Goal: Task Accomplishment & Management: Manage account settings

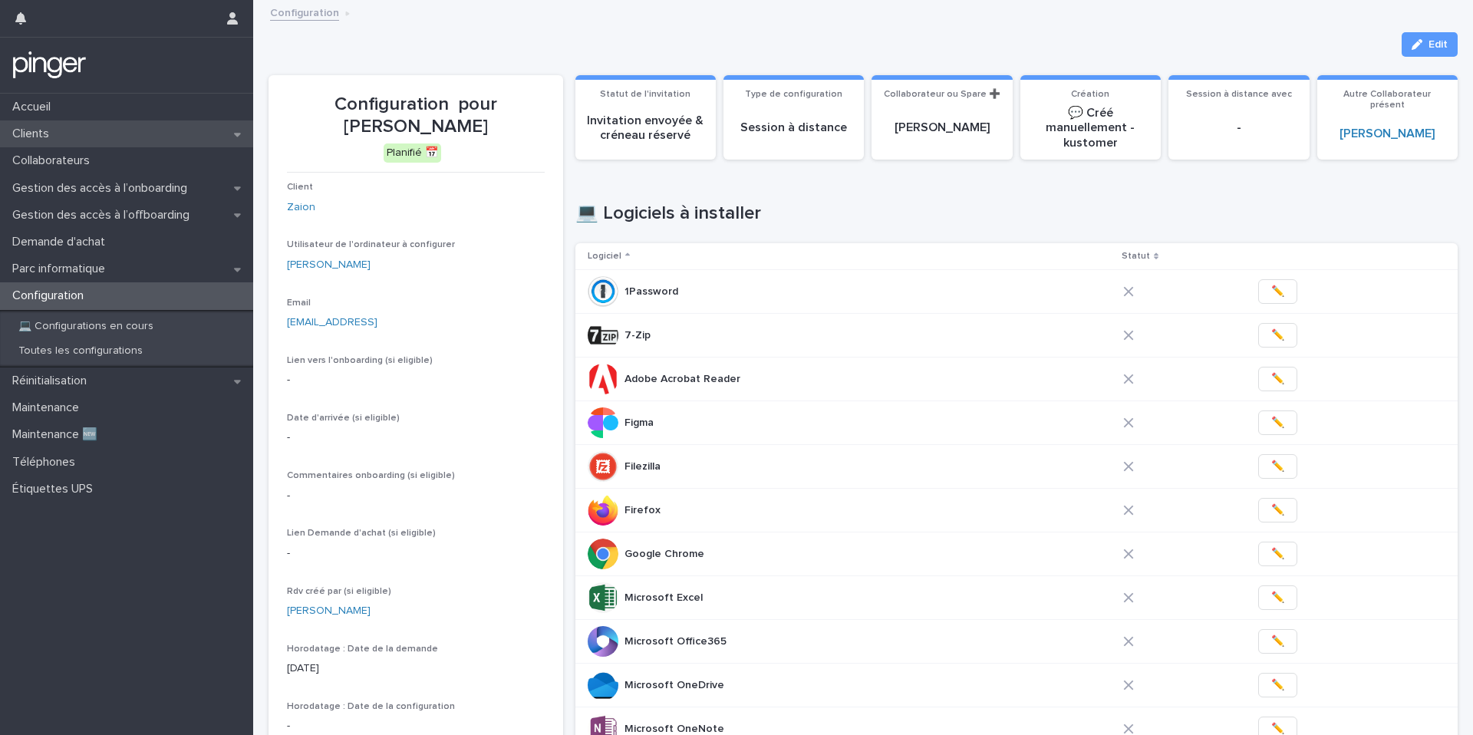
click at [86, 137] on div "Clients" at bounding box center [126, 133] width 253 height 27
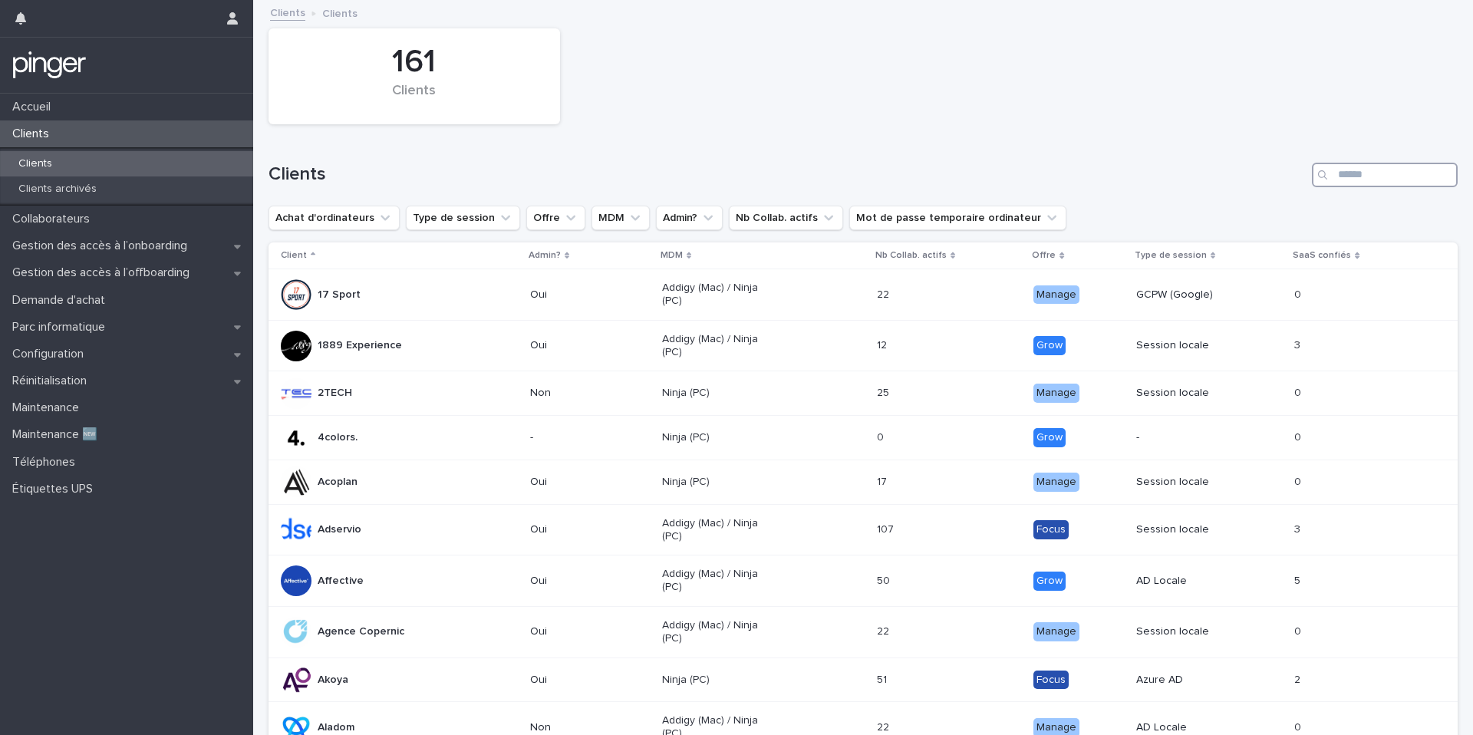
click at [1377, 175] on input "Search" at bounding box center [1385, 175] width 146 height 25
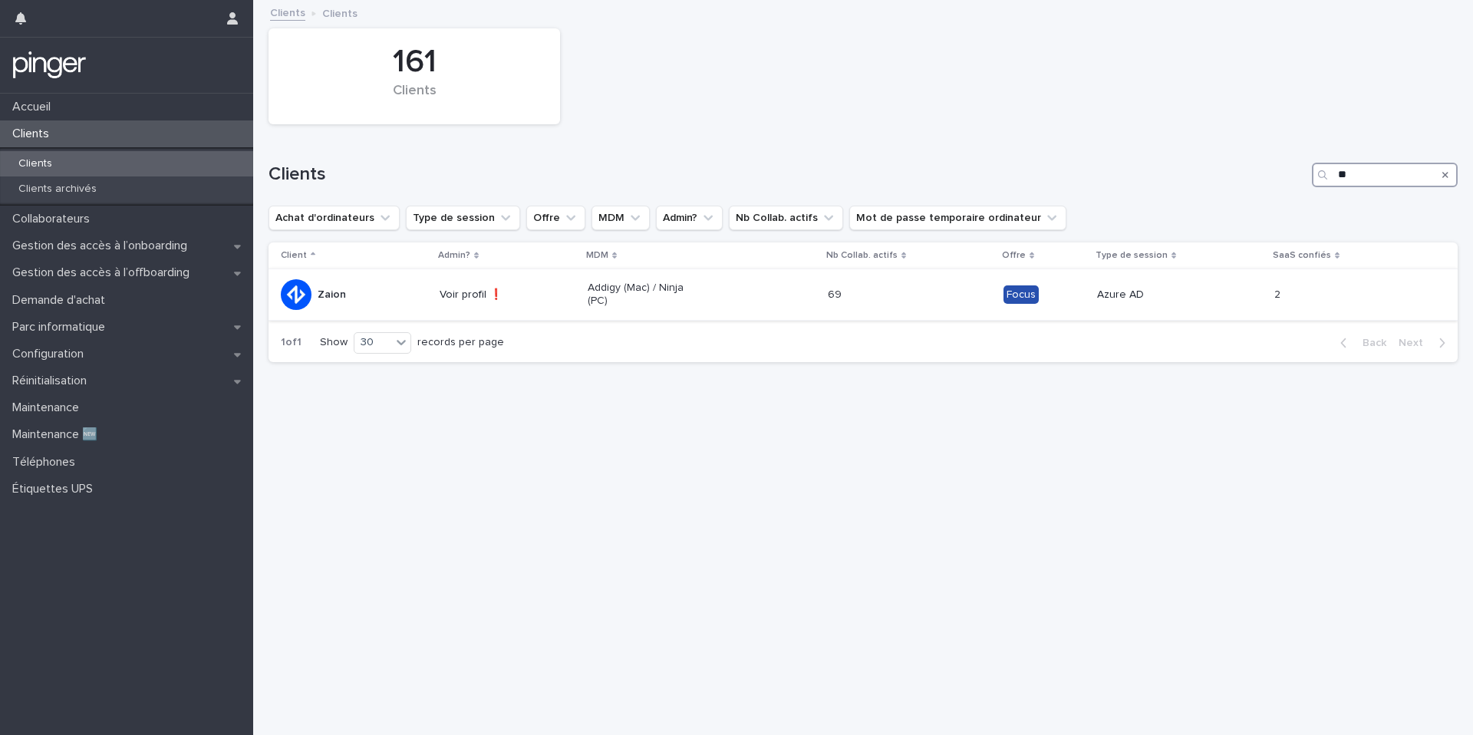
type input "*"
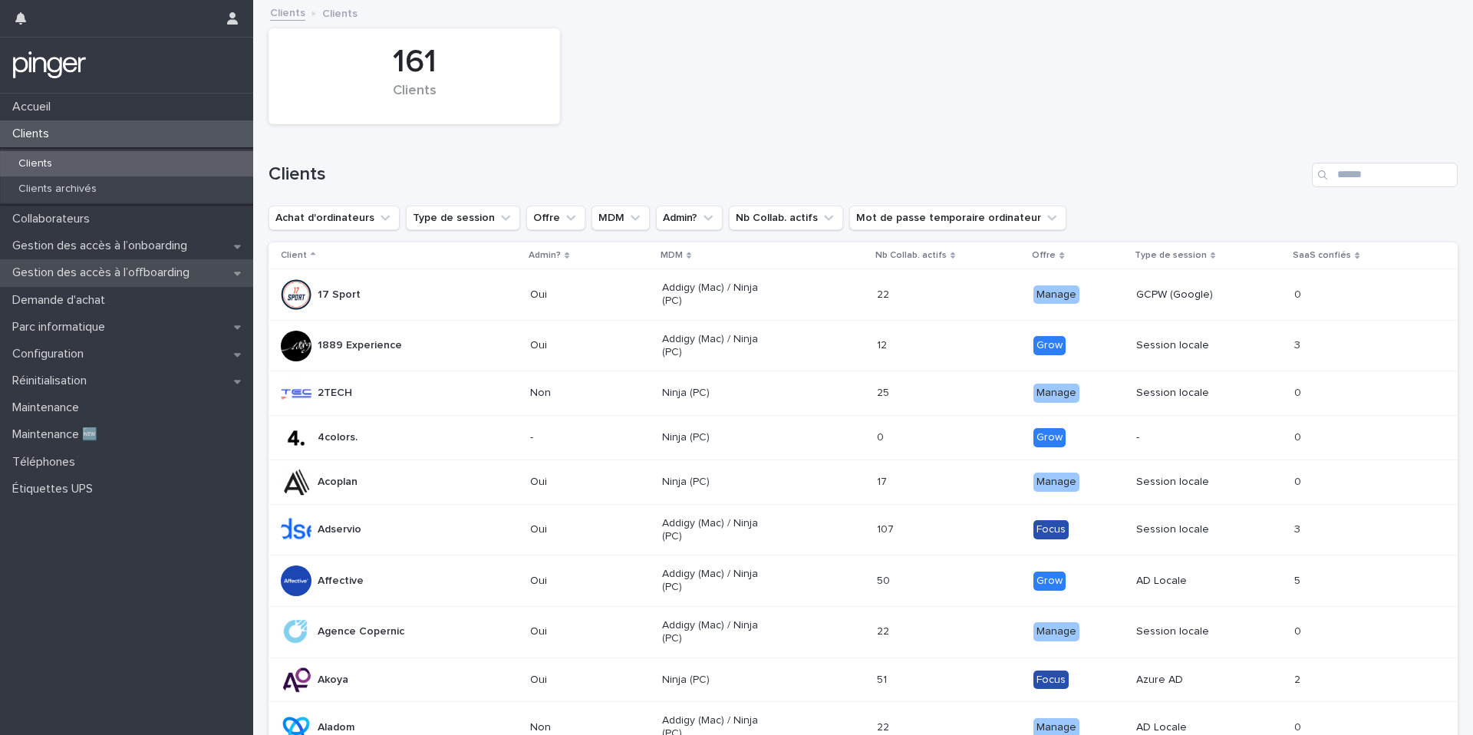
click at [139, 274] on p "Gestion des accès à l’offboarding" at bounding box center [104, 272] width 196 height 15
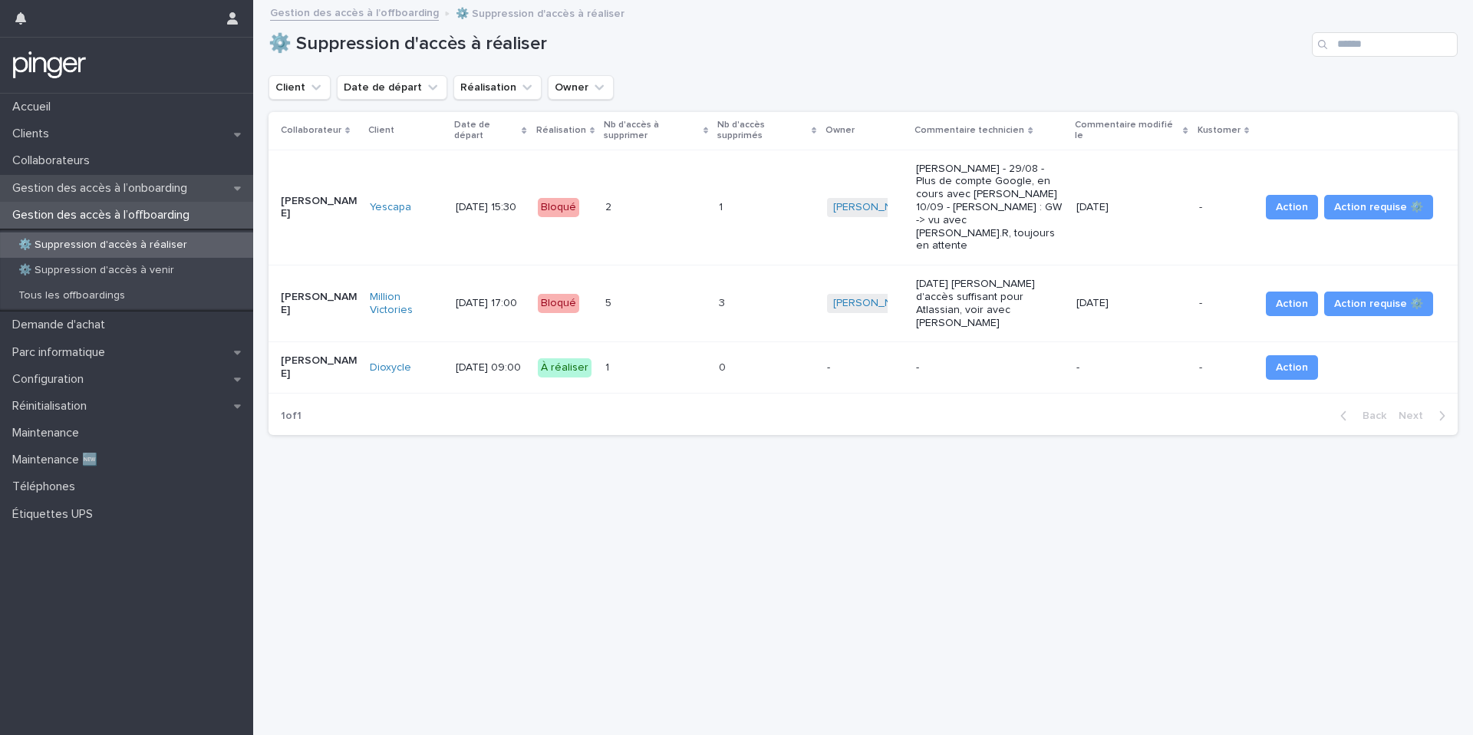
click at [87, 186] on p "Gestion des accès à l’onboarding" at bounding box center [102, 188] width 193 height 15
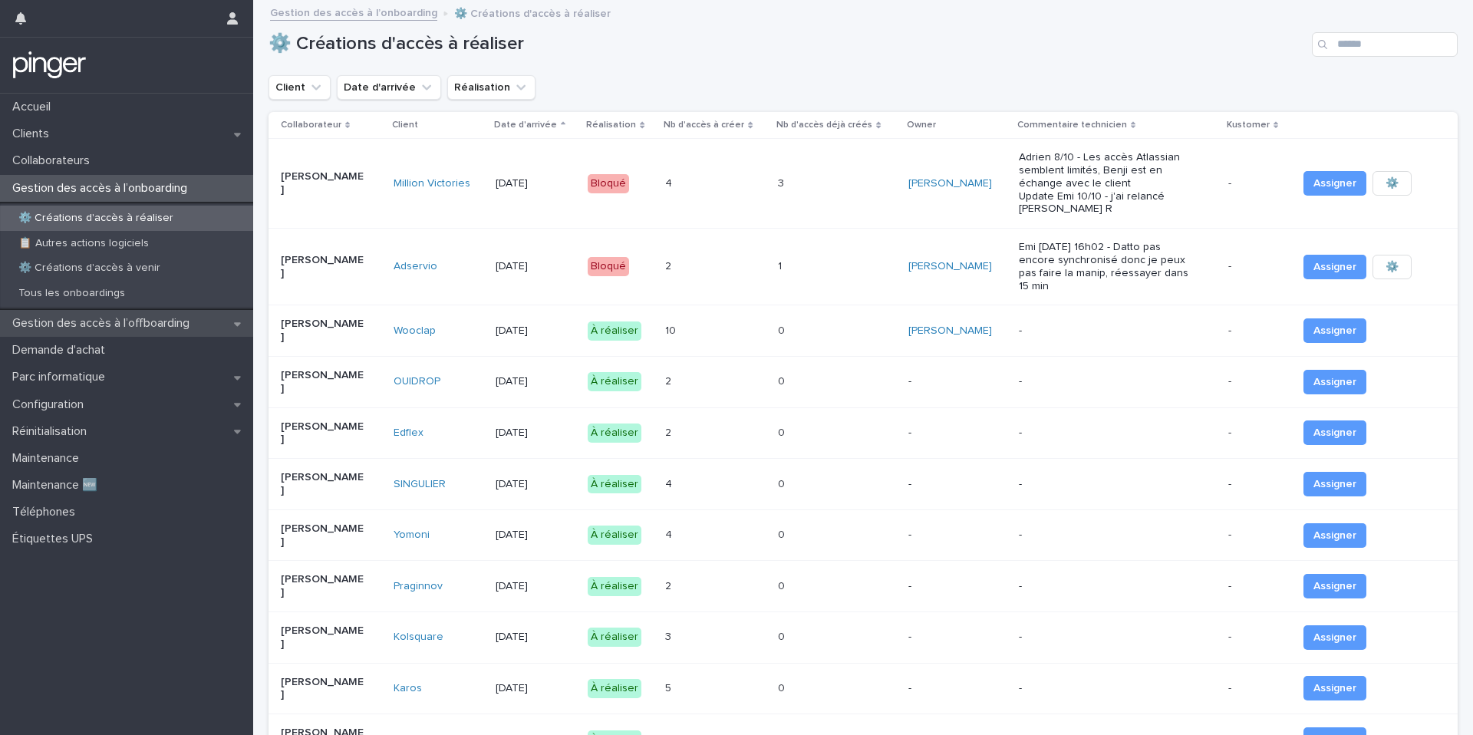
click at [125, 320] on p "Gestion des accès à l’offboarding" at bounding box center [104, 323] width 196 height 15
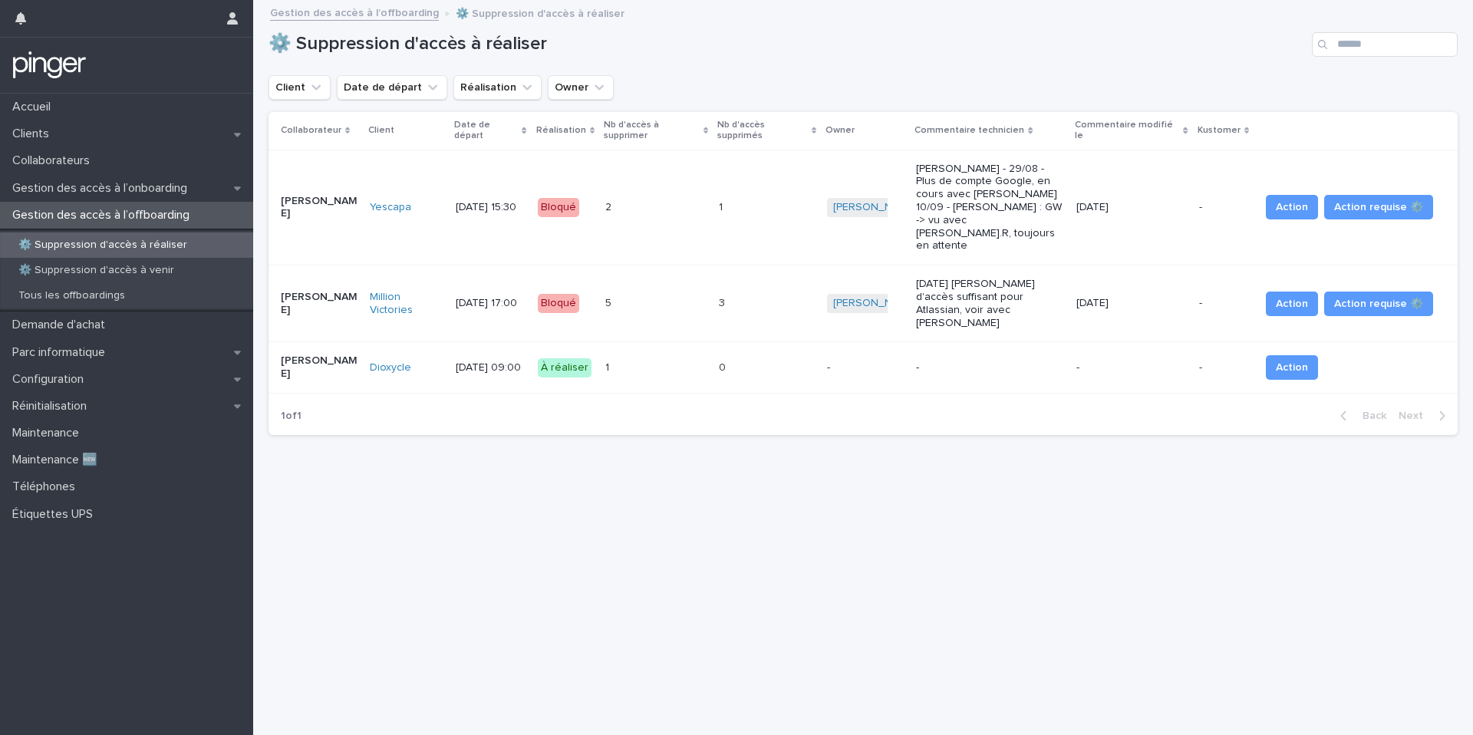
click at [681, 355] on div "1 1" at bounding box center [655, 367] width 101 height 25
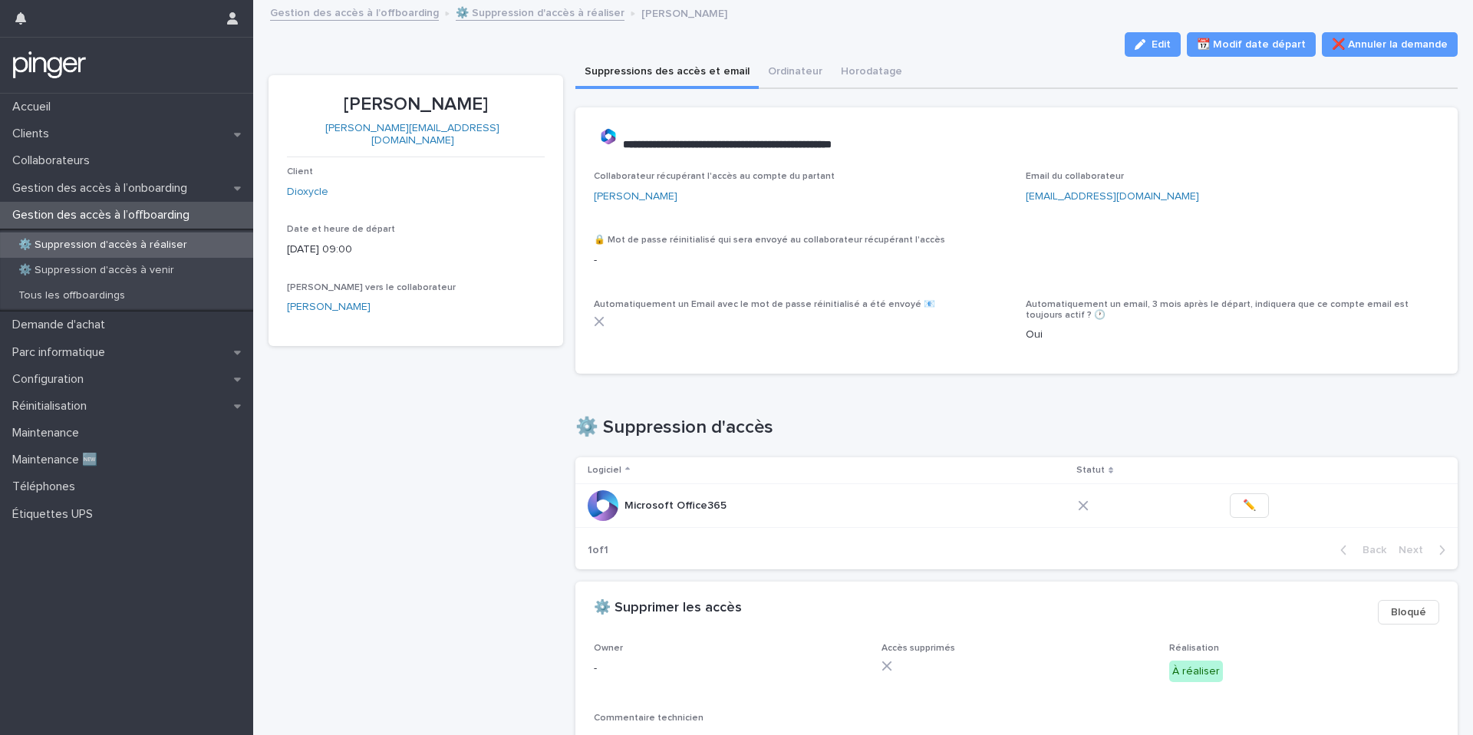
click at [416, 98] on p "[PERSON_NAME]" at bounding box center [416, 105] width 258 height 22
copy p "[PERSON_NAME]"
copy link "[PERSON_NAME][EMAIL_ADDRESS][DOMAIN_NAME]"
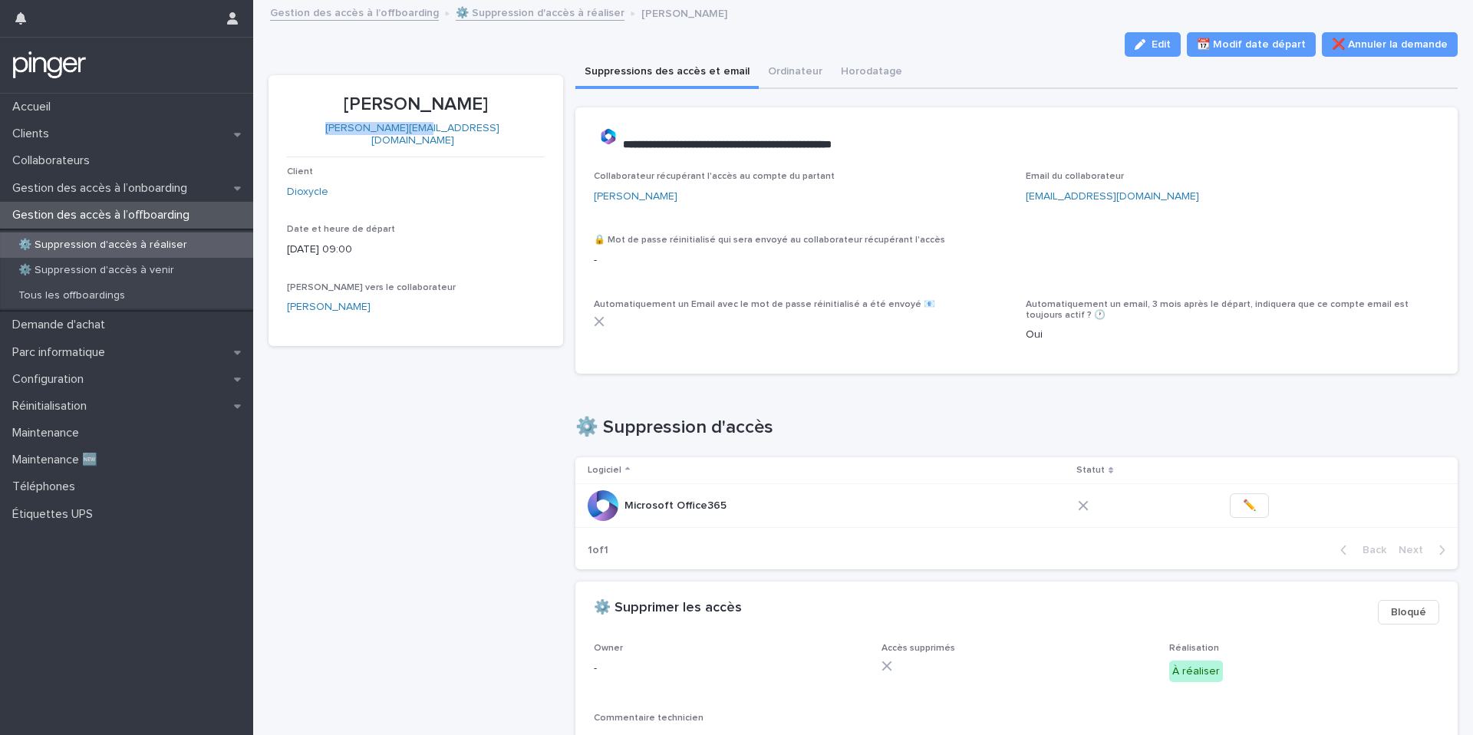
click at [465, 496] on div "[PERSON_NAME] [PERSON_NAME][EMAIL_ADDRESS][DOMAIN_NAME] Client Dioxycle Date et…" at bounding box center [416, 464] width 295 height 778
click at [1171, 45] on span "Edit" at bounding box center [1161, 44] width 19 height 11
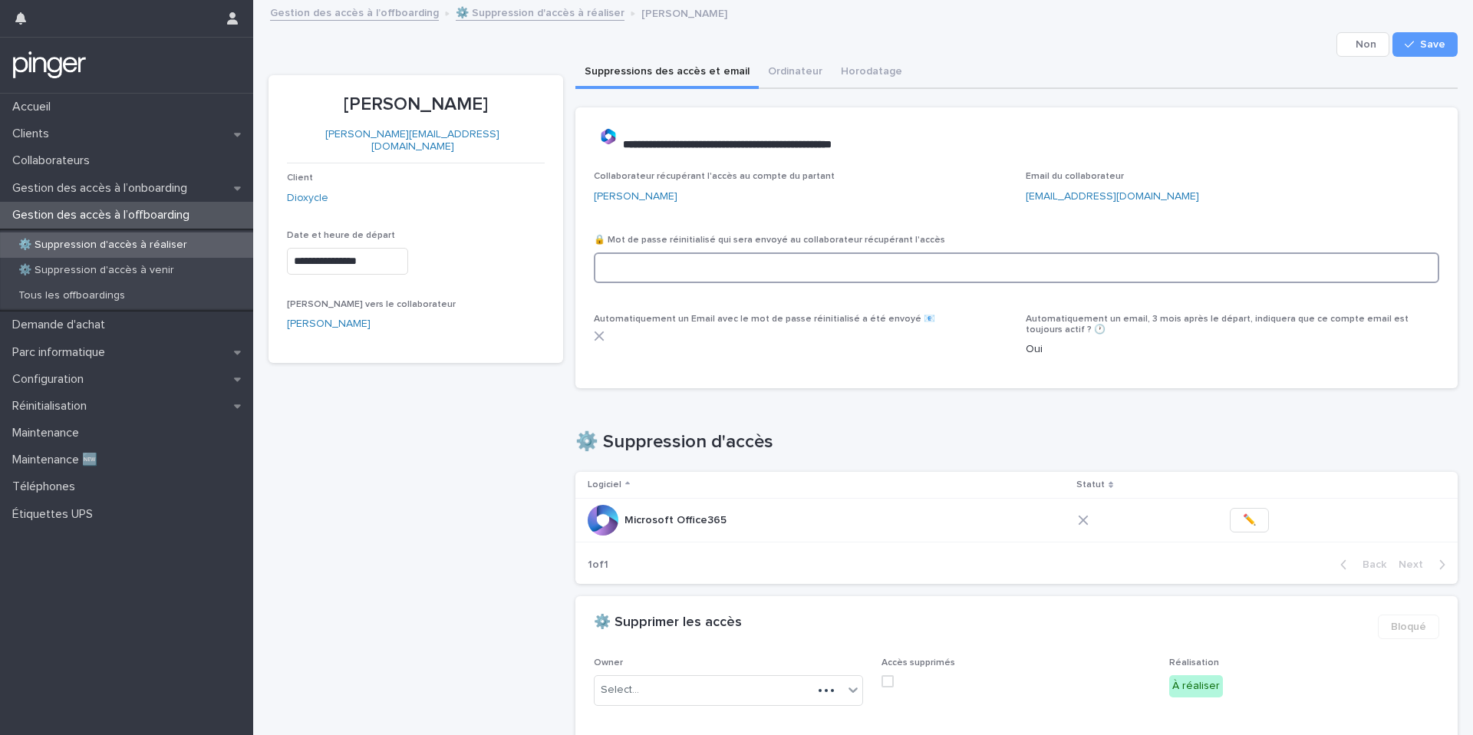
click at [706, 274] on input at bounding box center [1017, 267] width 846 height 31
paste input "**********"
type input "**********"
click at [1436, 43] on span "Save" at bounding box center [1432, 44] width 25 height 11
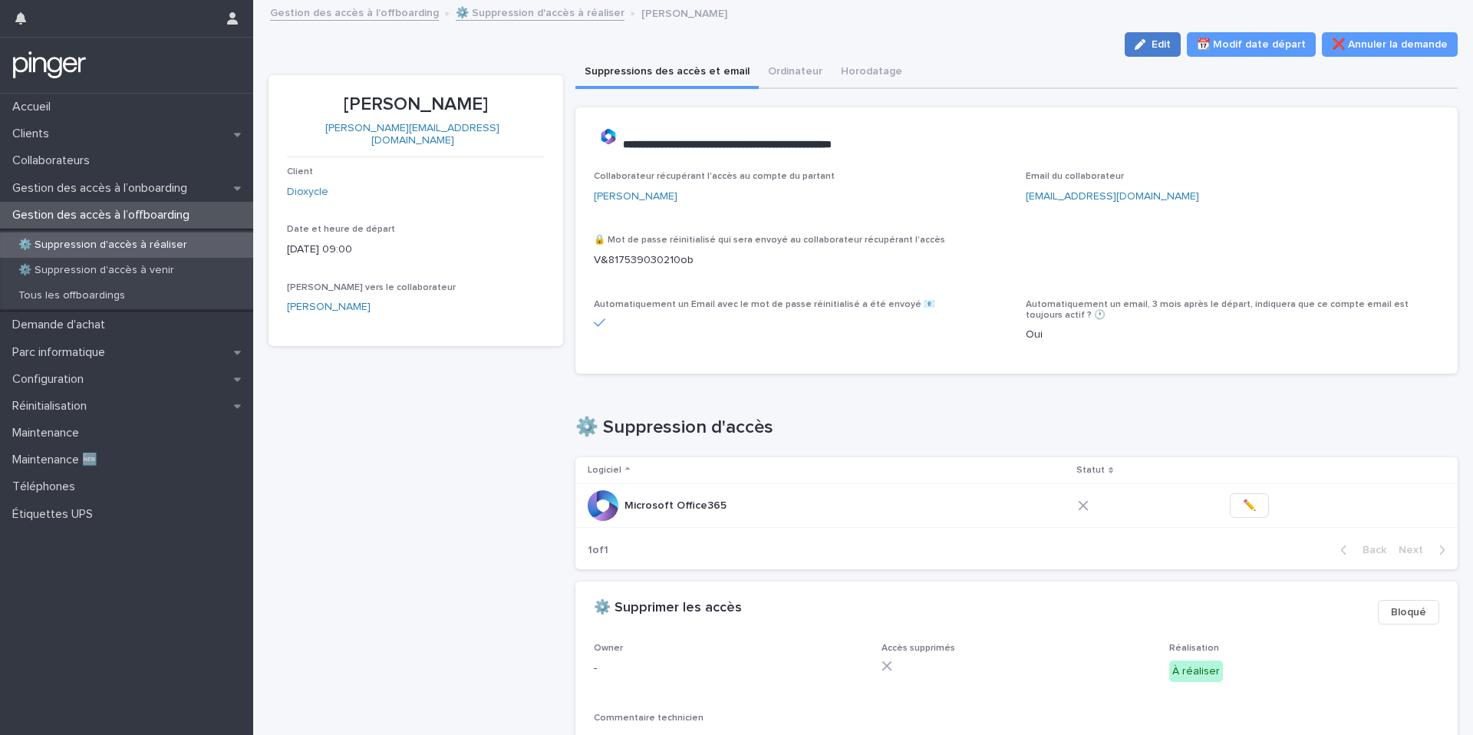
click at [1152, 41] on div "button" at bounding box center [1143, 44] width 17 height 11
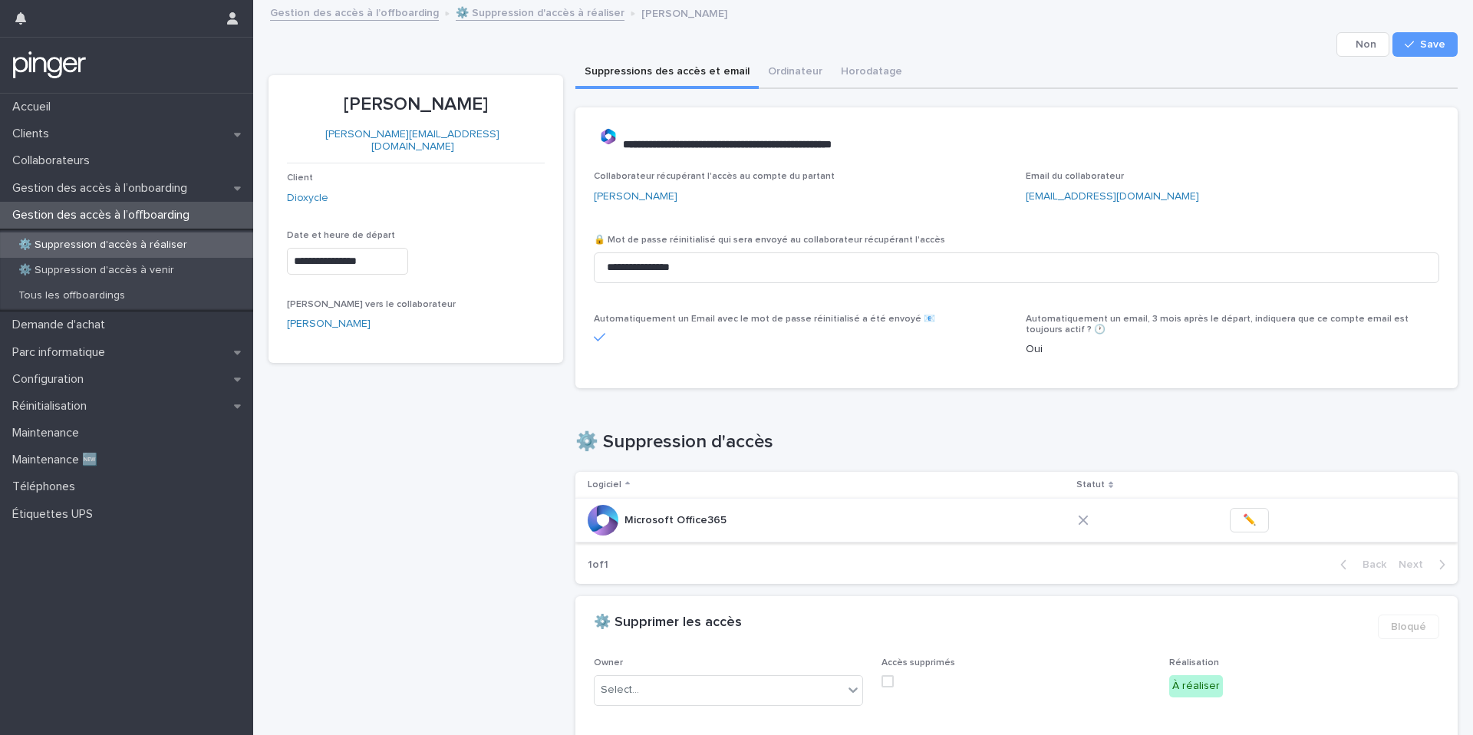
click at [1243, 517] on span "✏️" at bounding box center [1249, 520] width 13 height 15
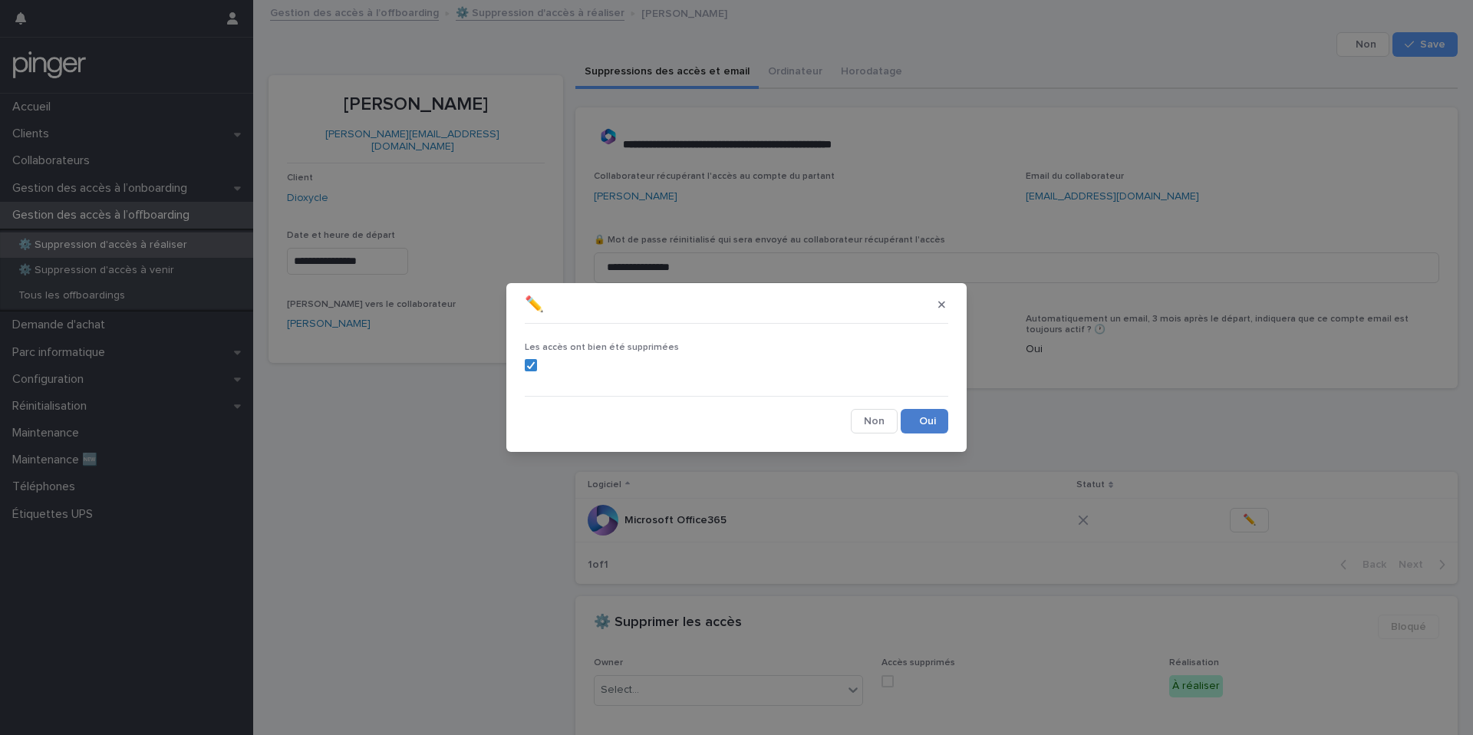
click at [934, 417] on button "Save" at bounding box center [925, 421] width 48 height 25
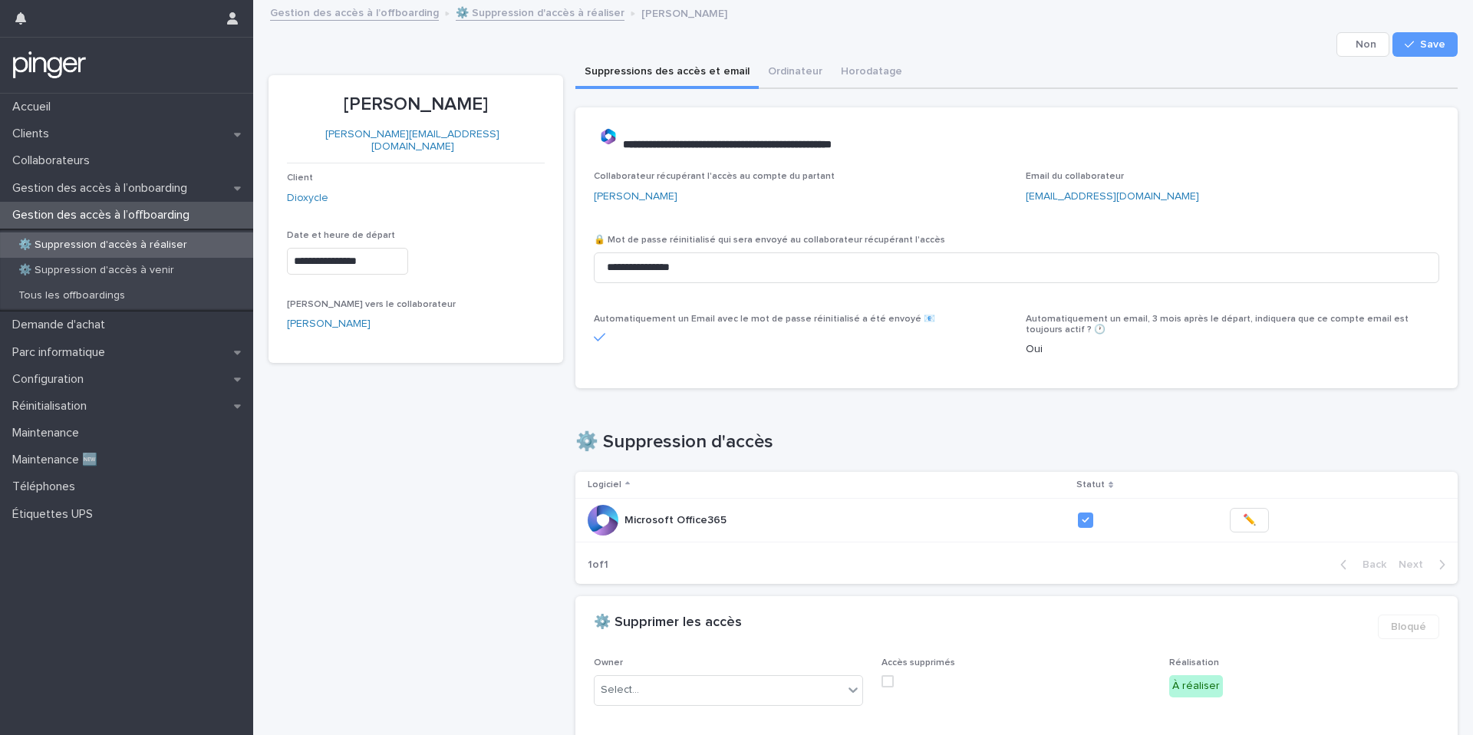
click at [886, 671] on div "Accès supprimés" at bounding box center [1016, 678] width 269 height 41
click at [886, 677] on span at bounding box center [888, 681] width 12 height 12
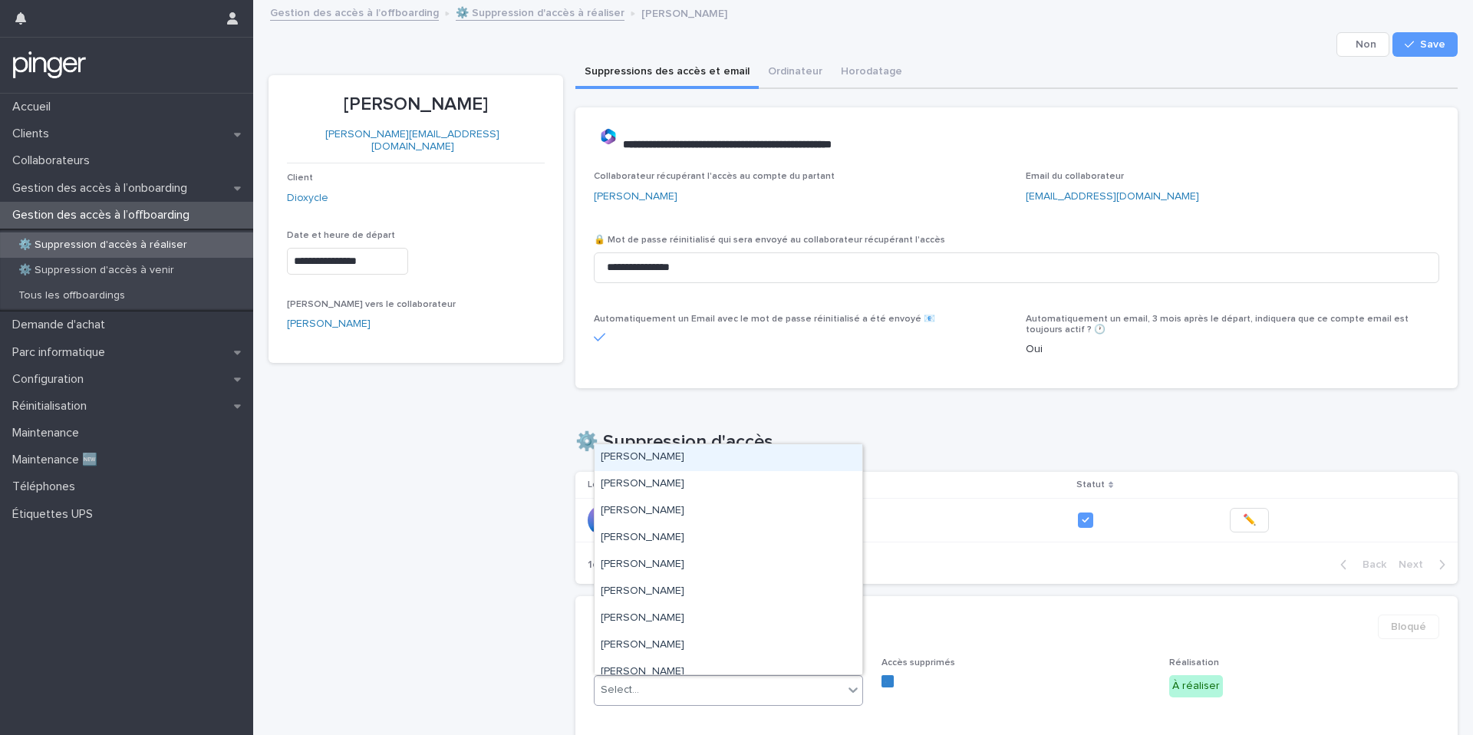
click at [803, 688] on div "Select..." at bounding box center [719, 690] width 249 height 25
type input "*"
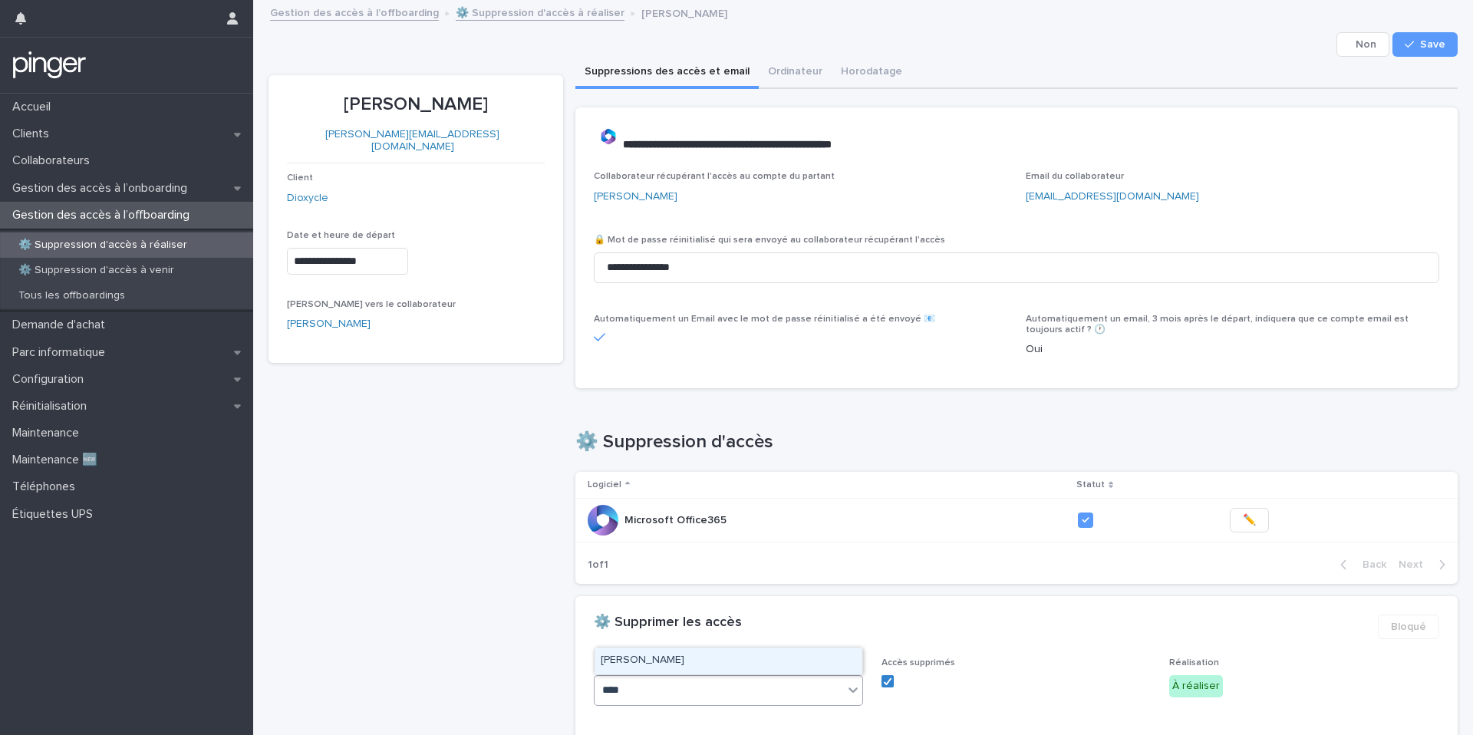
type input "***"
click at [724, 658] on div "[PERSON_NAME]" at bounding box center [729, 661] width 268 height 27
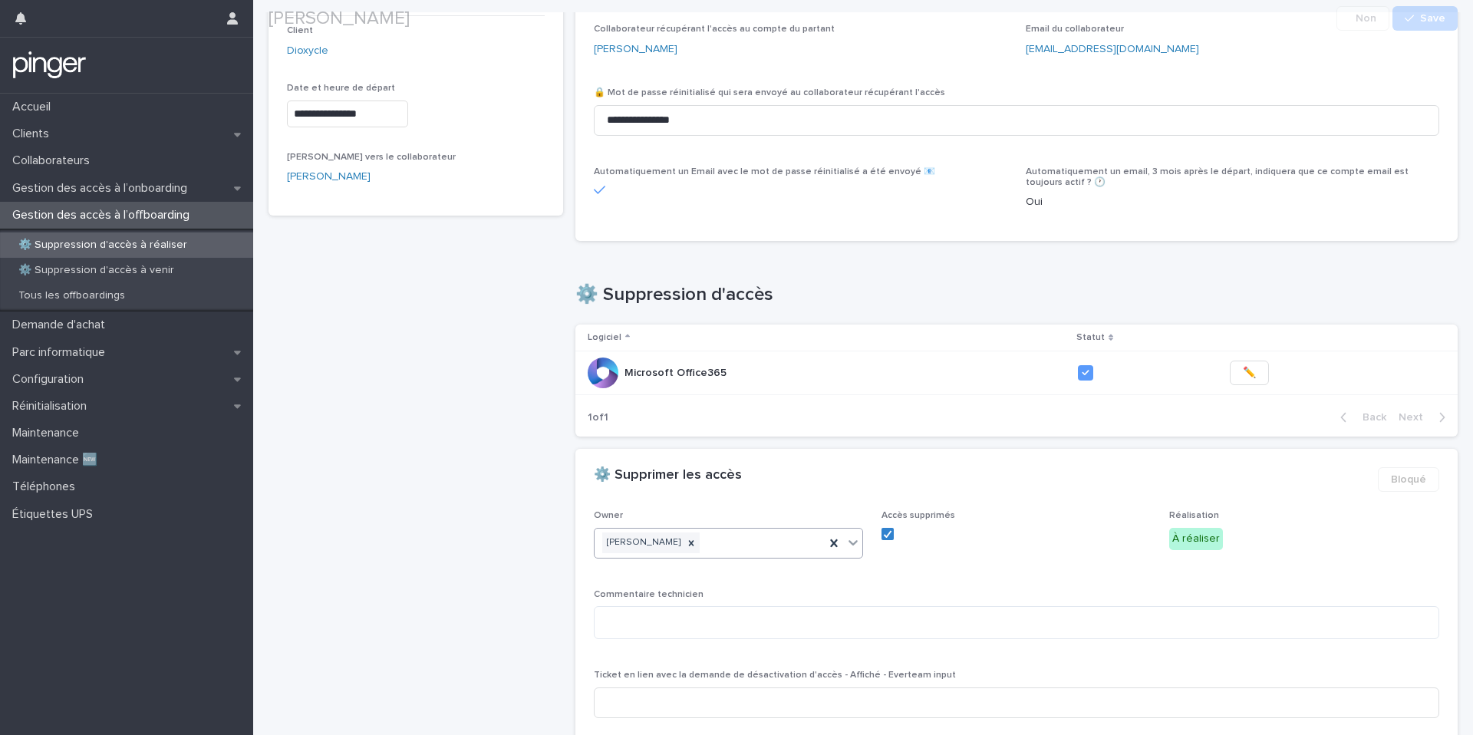
scroll to position [201, 0]
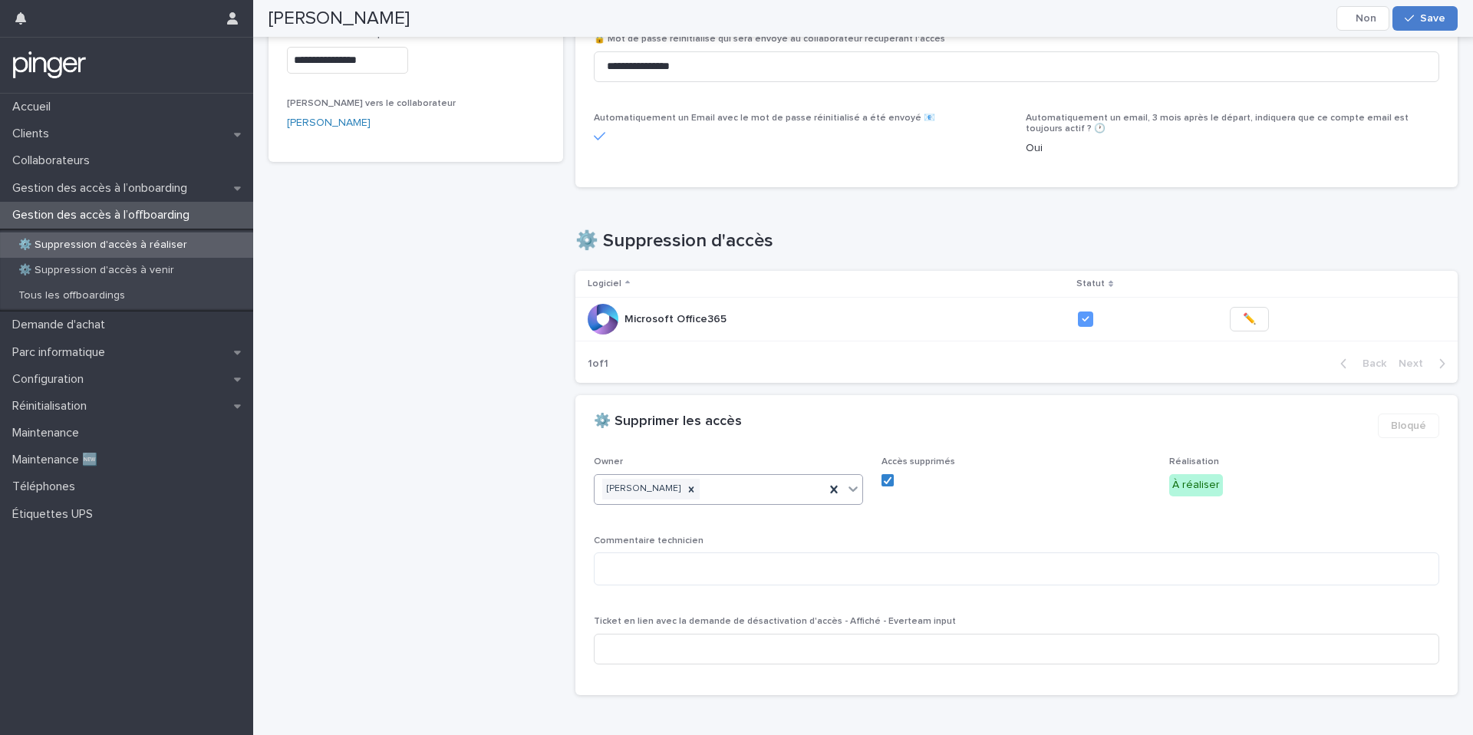
click at [1417, 21] on div "button" at bounding box center [1412, 18] width 15 height 11
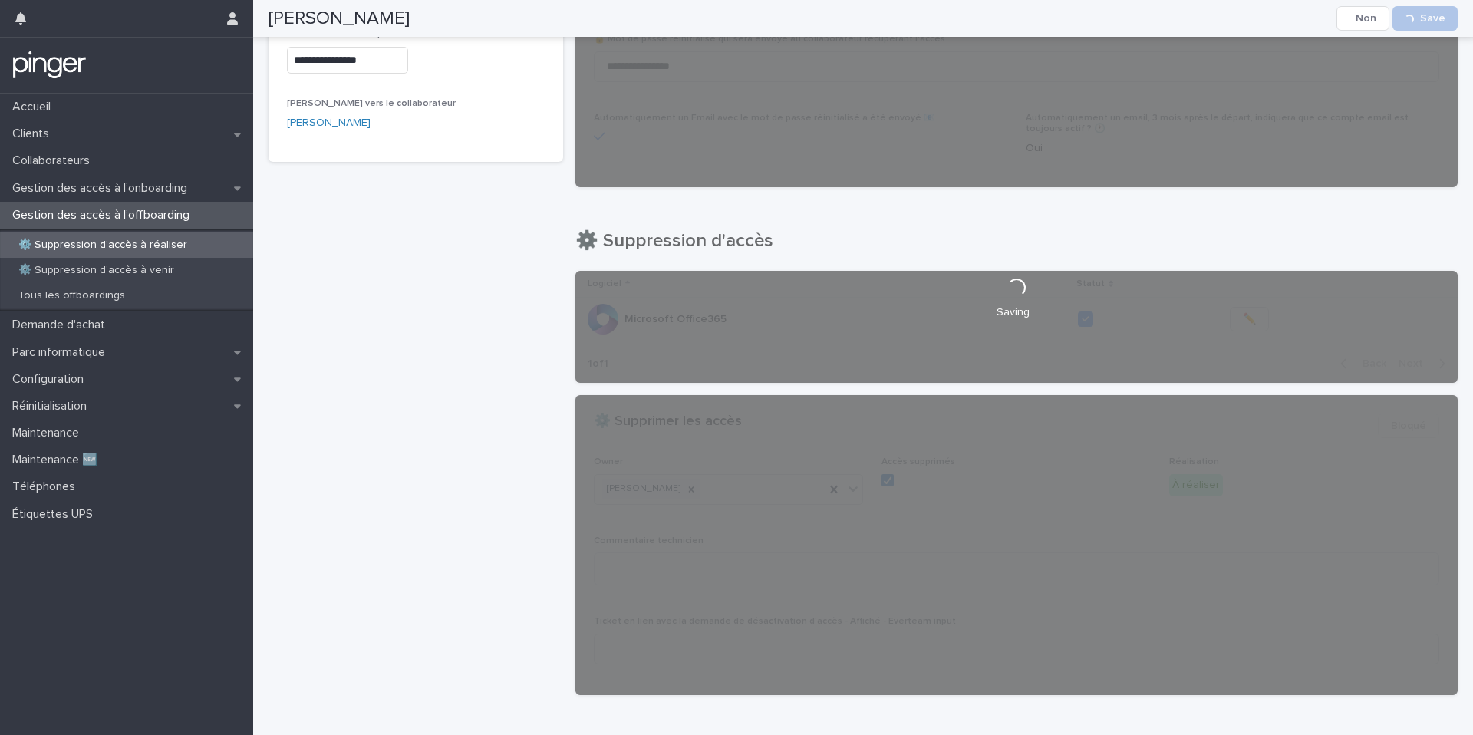
scroll to position [0, 0]
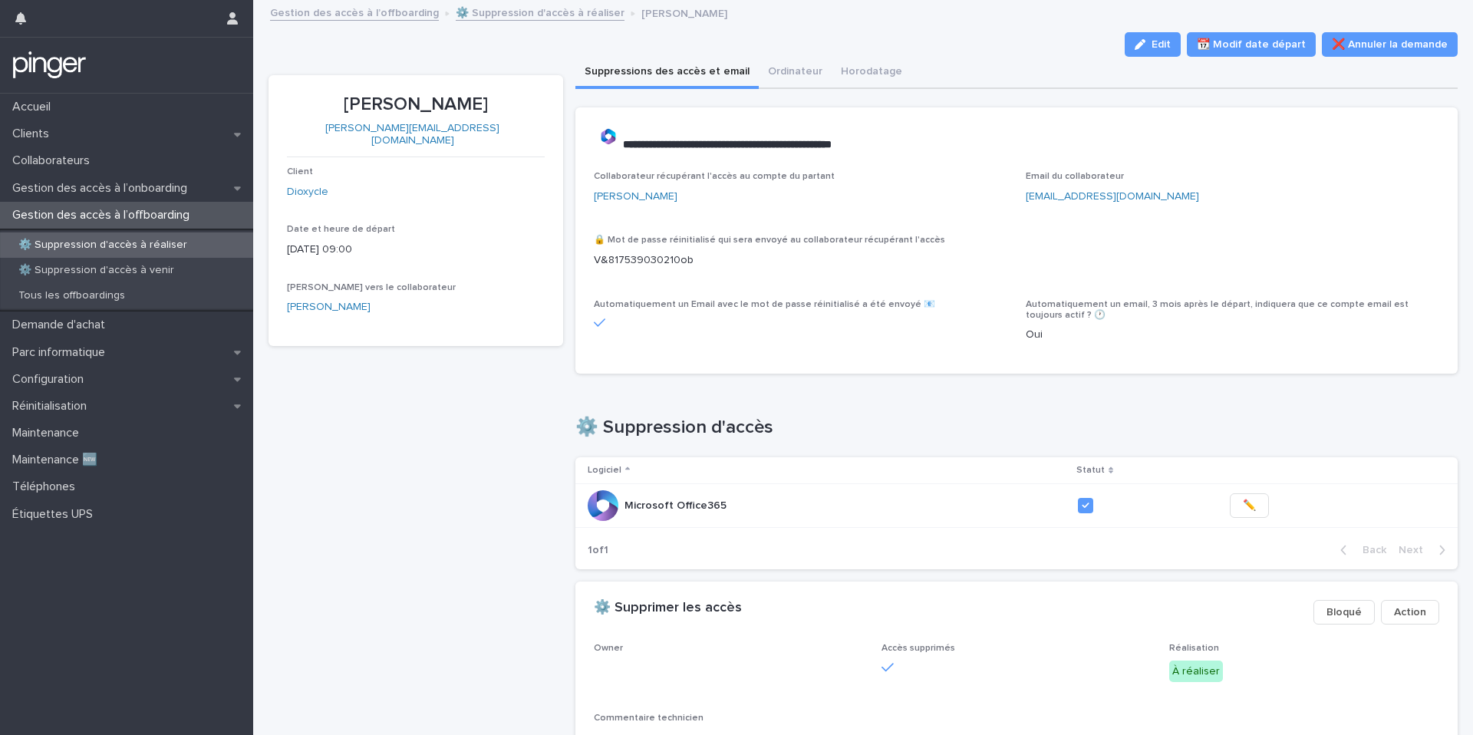
click at [496, 14] on link "⚙️ Suppression d'accès à réaliser" at bounding box center [540, 12] width 169 height 18
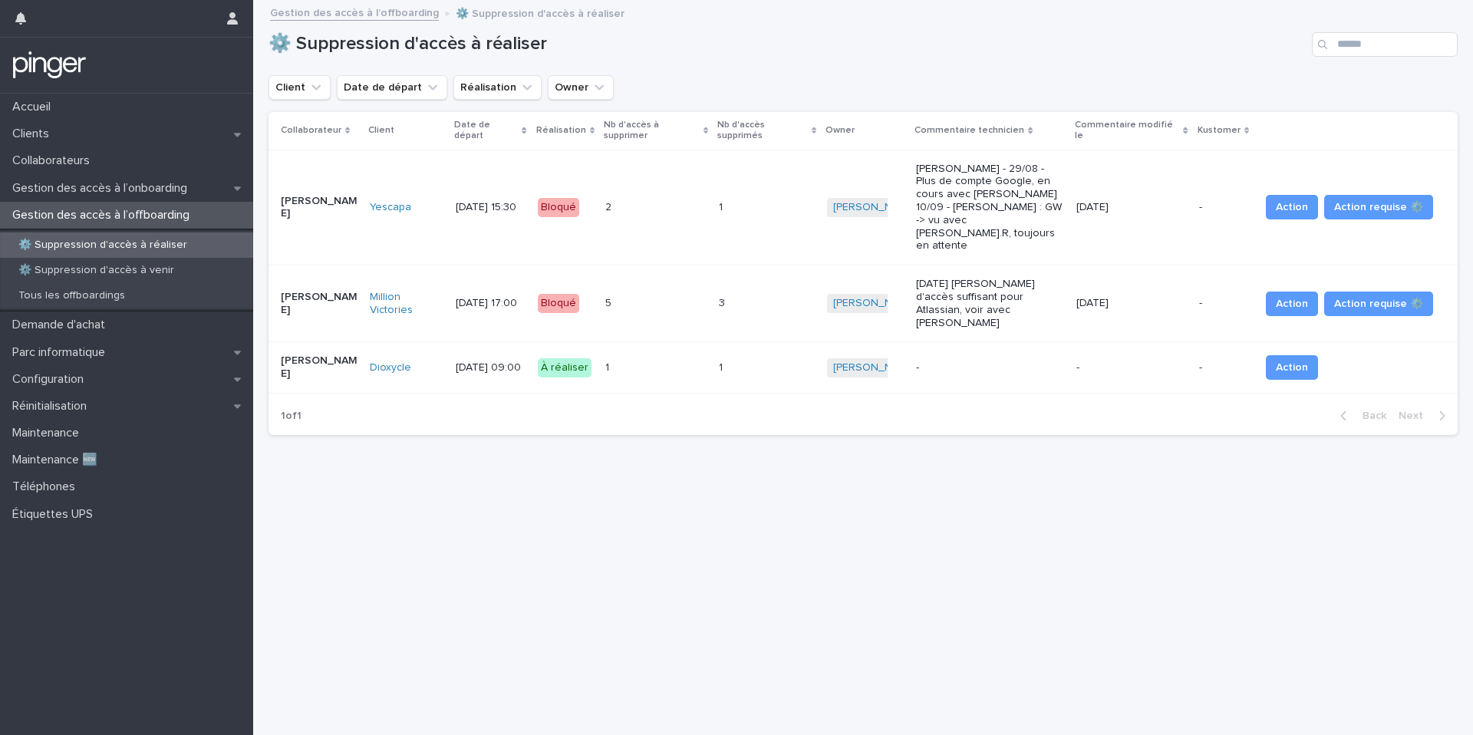
click at [632, 201] on p at bounding box center [624, 207] width 38 height 13
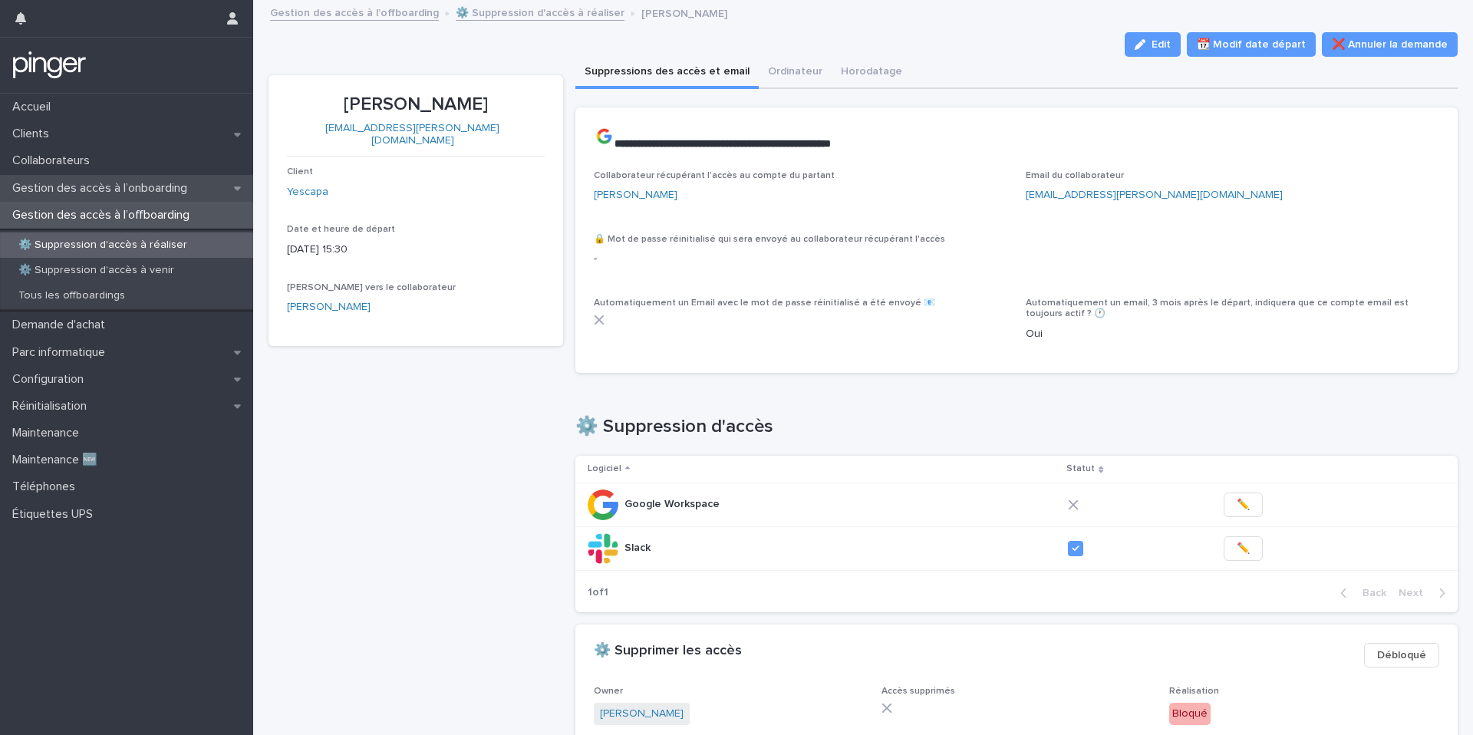
click at [149, 181] on p "Gestion des accès à l’onboarding" at bounding box center [102, 188] width 193 height 15
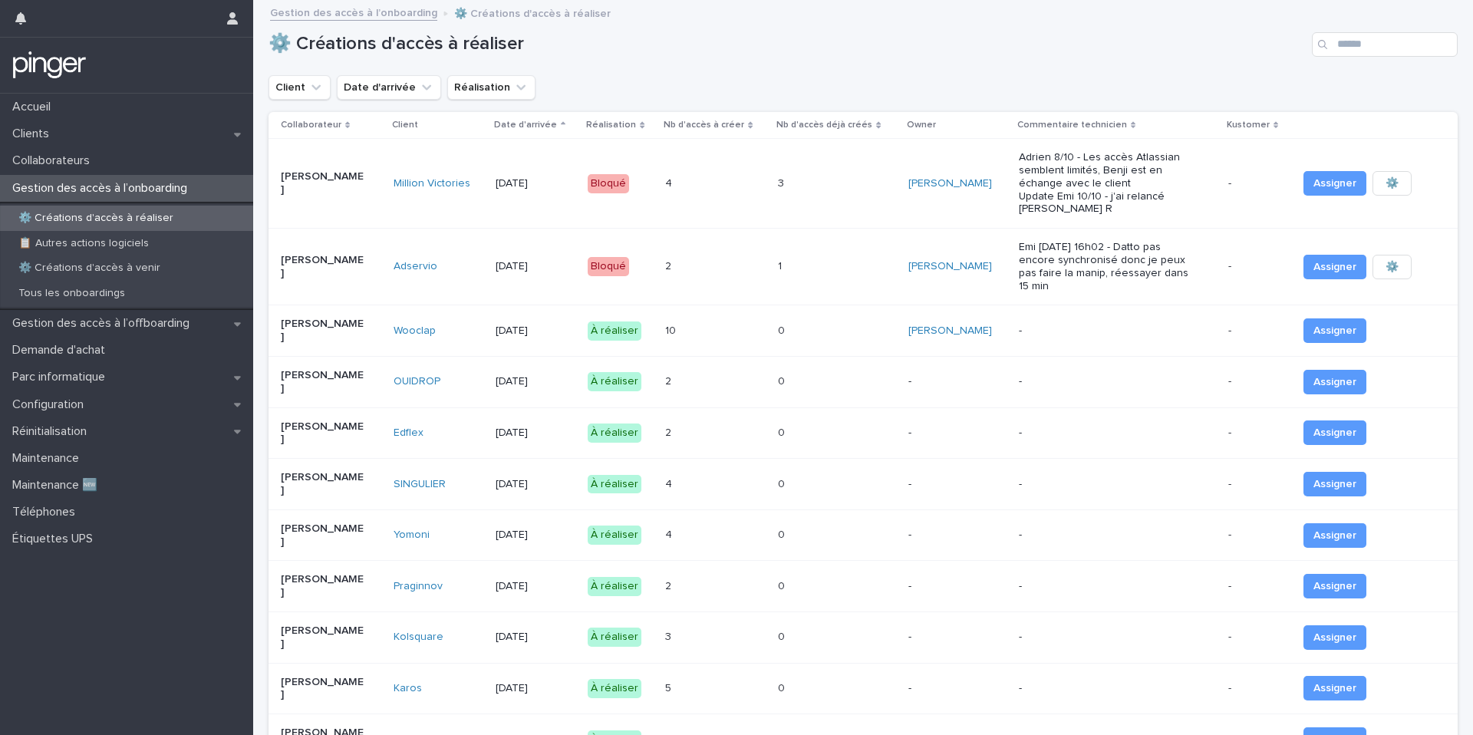
scroll to position [19, 0]
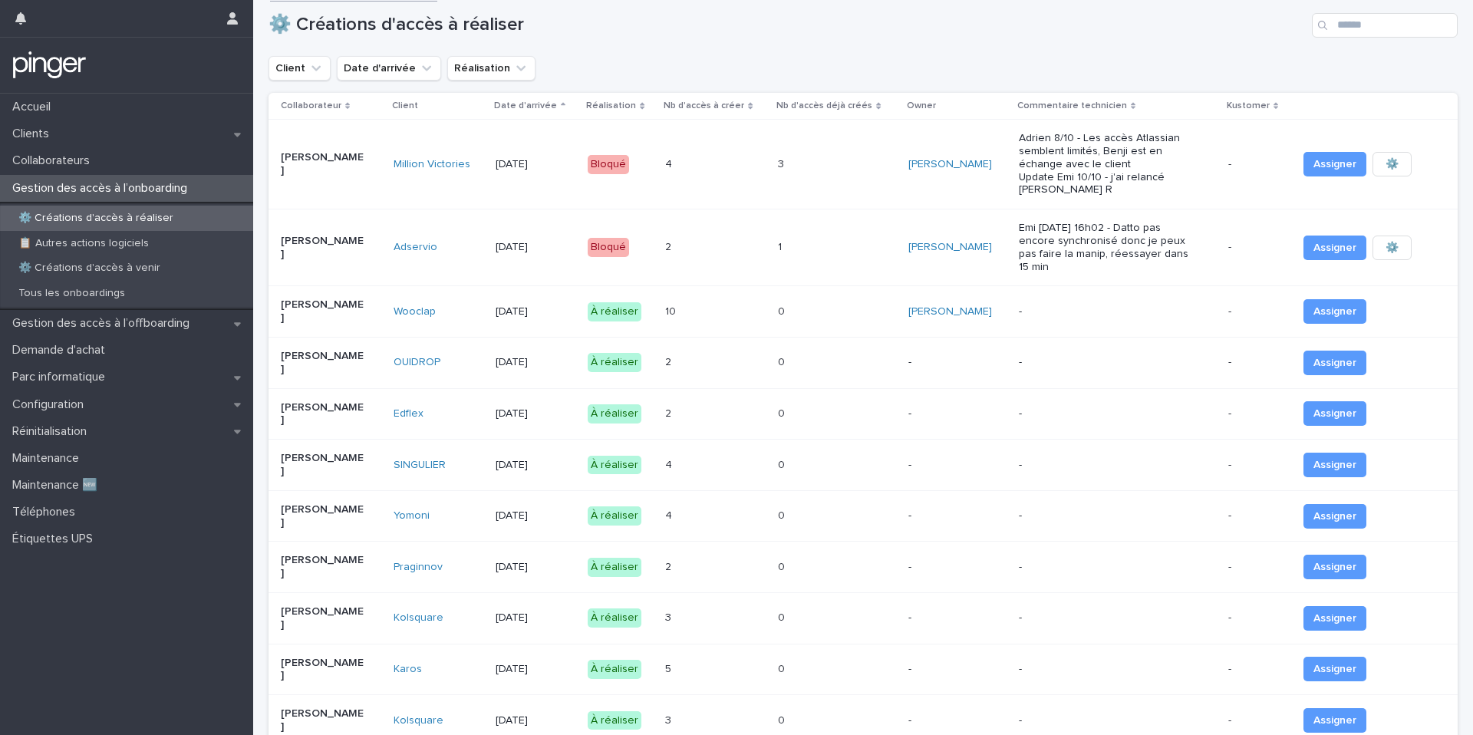
click at [694, 303] on div "10 10" at bounding box center [715, 311] width 101 height 25
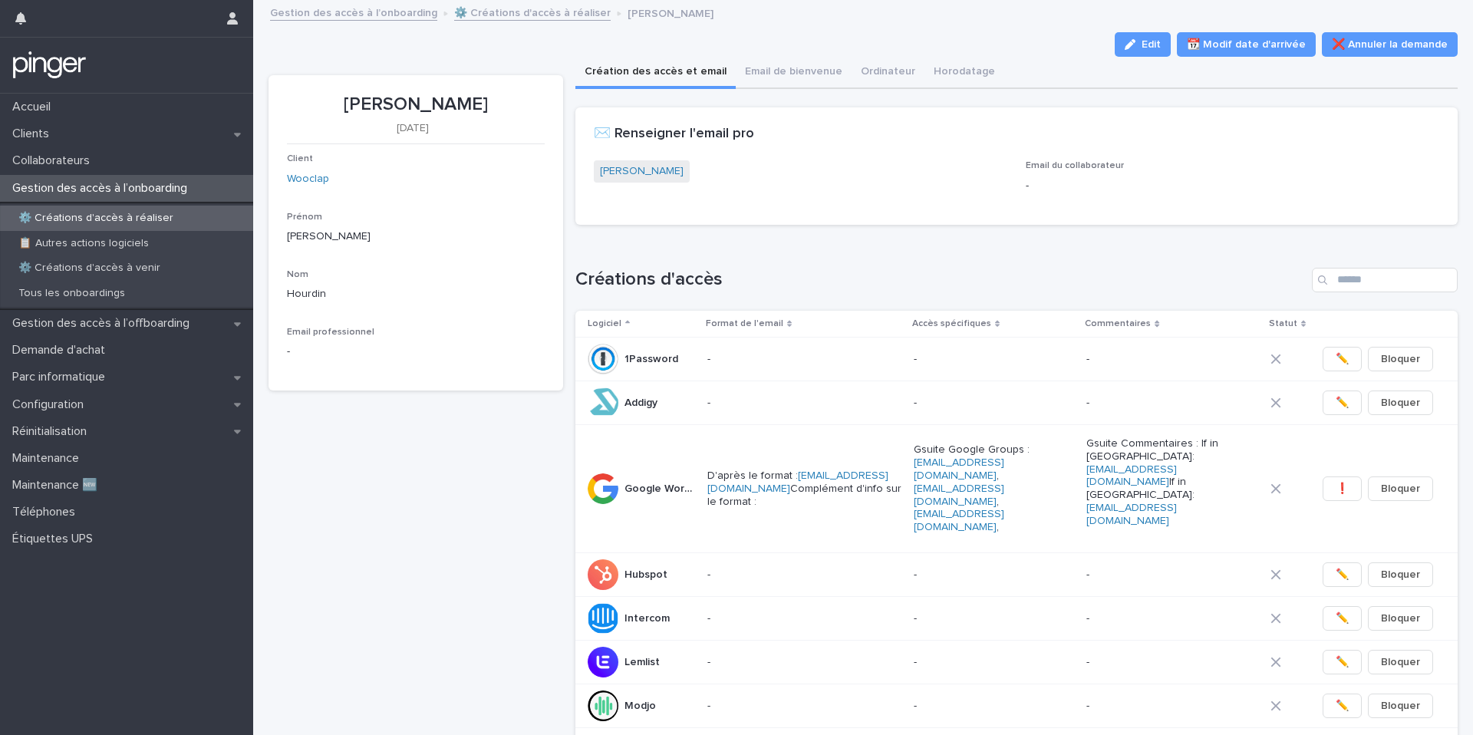
click at [384, 98] on p "[PERSON_NAME]" at bounding box center [416, 105] width 258 height 22
click at [603, 172] on link "[PERSON_NAME]" at bounding box center [642, 171] width 84 height 16
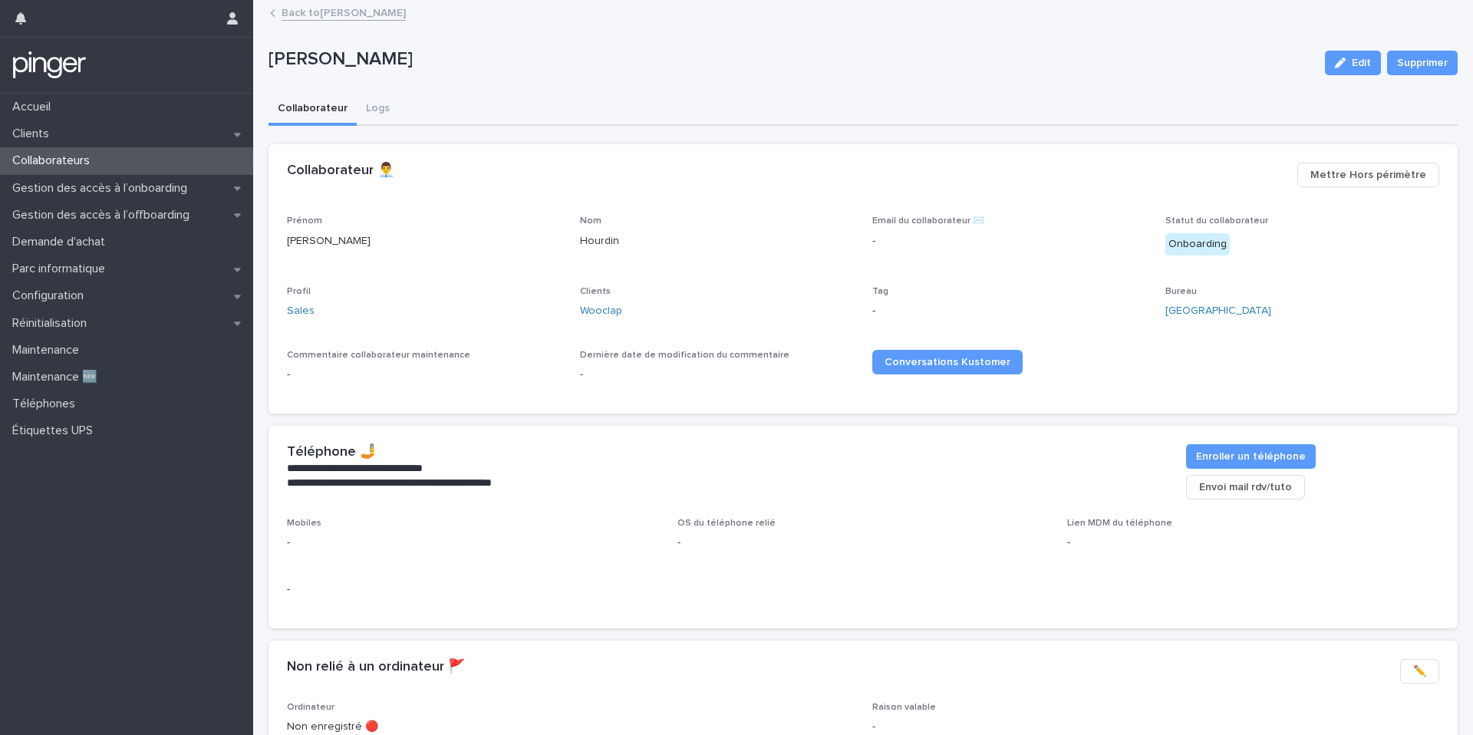
click at [381, 15] on link "Back to [PERSON_NAME]" at bounding box center [344, 12] width 124 height 18
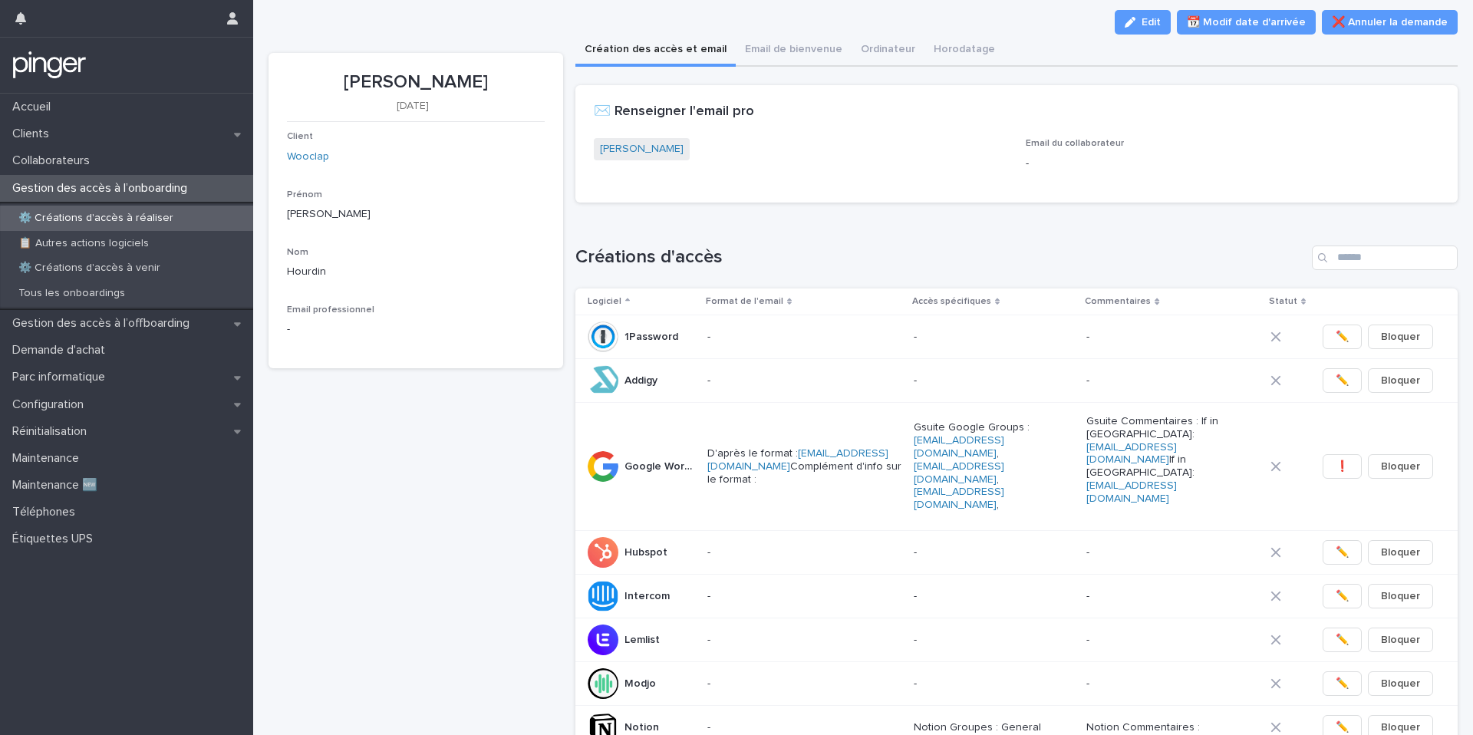
scroll to position [28, 0]
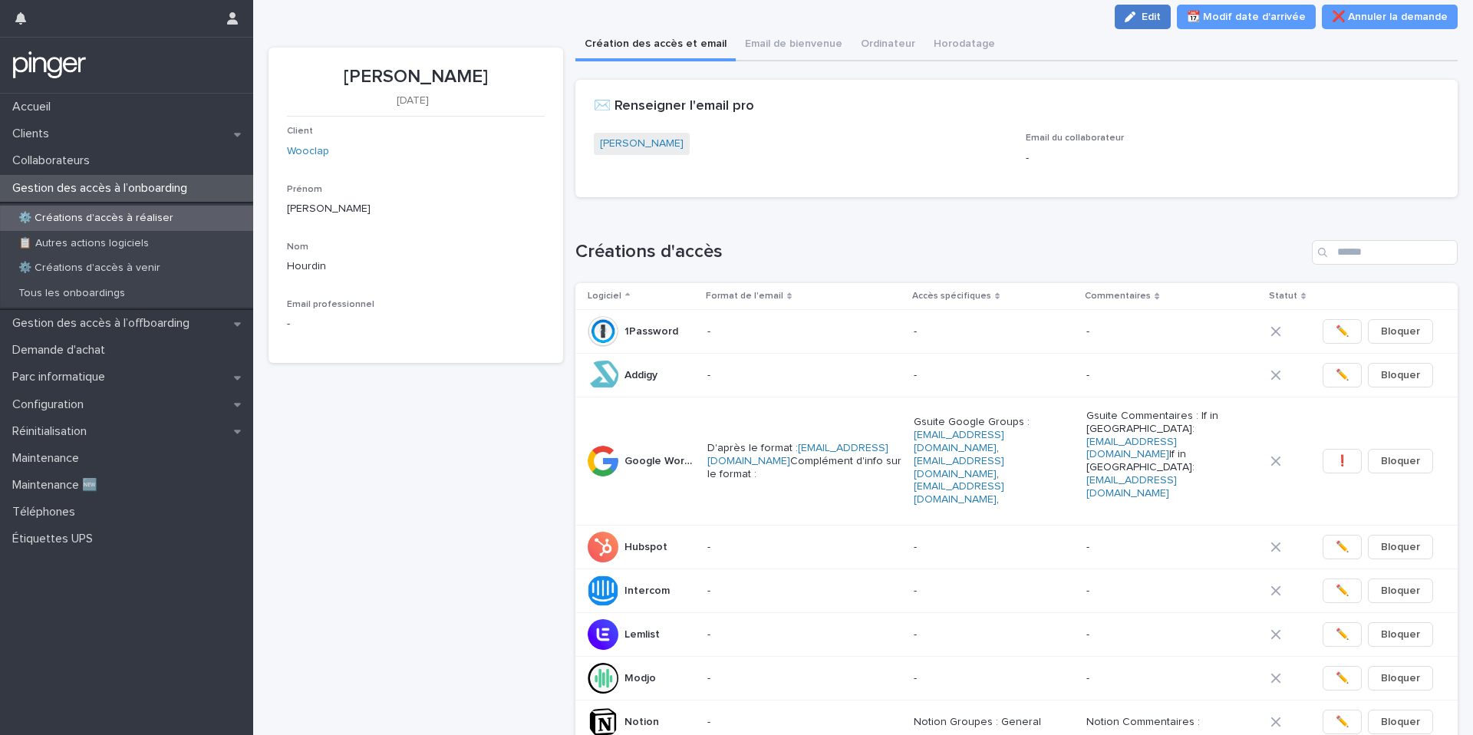
click at [1136, 20] on icon "button" at bounding box center [1130, 17] width 11 height 11
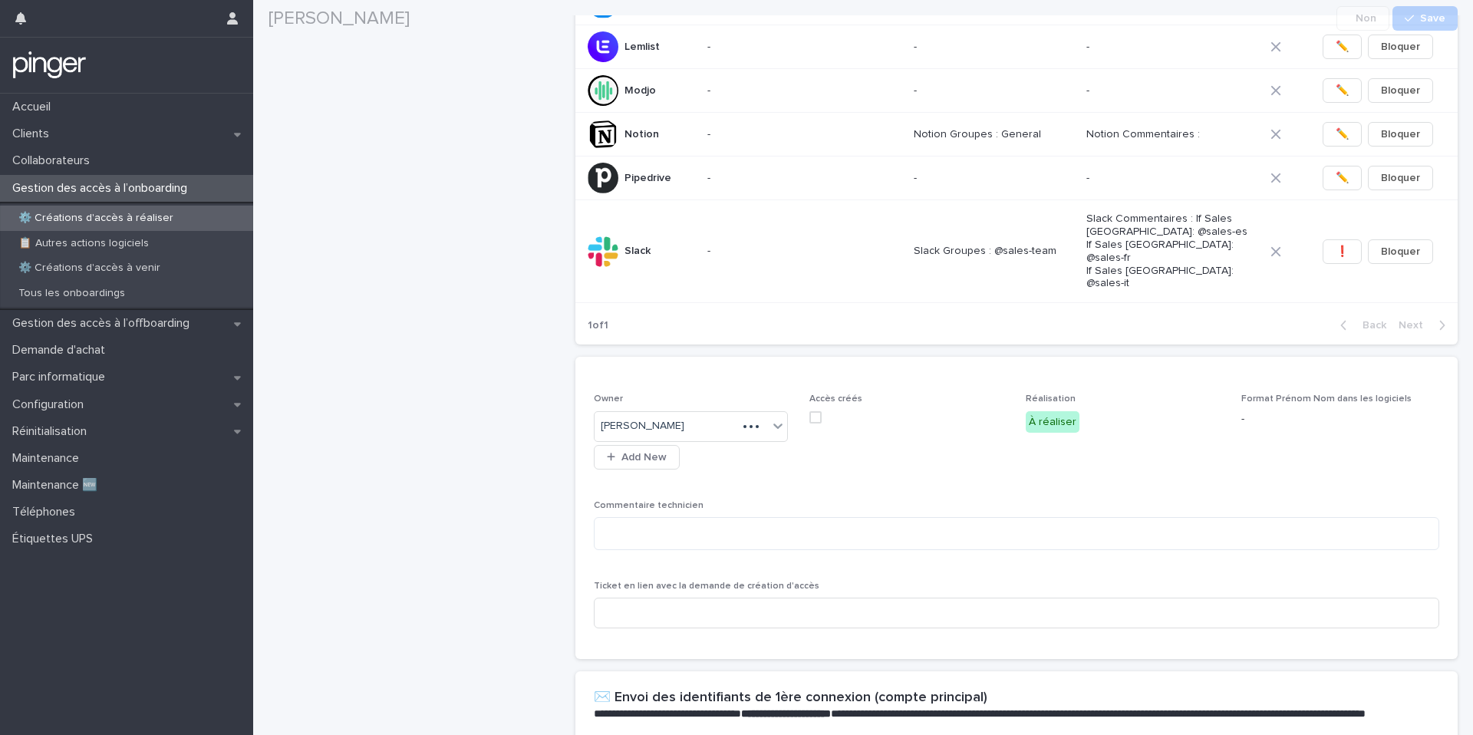
scroll to position [843, 0]
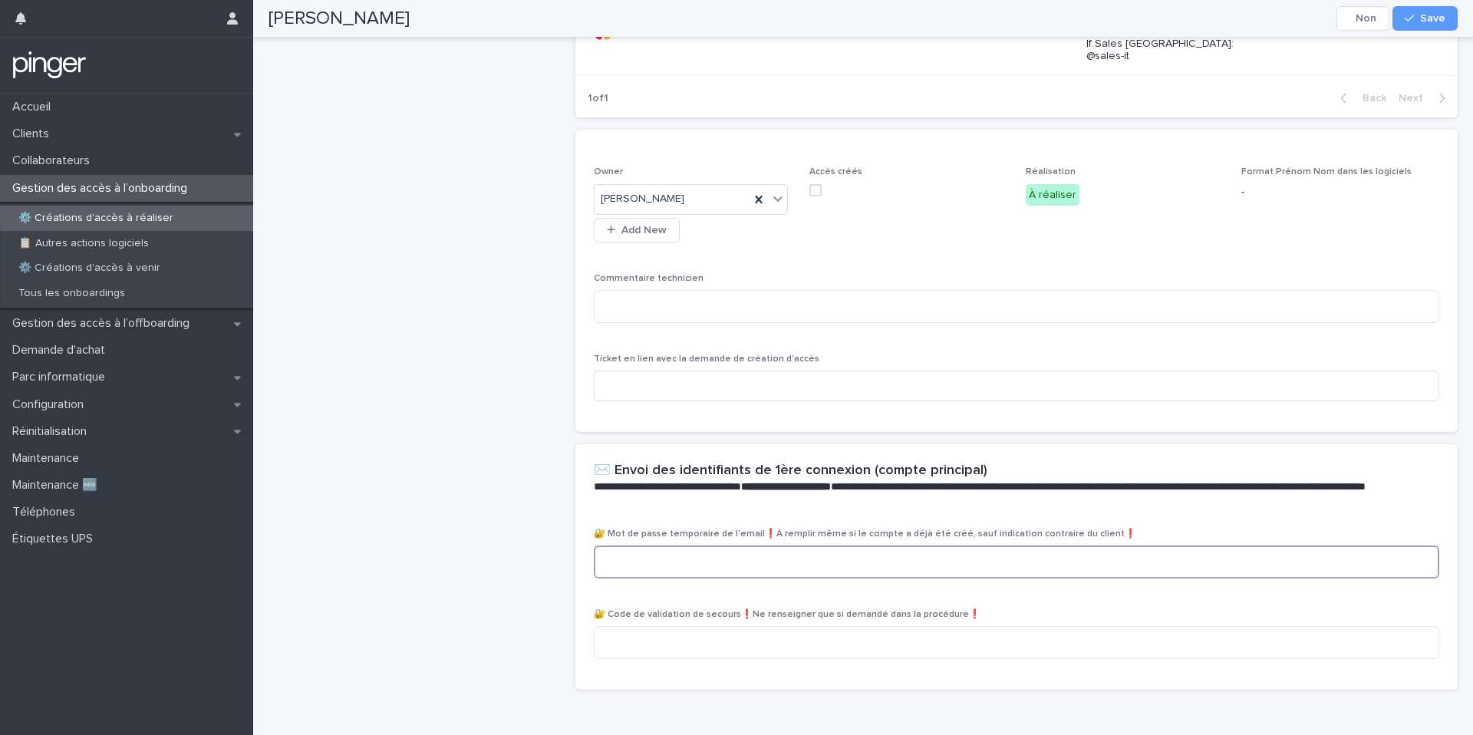
click at [671, 546] on textarea at bounding box center [1017, 562] width 846 height 33
paste textarea "**********"
type textarea "**********"
click at [1428, 16] on span "Save" at bounding box center [1432, 18] width 25 height 11
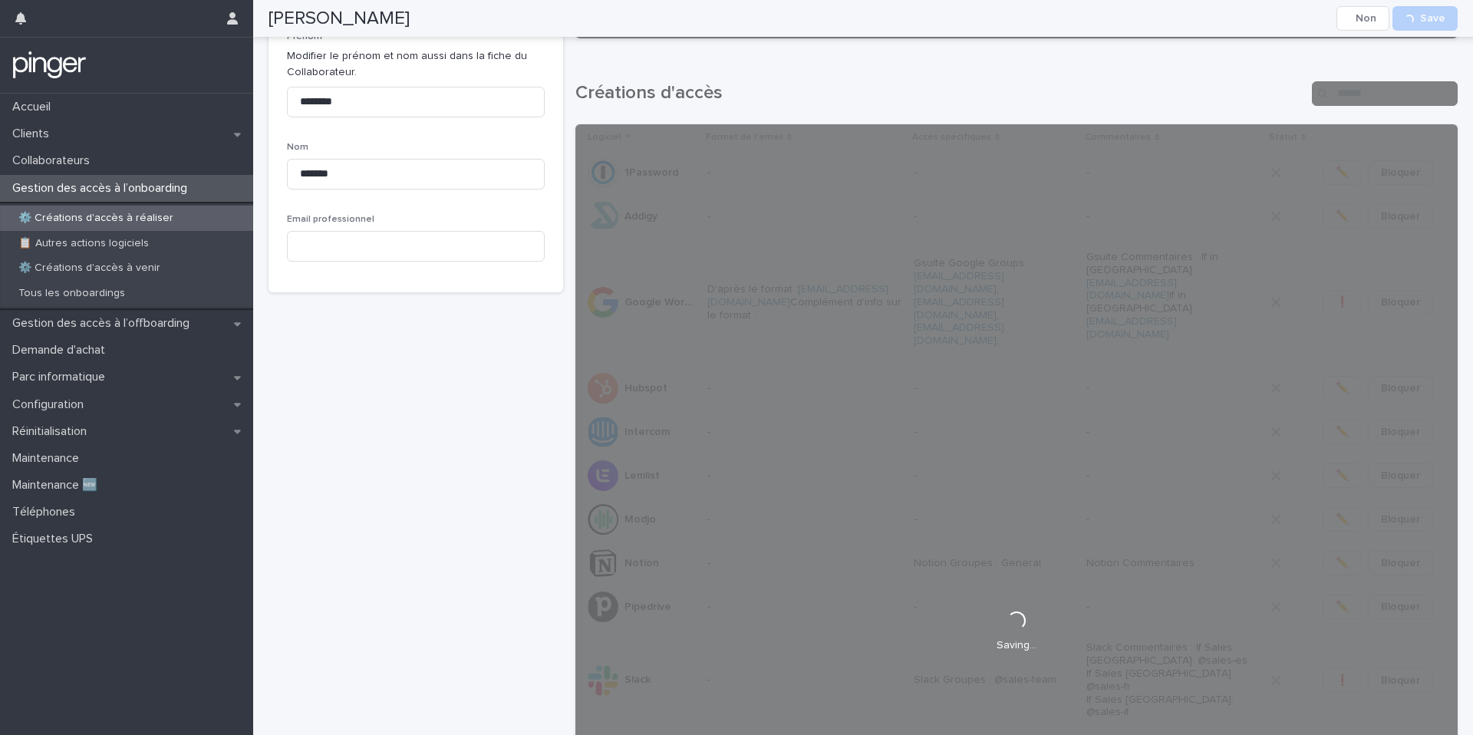
scroll to position [0, 0]
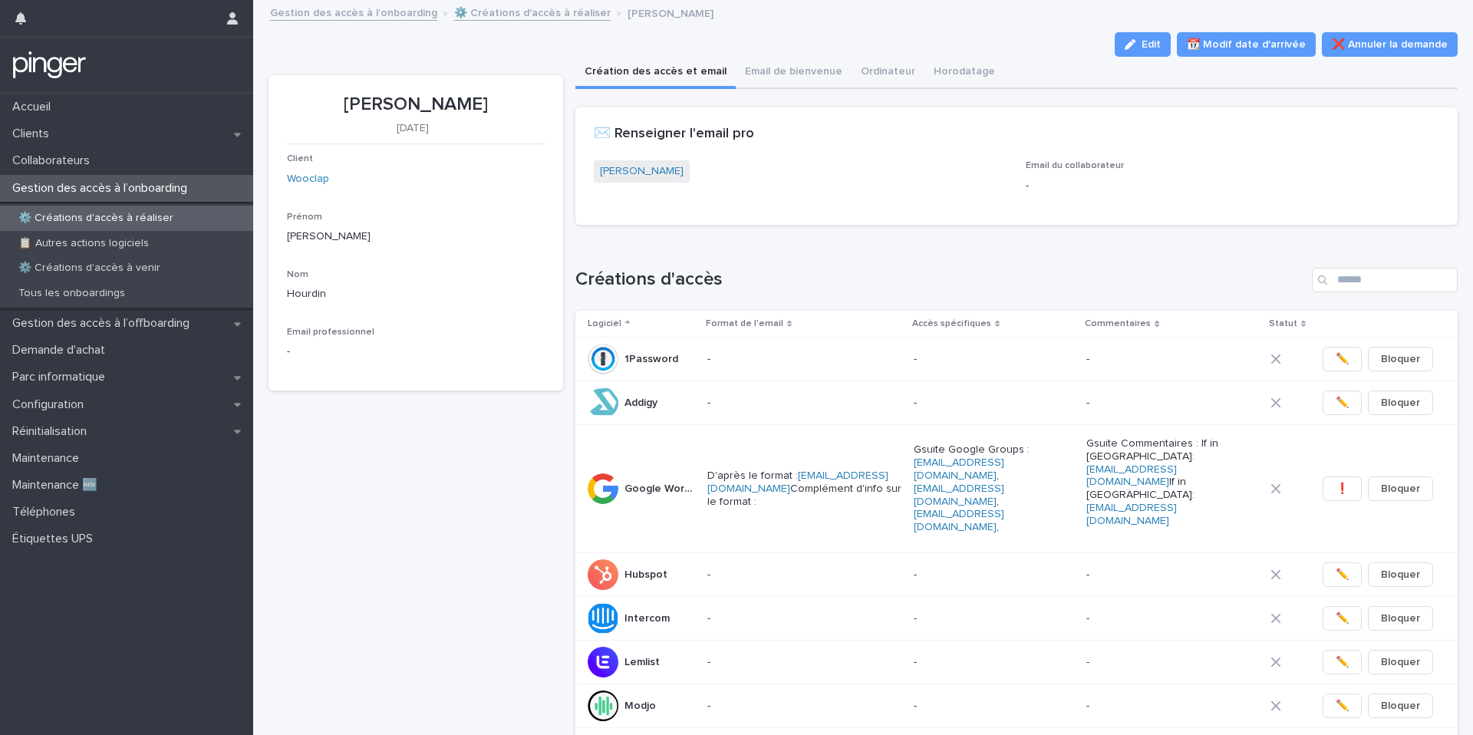
click at [660, 157] on div "✉️ Renseigner l'email pro" at bounding box center [1017, 134] width 883 height 54
click at [648, 170] on link "[PERSON_NAME]" at bounding box center [642, 171] width 84 height 16
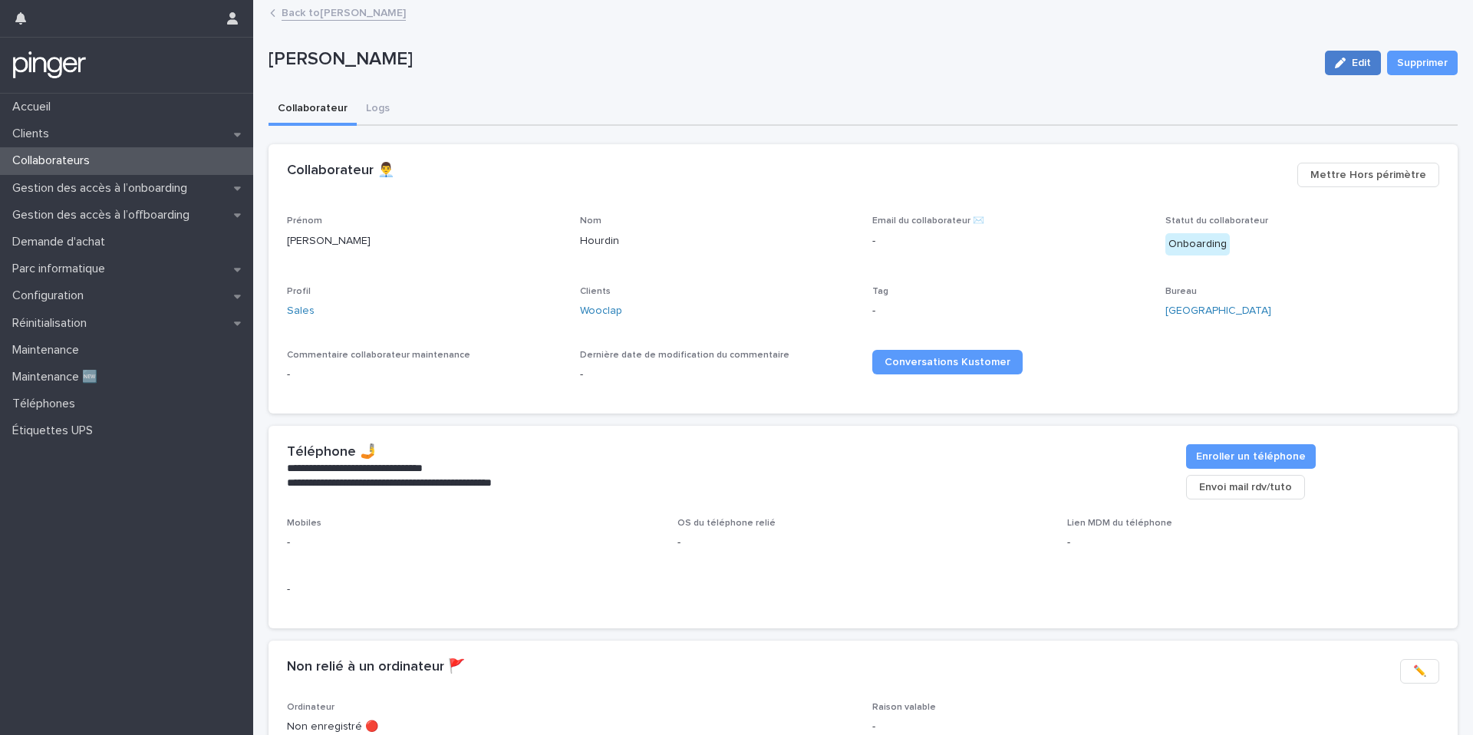
click at [1346, 58] on icon "button" at bounding box center [1340, 63] width 11 height 11
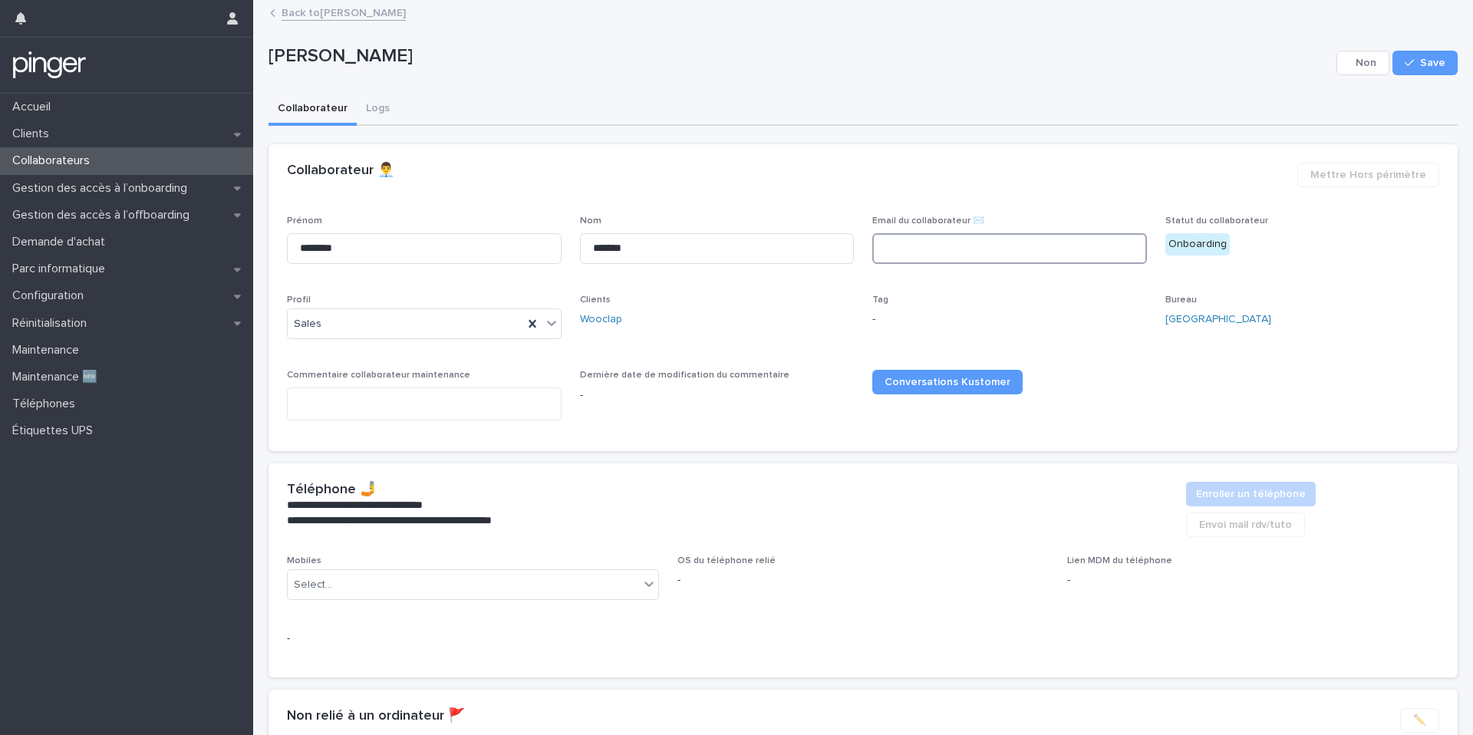
click at [961, 244] on input at bounding box center [1009, 248] width 275 height 31
paste input "**********"
type input "**********"
click at [1410, 71] on button "Save" at bounding box center [1425, 63] width 65 height 25
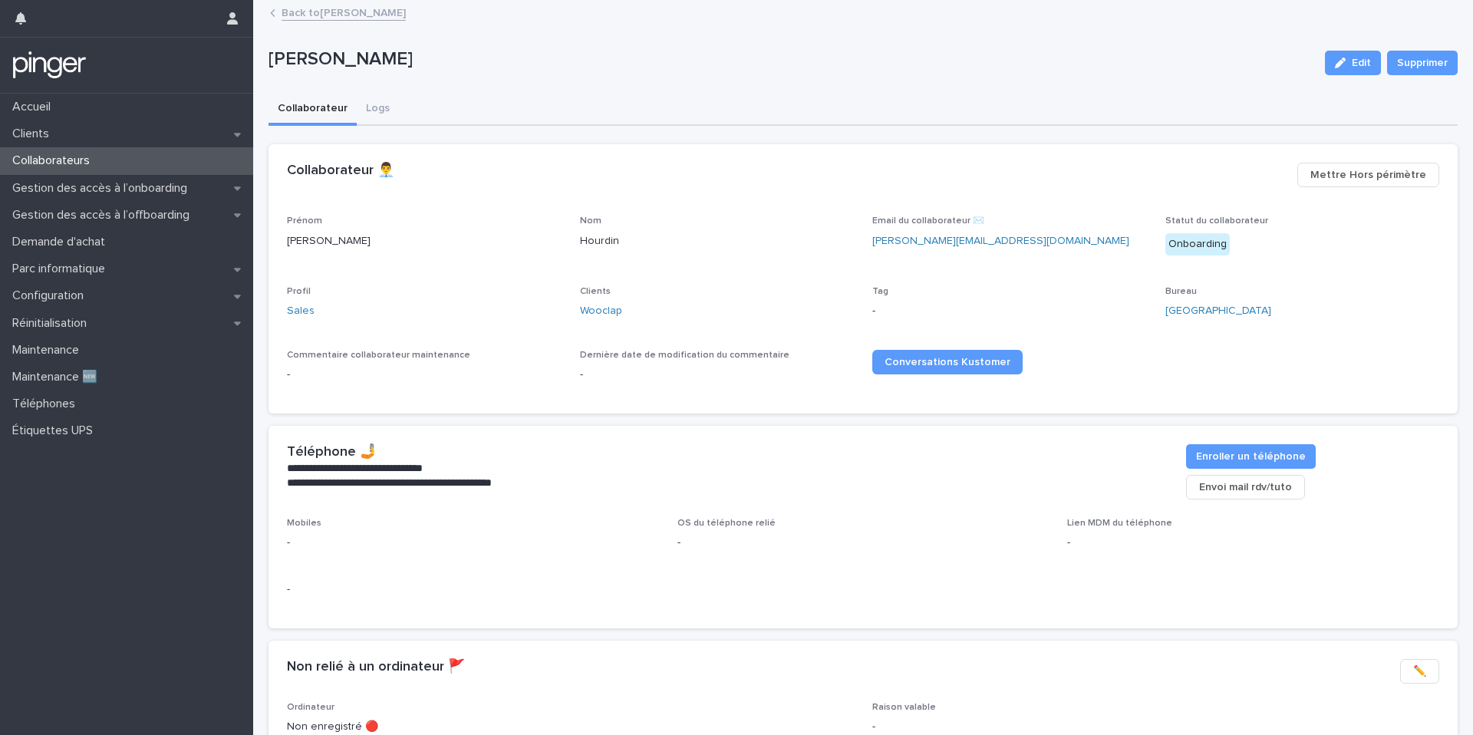
click at [325, 16] on link "Back to [PERSON_NAME]" at bounding box center [344, 12] width 124 height 18
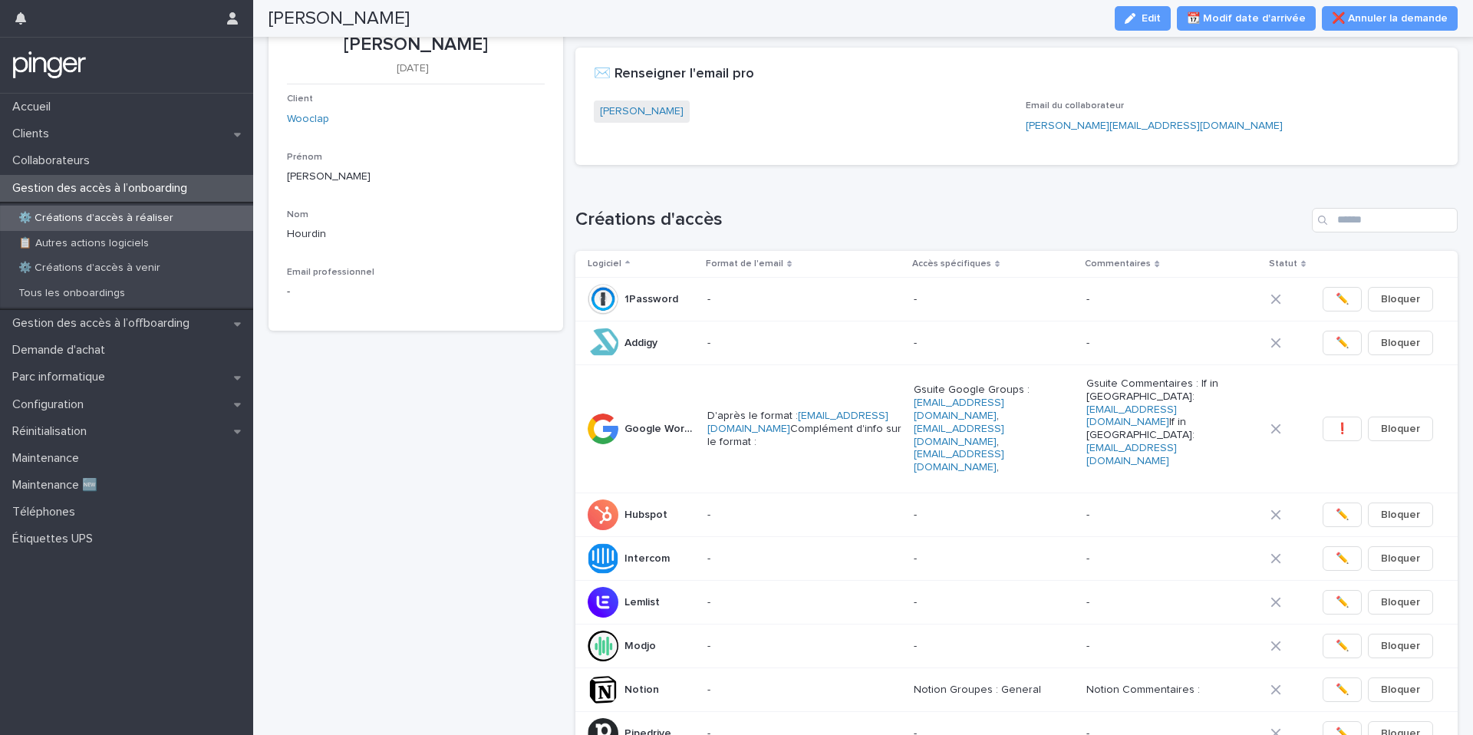
scroll to position [48, 0]
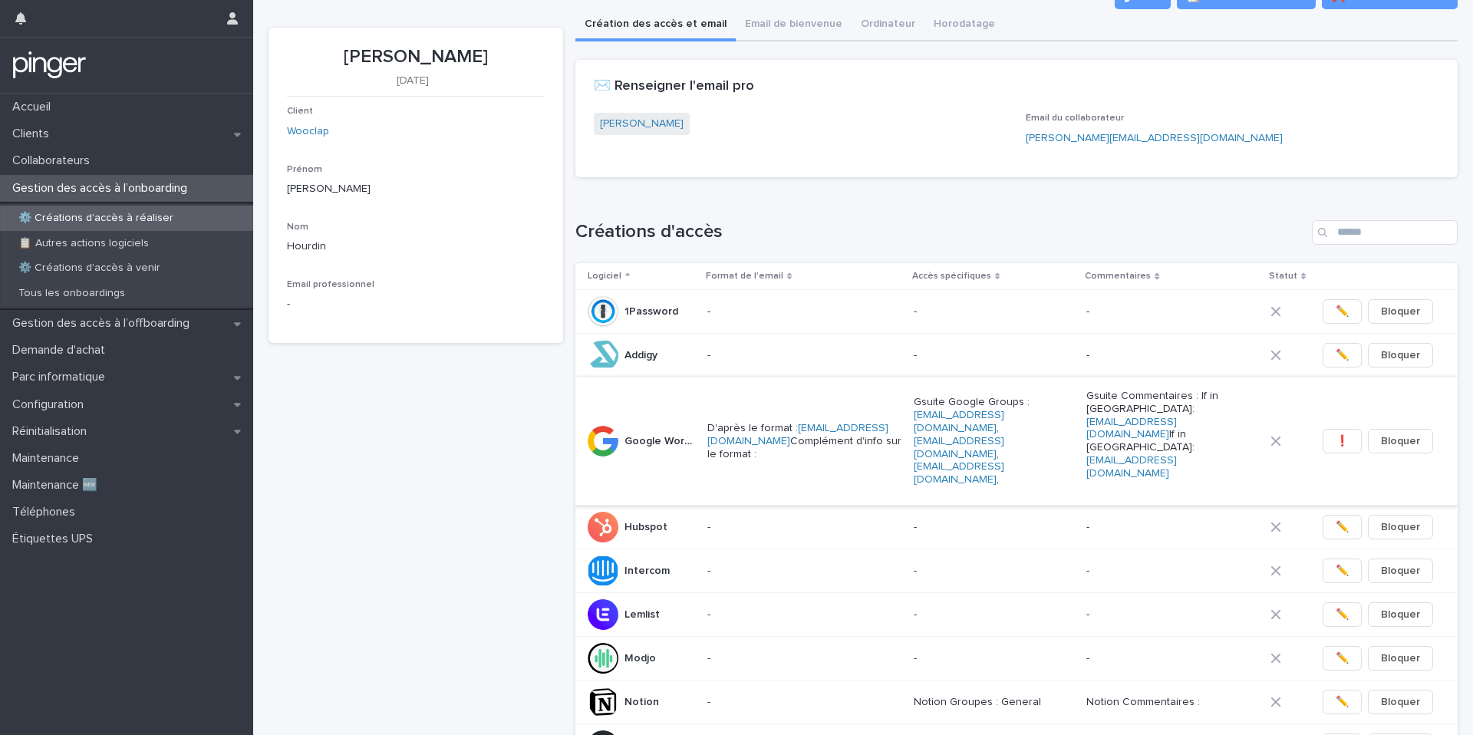
click at [1344, 434] on span "❗" at bounding box center [1342, 441] width 13 height 15
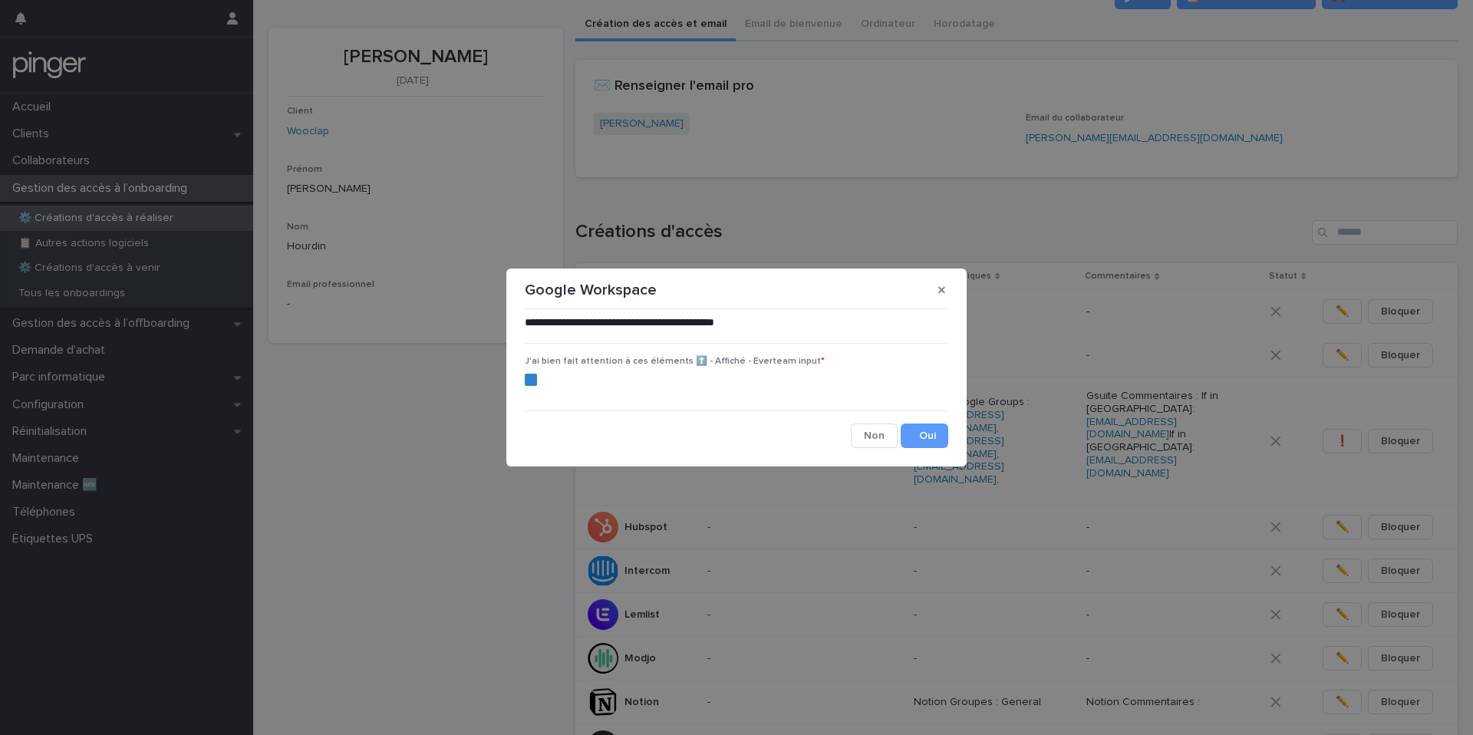
click at [927, 421] on div "**********" at bounding box center [737, 381] width 424 height 132
click at [927, 438] on button "Save" at bounding box center [925, 436] width 48 height 25
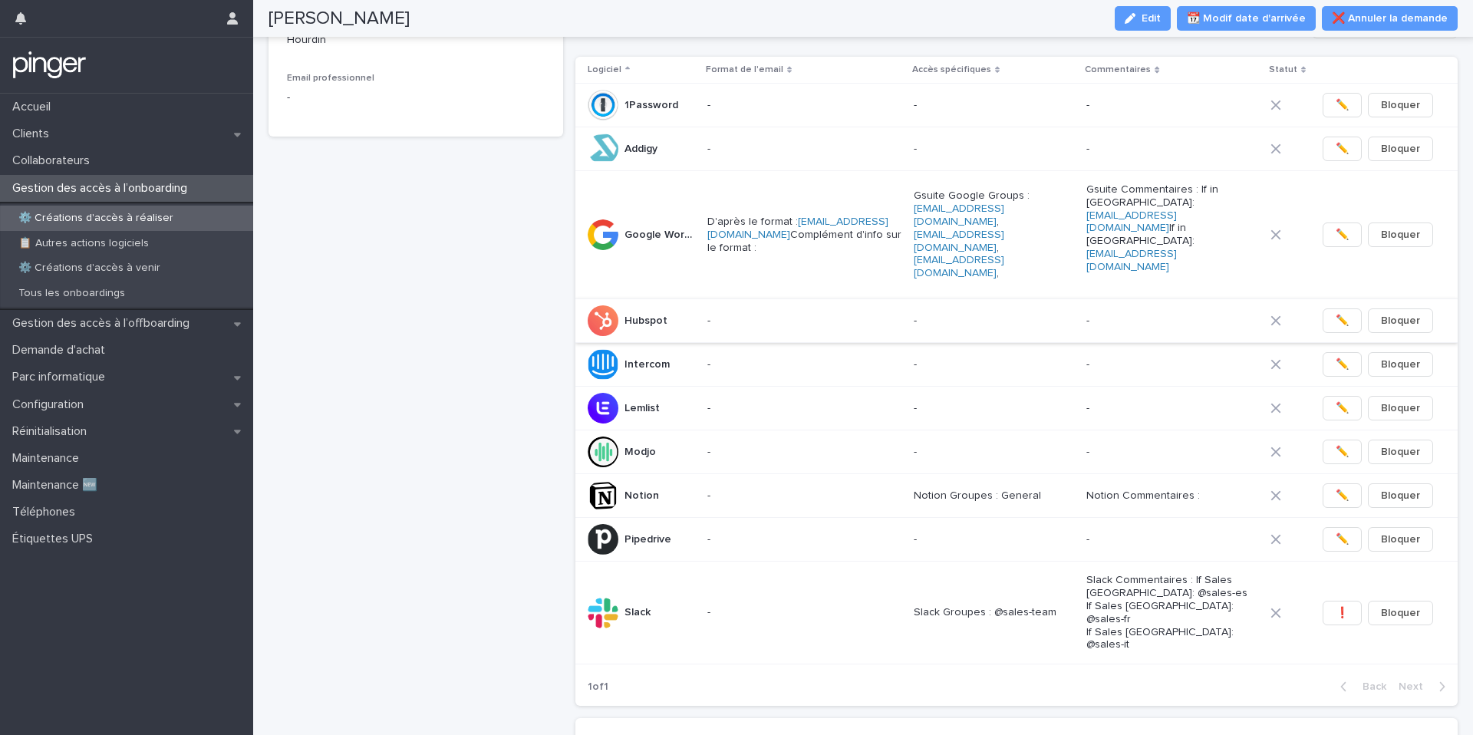
scroll to position [255, 0]
click at [1341, 605] on span "❗" at bounding box center [1342, 612] width 13 height 15
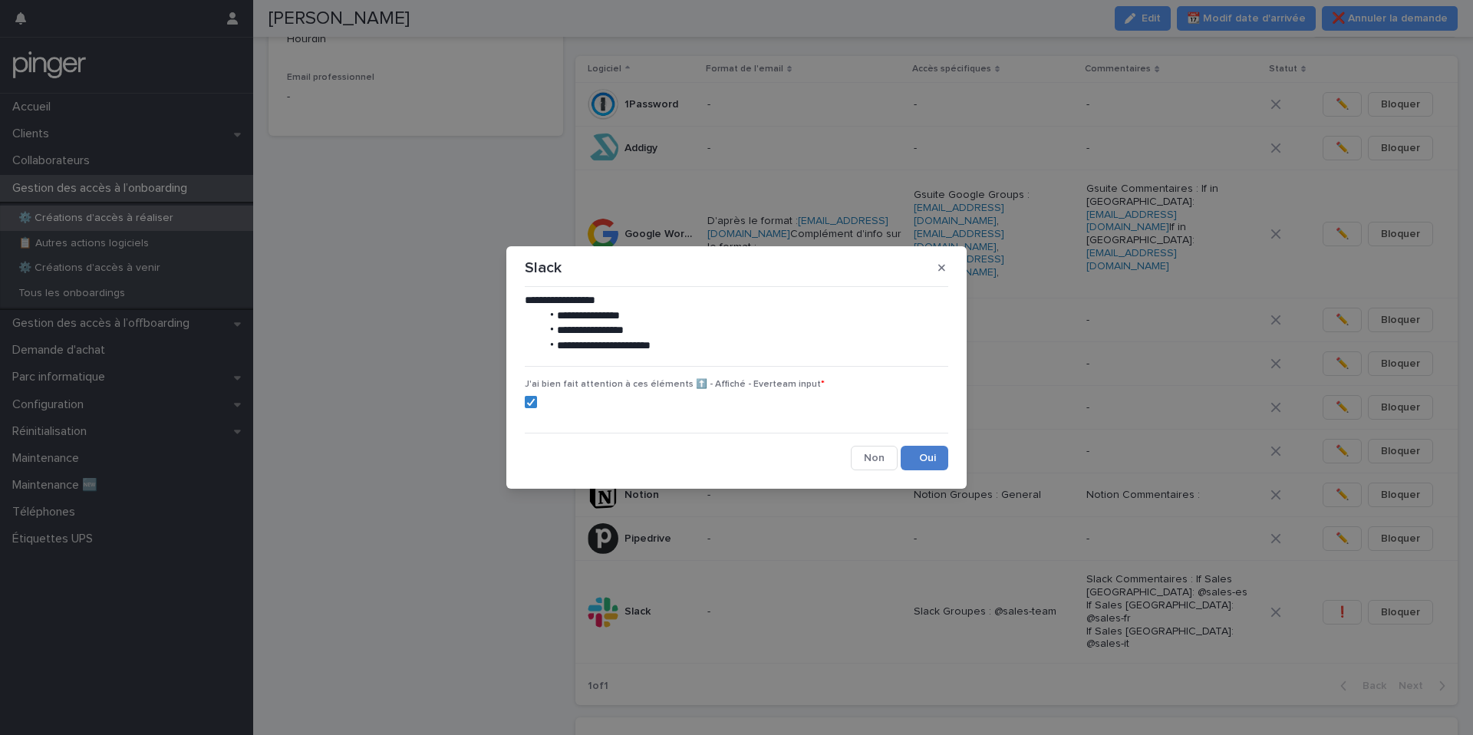
click at [925, 461] on button "Save" at bounding box center [925, 458] width 48 height 25
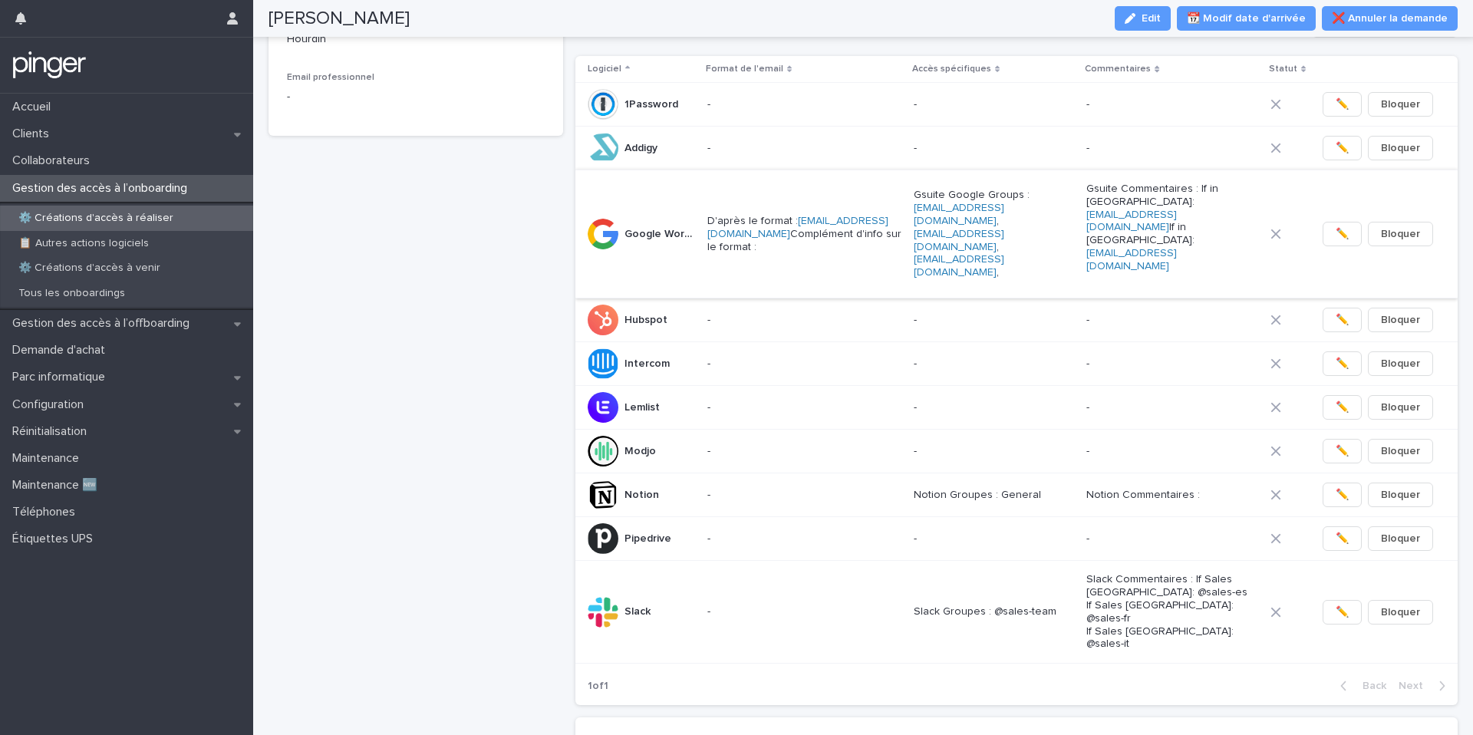
click at [1336, 226] on button "✏️" at bounding box center [1342, 234] width 39 height 25
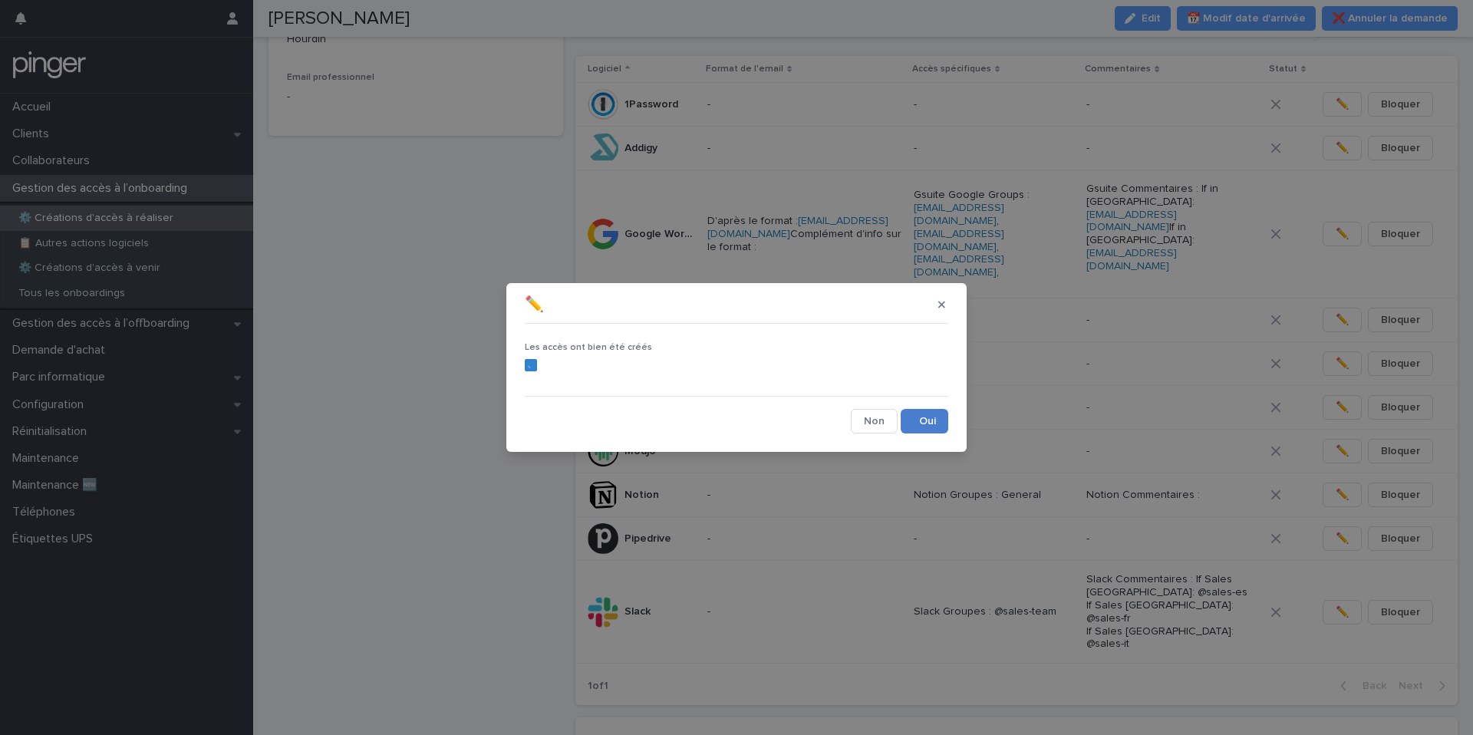
click at [935, 420] on button "Save" at bounding box center [925, 421] width 48 height 25
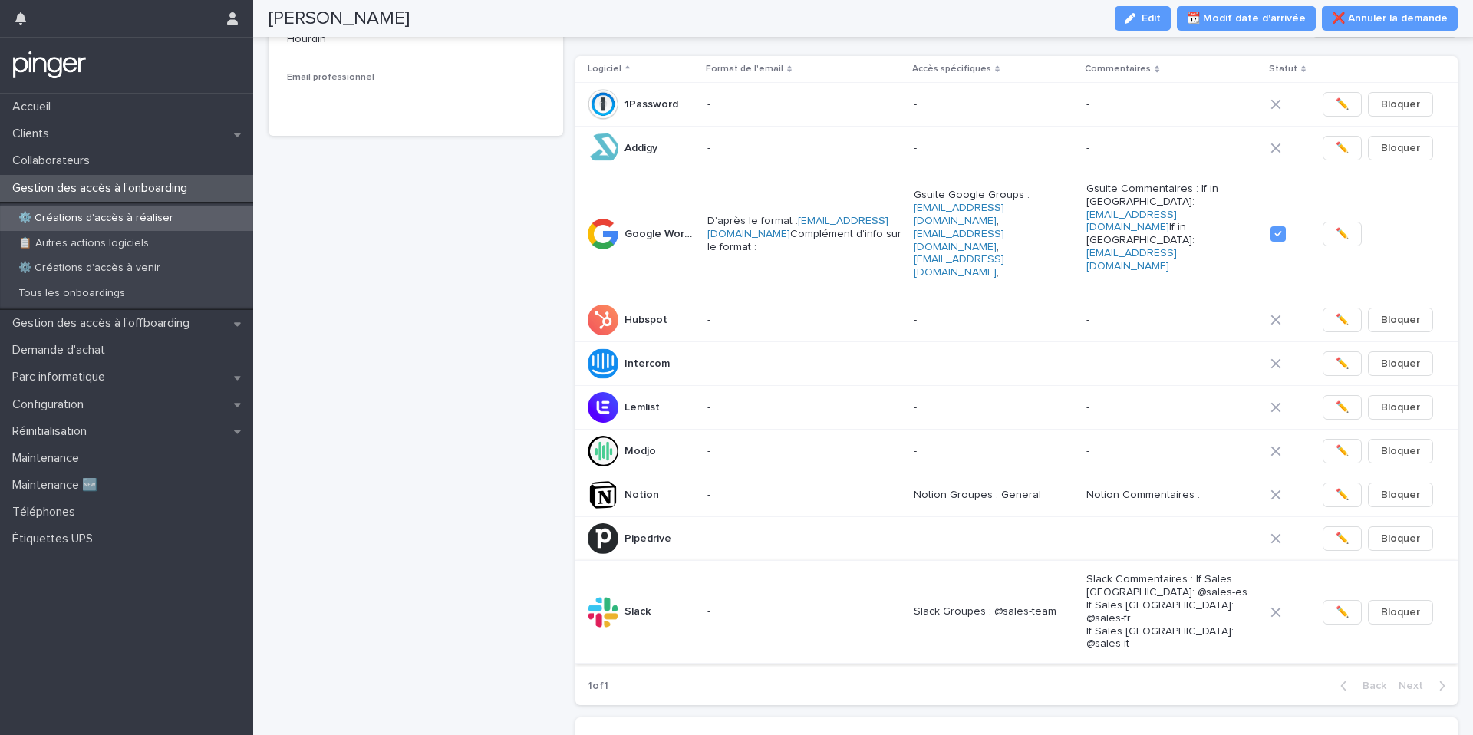
click at [1337, 605] on span "✏️" at bounding box center [1342, 612] width 13 height 15
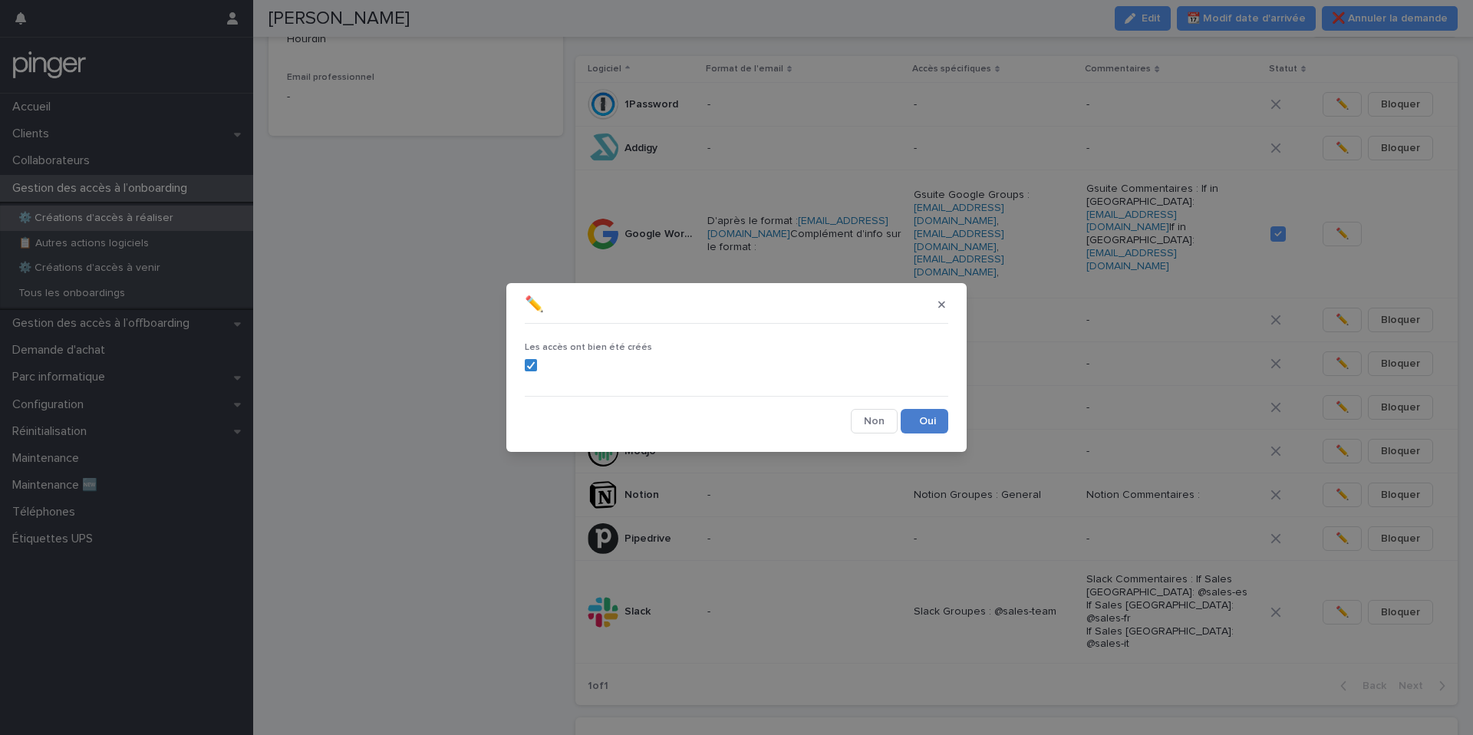
click at [925, 421] on button "Save" at bounding box center [925, 421] width 48 height 25
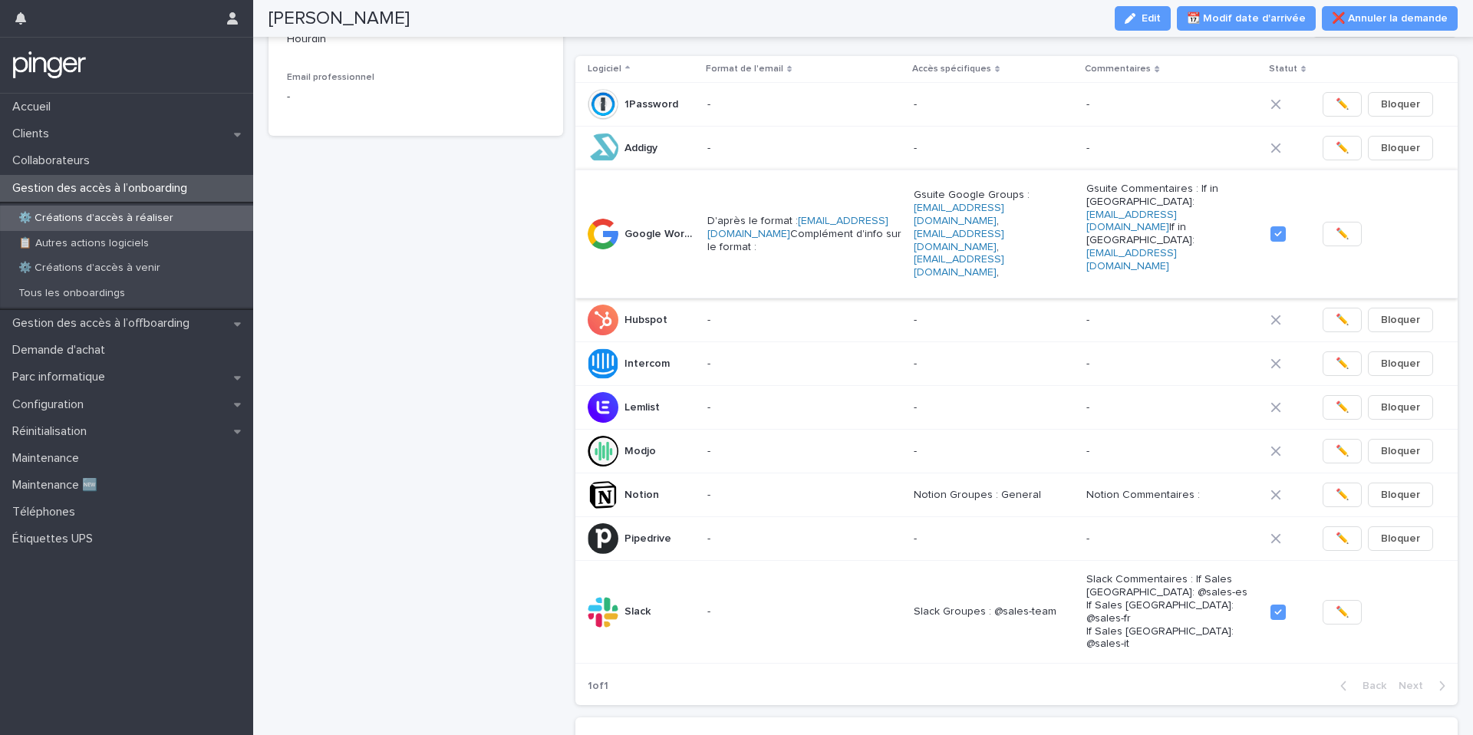
scroll to position [0, 0]
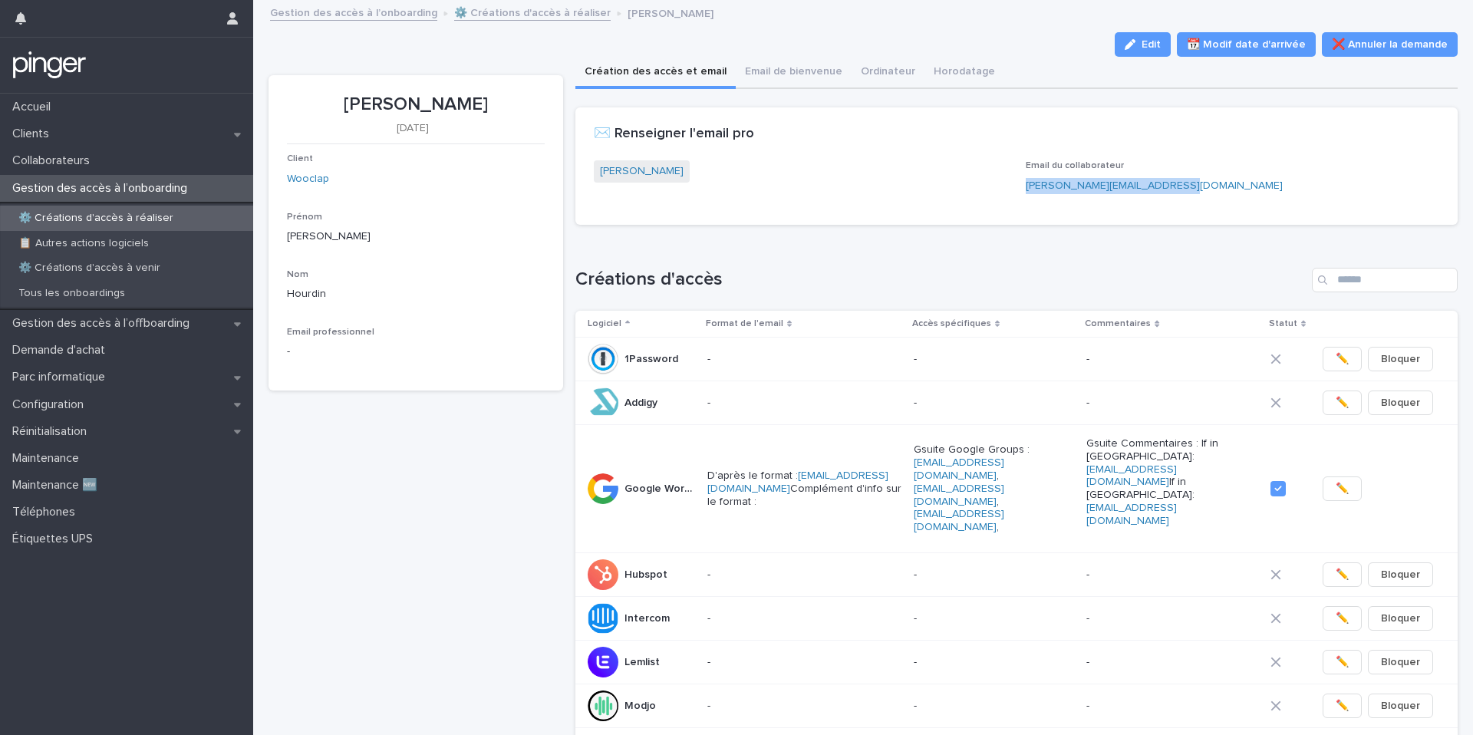
copy link "[PERSON_NAME][EMAIL_ADDRESS][DOMAIN_NAME]"
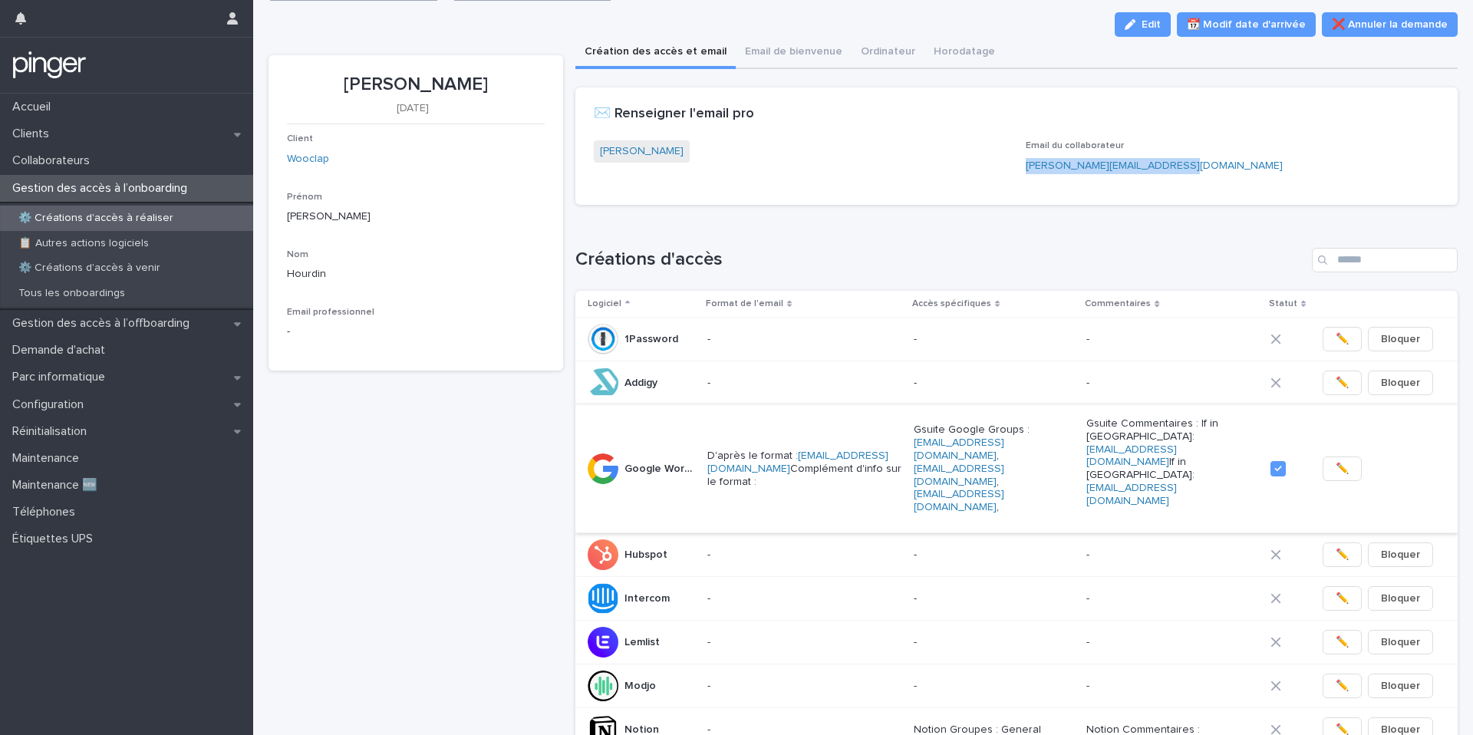
scroll to position [36, 0]
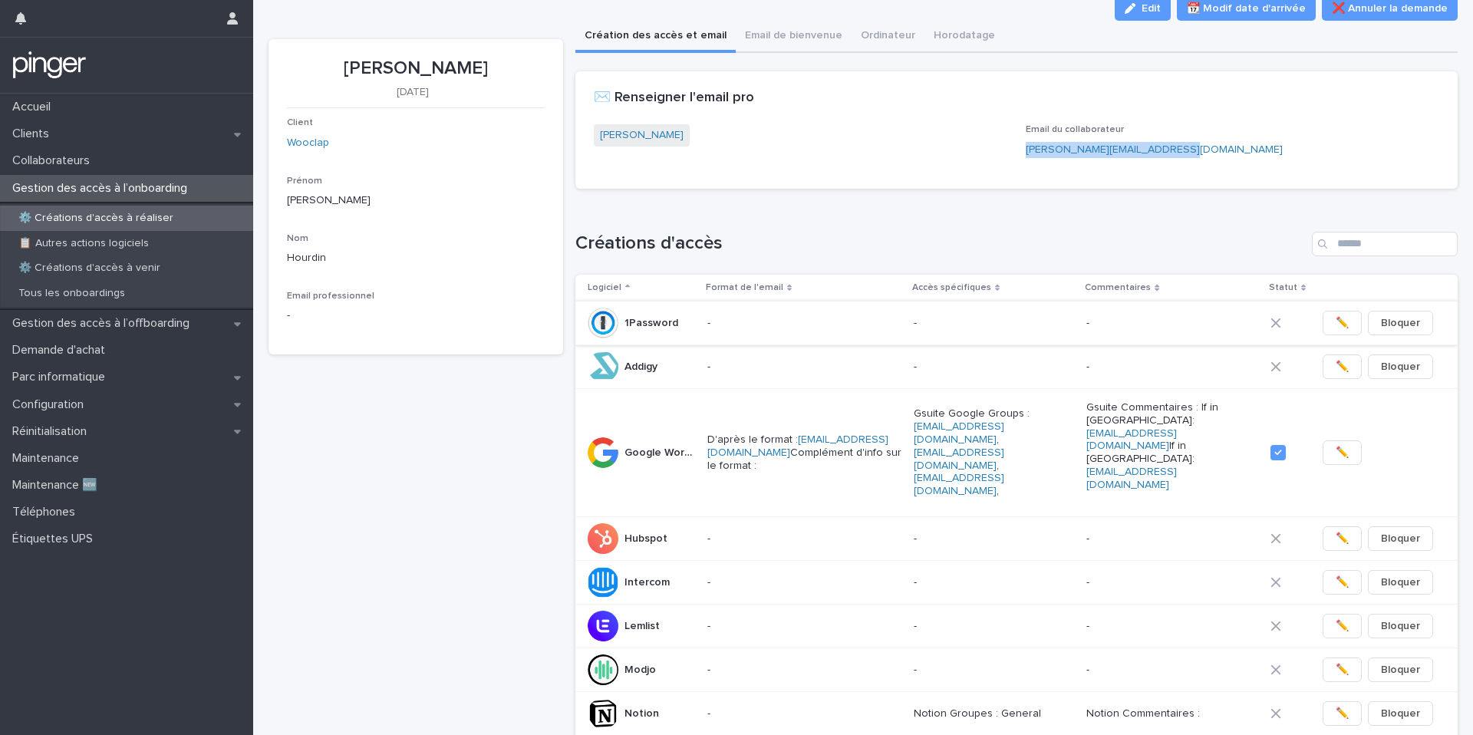
click at [1341, 315] on span "✏️" at bounding box center [1342, 322] width 13 height 15
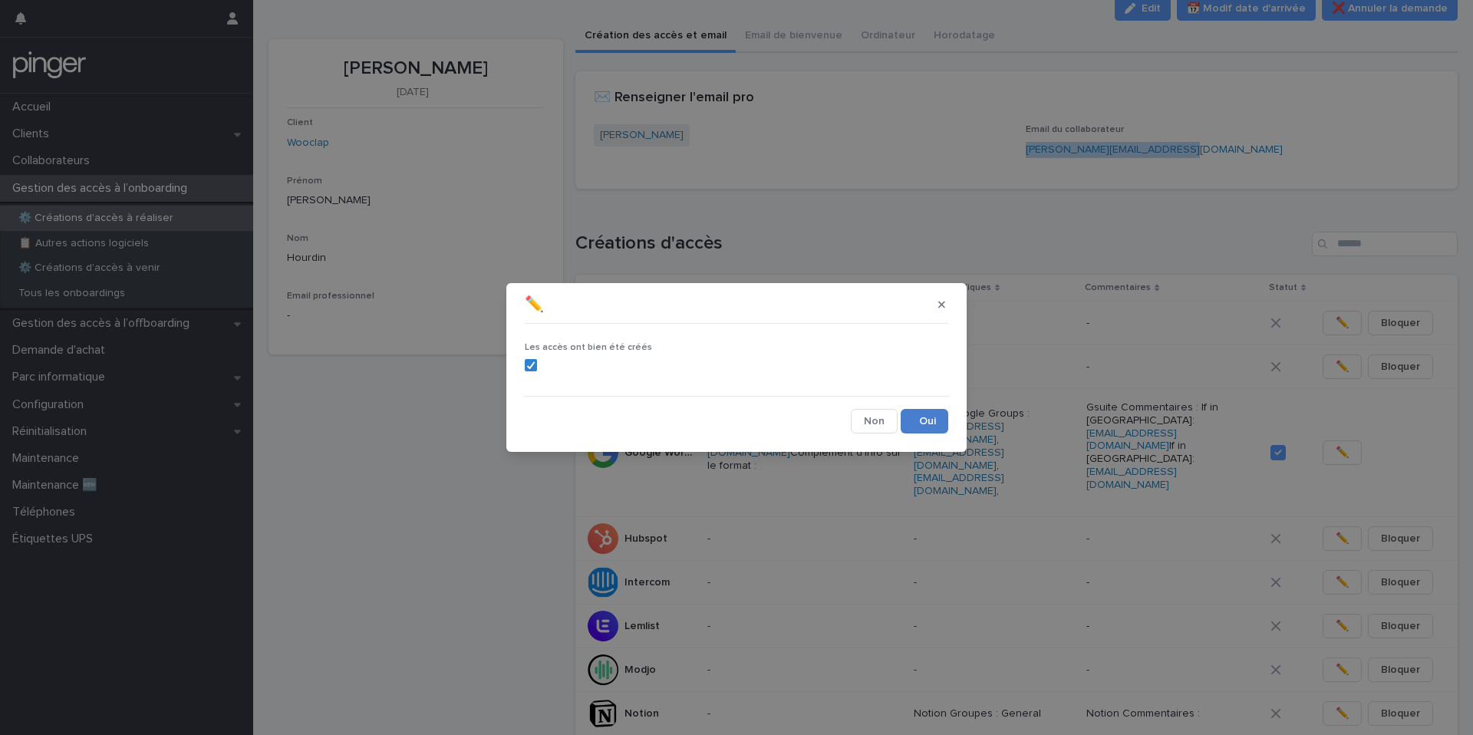
click at [932, 426] on button "Save" at bounding box center [925, 421] width 48 height 25
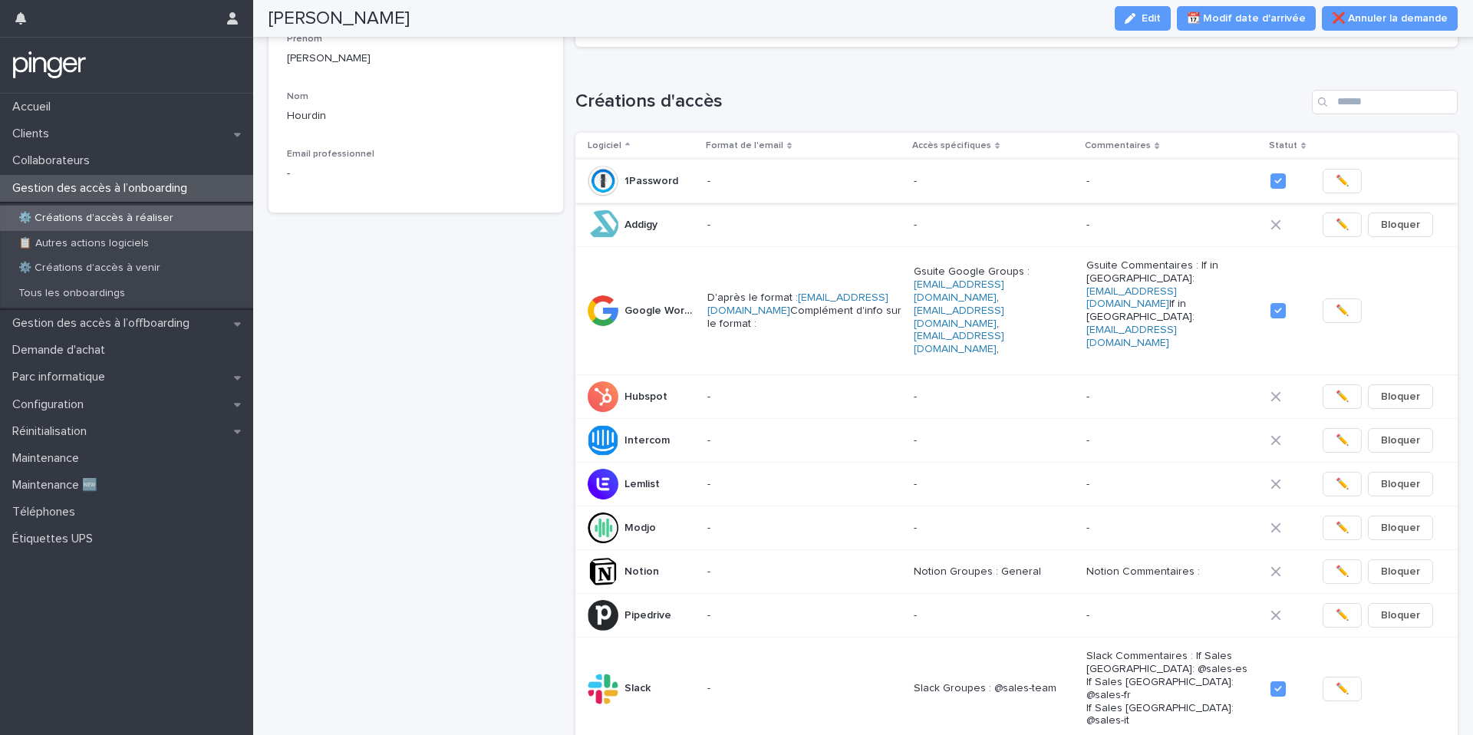
scroll to position [180, 0]
click at [1346, 562] on span "✏️" at bounding box center [1342, 569] width 13 height 15
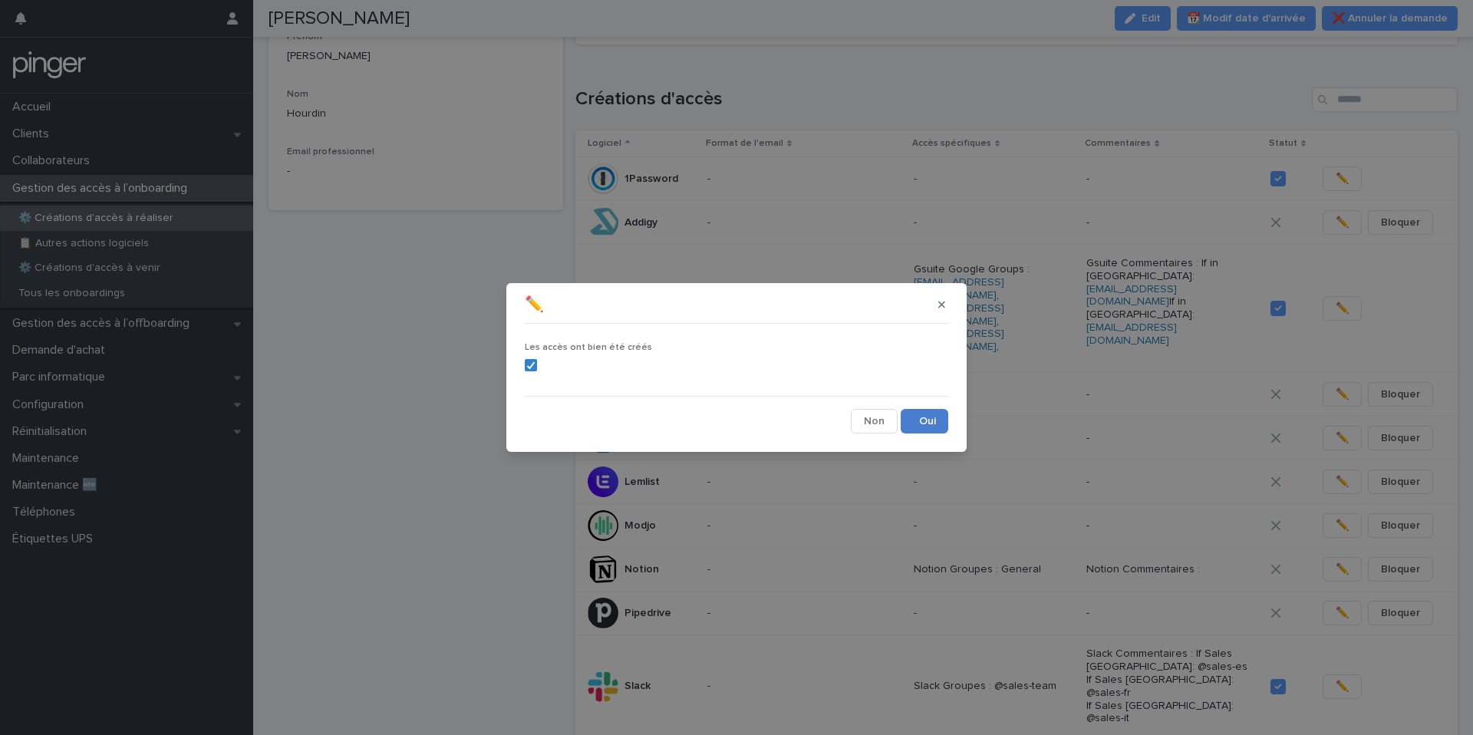
click at [928, 426] on button "Save" at bounding box center [925, 421] width 48 height 25
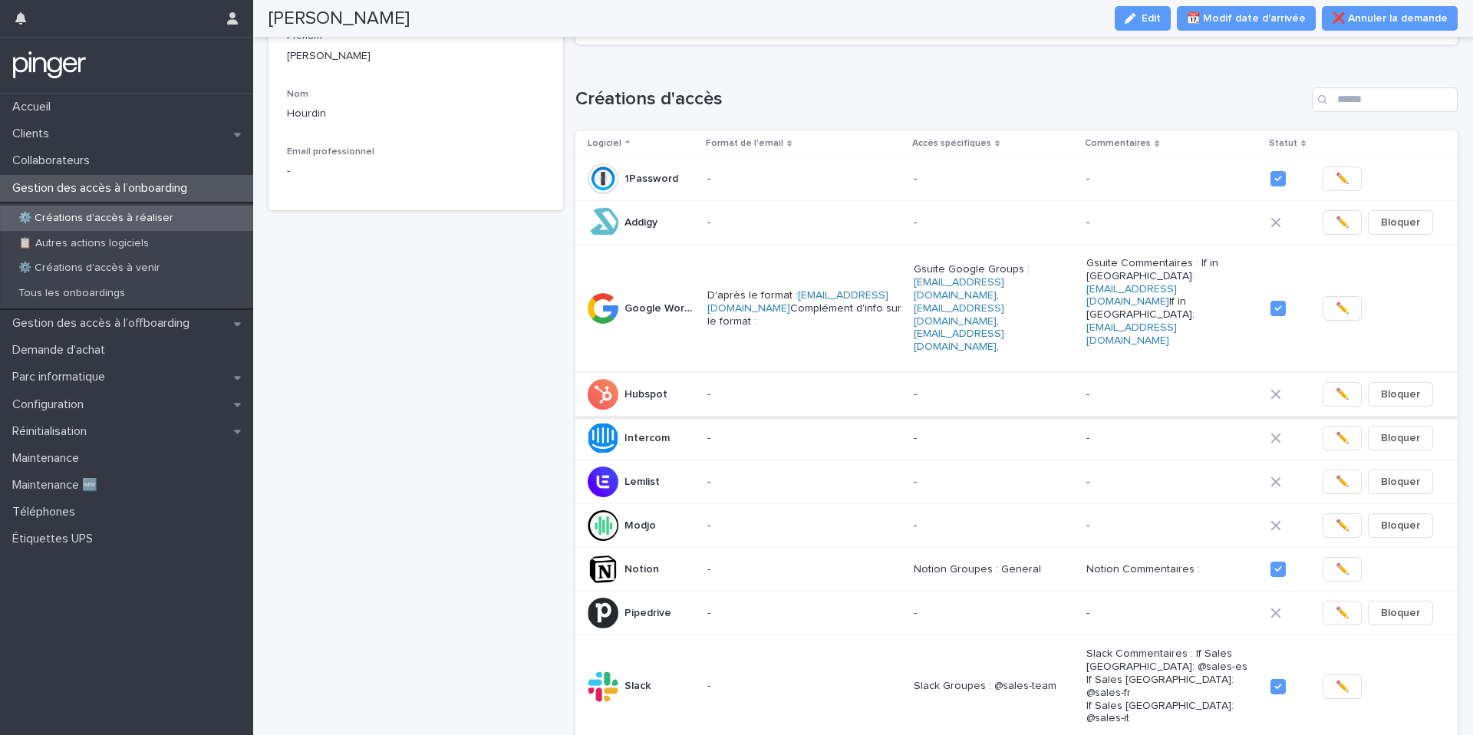
click at [1332, 382] on button "✏️" at bounding box center [1342, 394] width 39 height 25
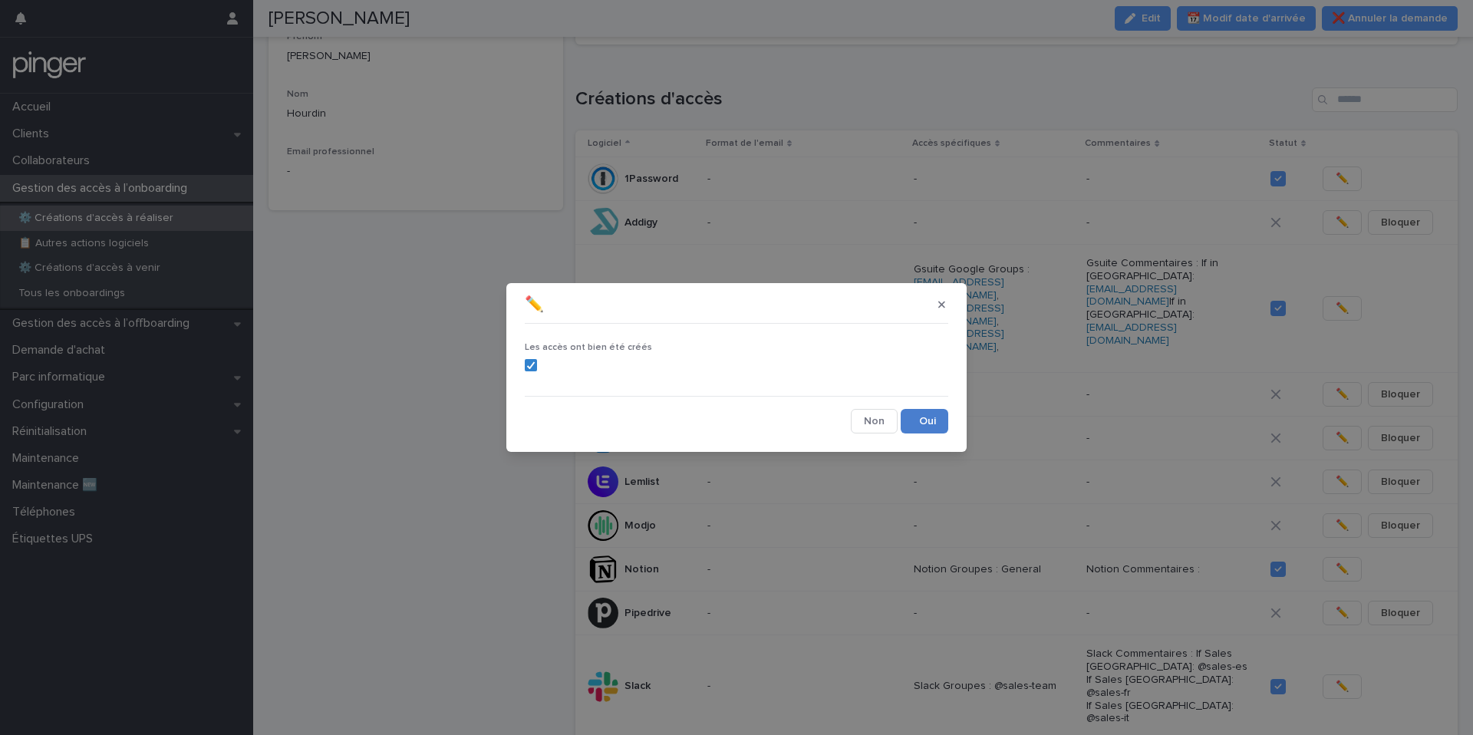
click at [928, 424] on button "Save" at bounding box center [925, 421] width 48 height 25
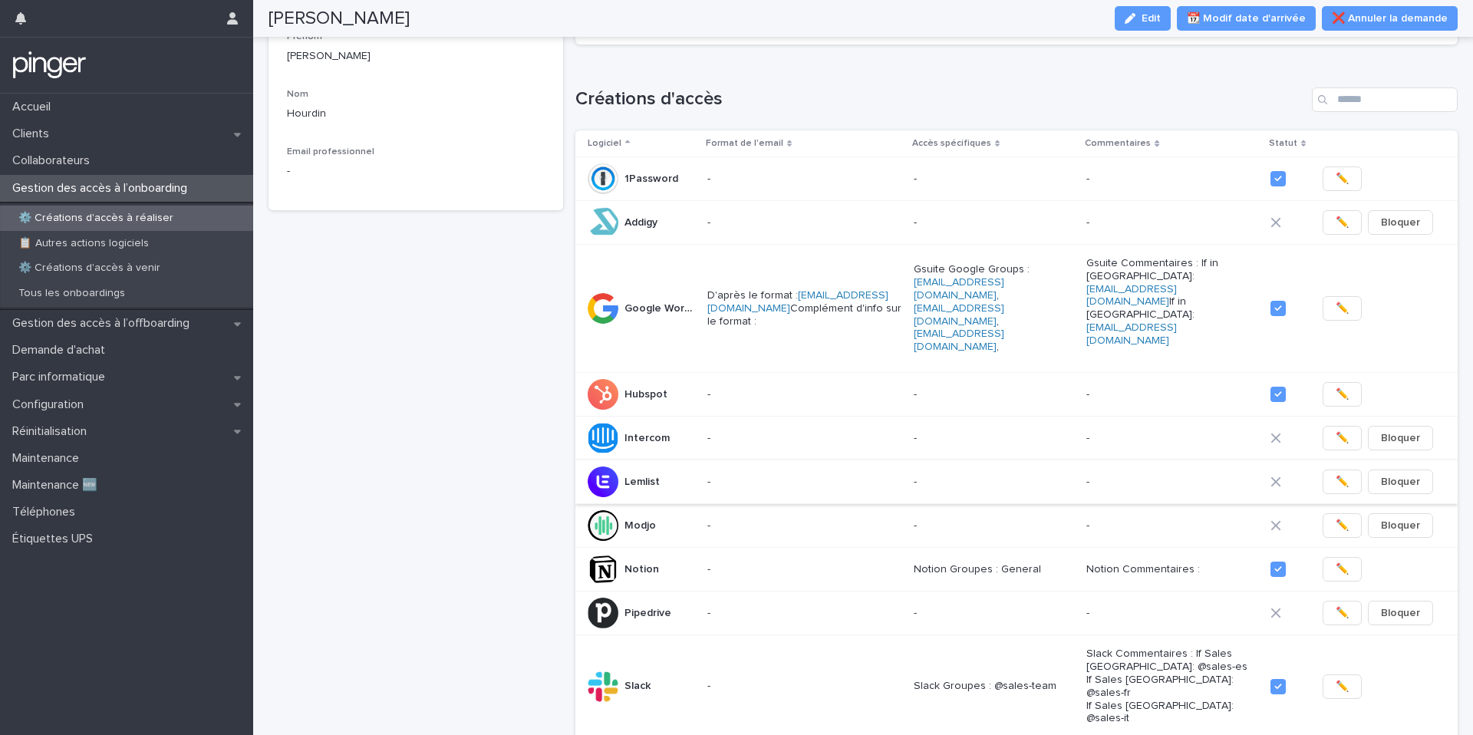
click at [1337, 474] on span "✏️" at bounding box center [1342, 481] width 13 height 15
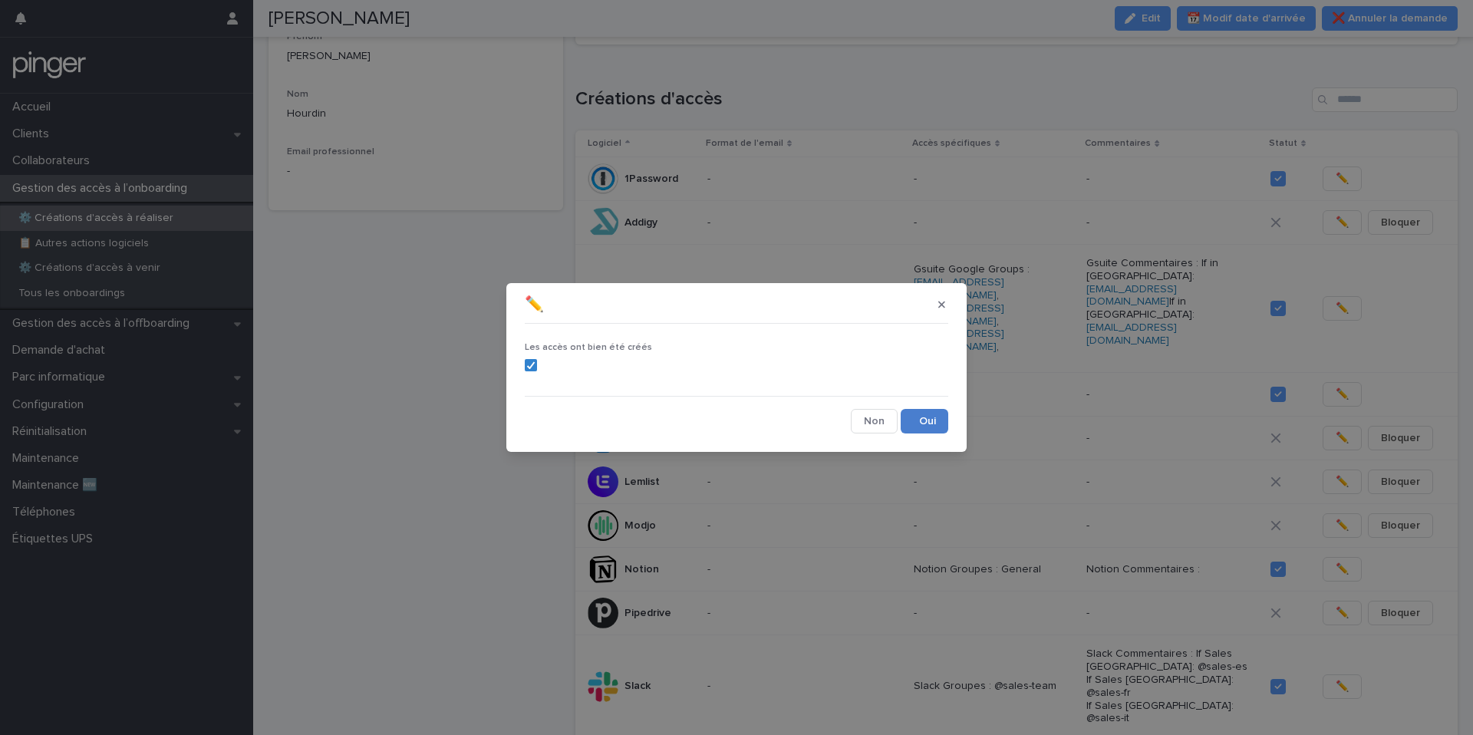
click at [938, 425] on button "Save" at bounding box center [925, 421] width 48 height 25
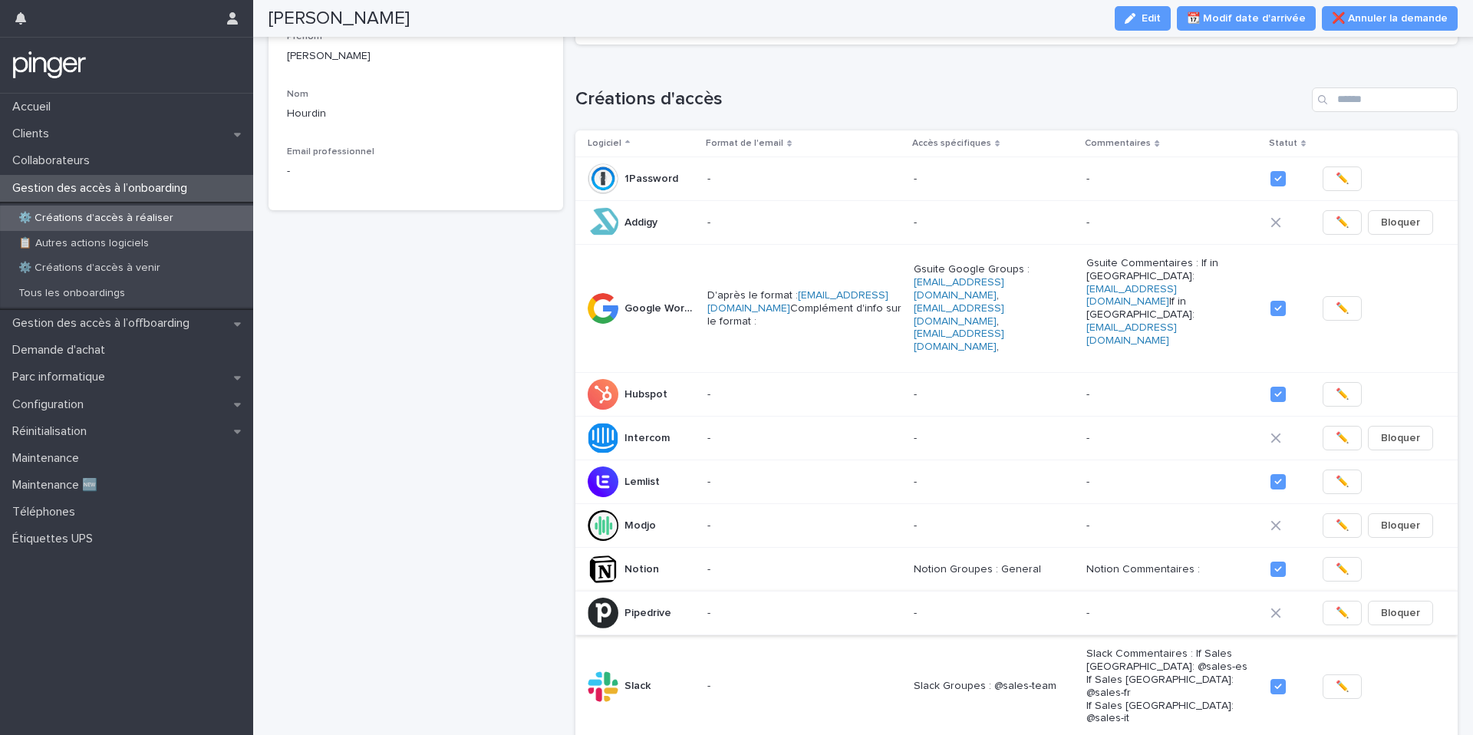
click at [1347, 605] on span "✏️" at bounding box center [1342, 612] width 13 height 15
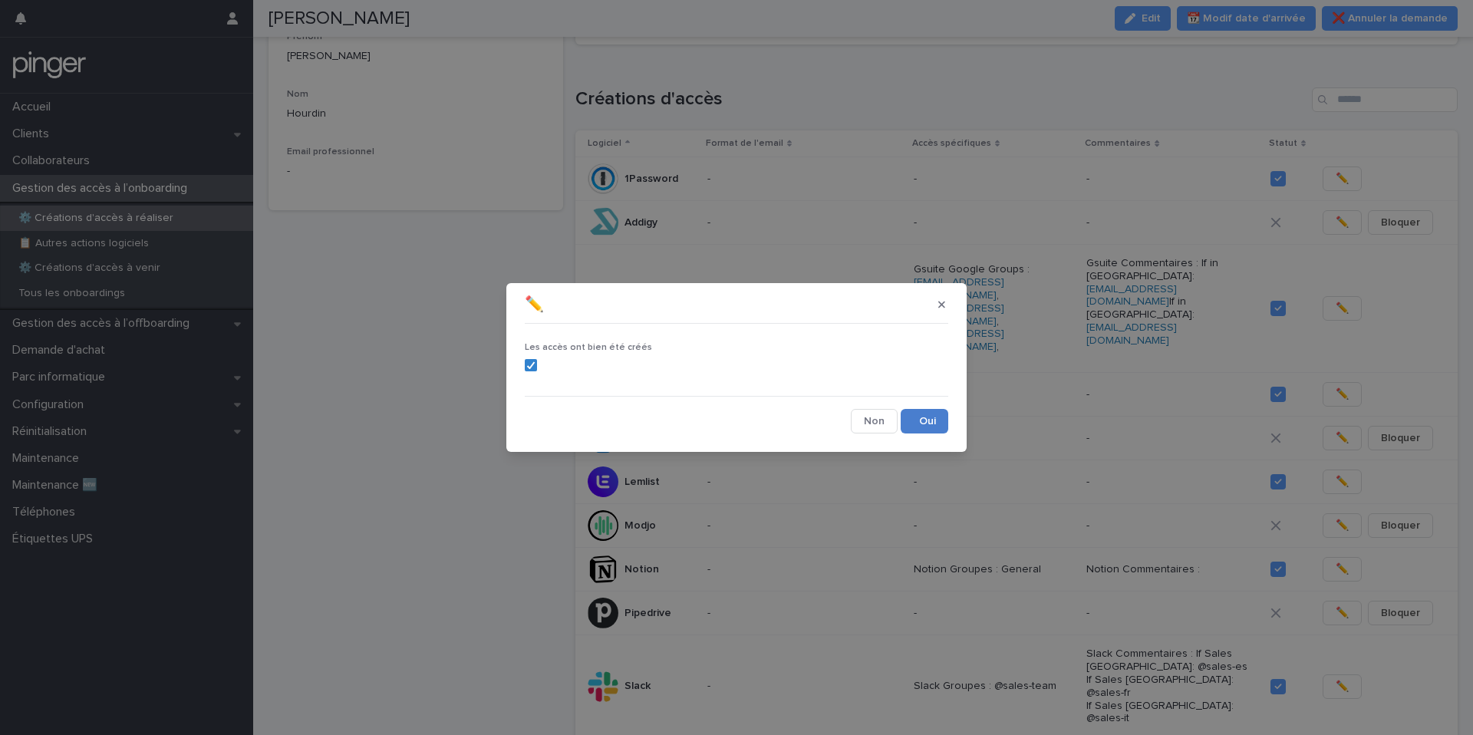
click at [912, 421] on button "Save" at bounding box center [925, 421] width 48 height 25
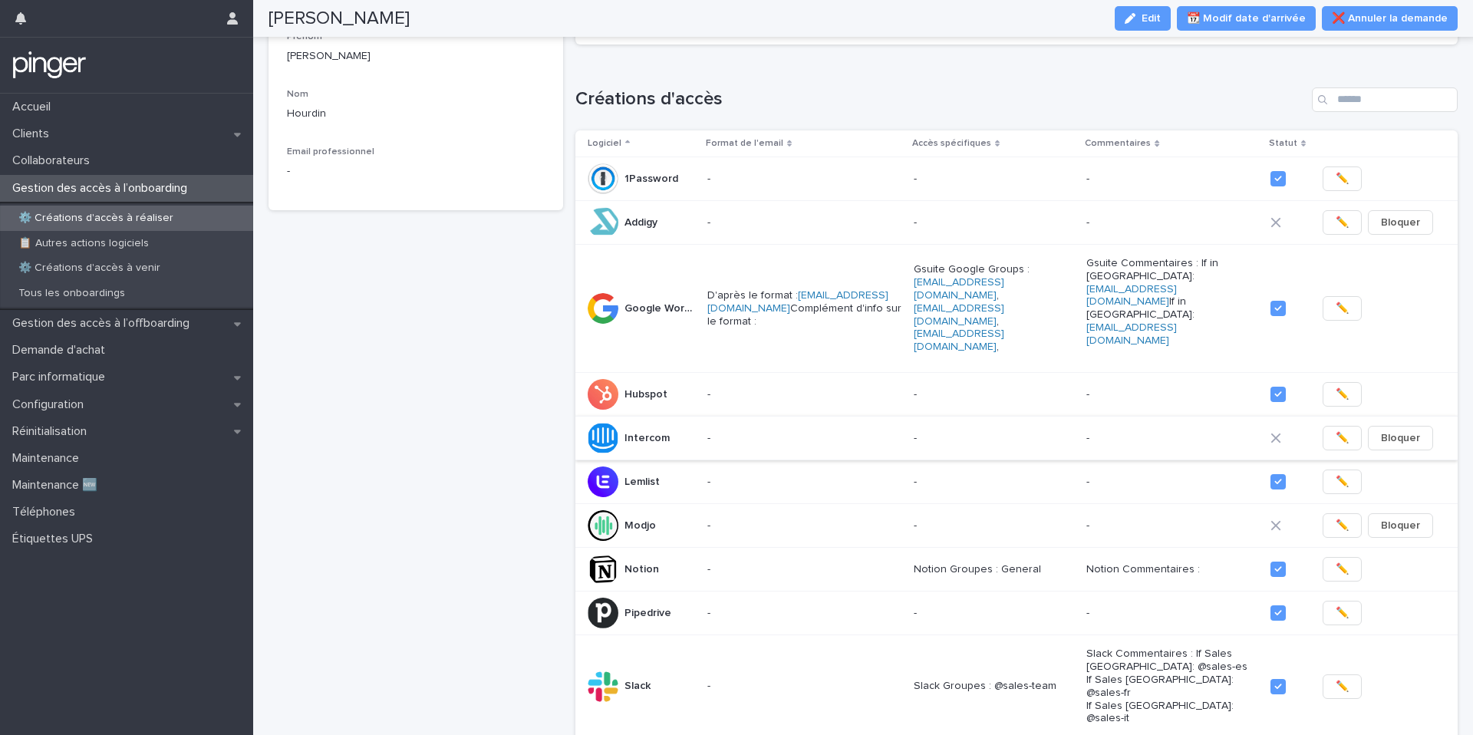
click at [1344, 430] on span "✏️" at bounding box center [1342, 437] width 13 height 15
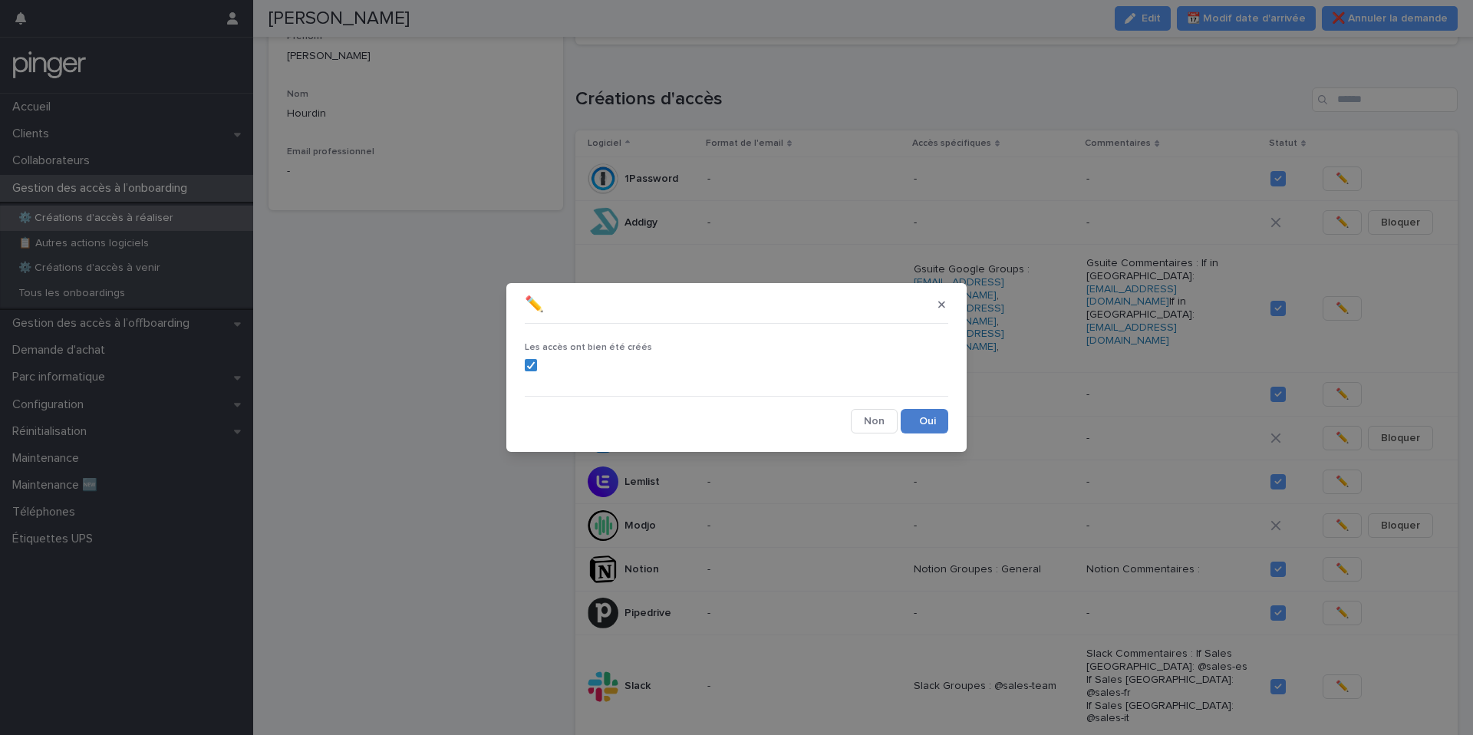
click at [928, 417] on button "Save" at bounding box center [925, 421] width 48 height 25
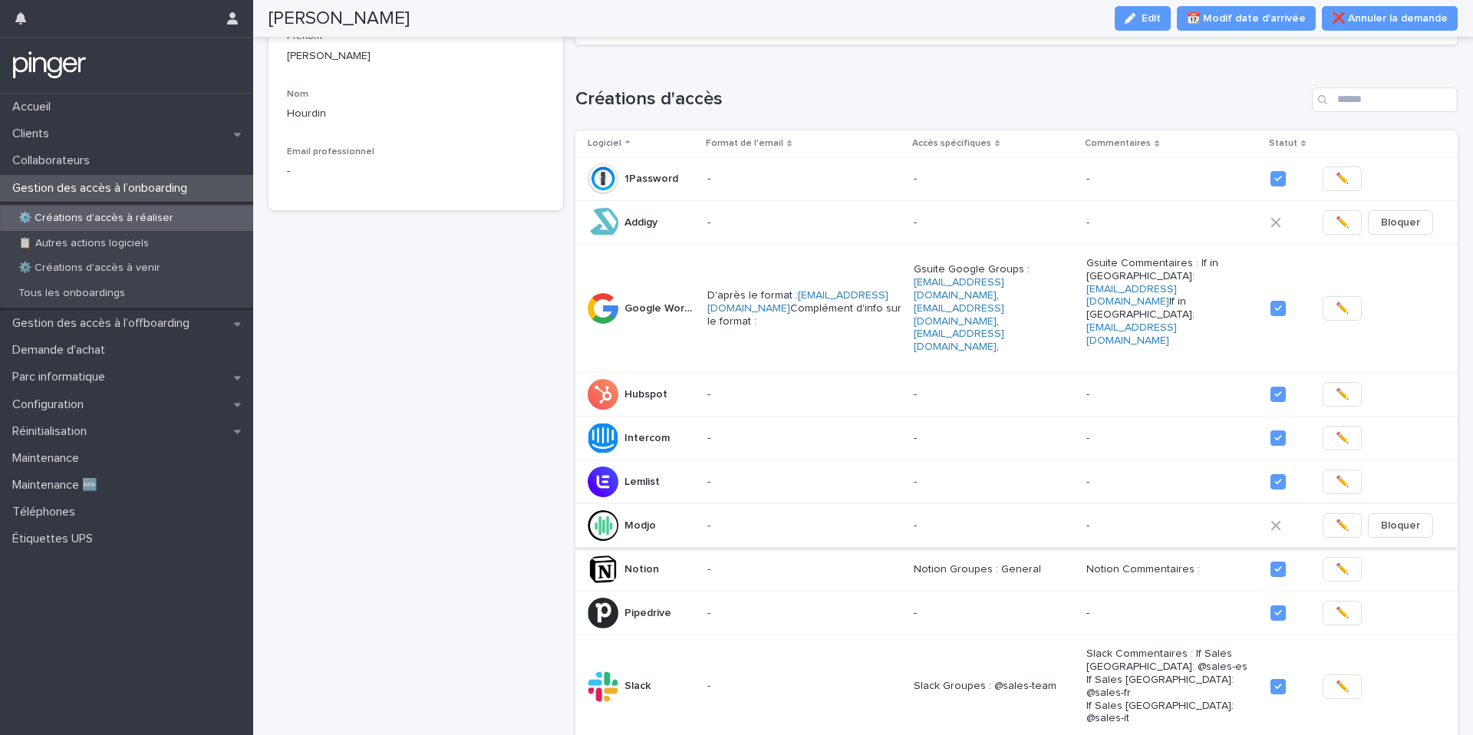
click at [1340, 518] on span "✏️" at bounding box center [1342, 525] width 13 height 15
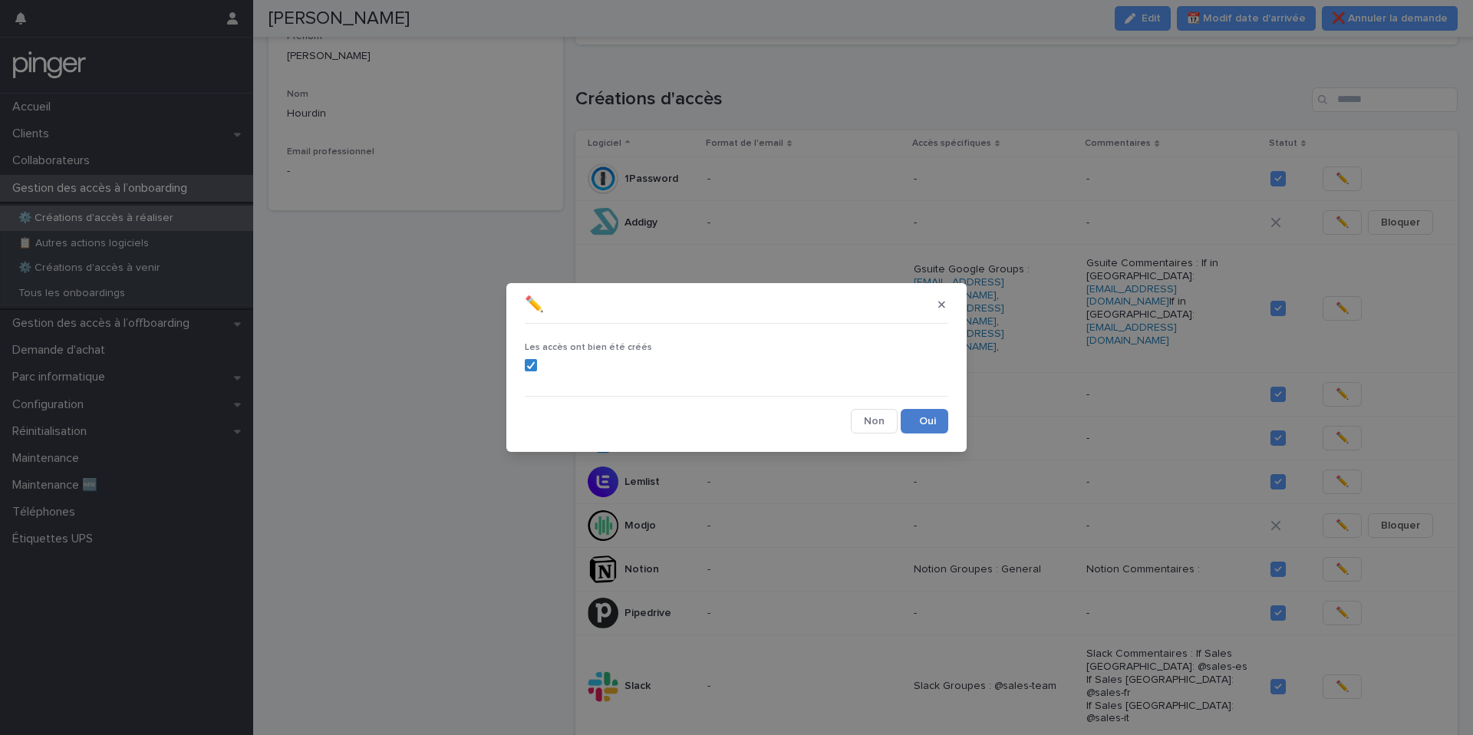
click at [919, 411] on button "Save" at bounding box center [925, 421] width 48 height 25
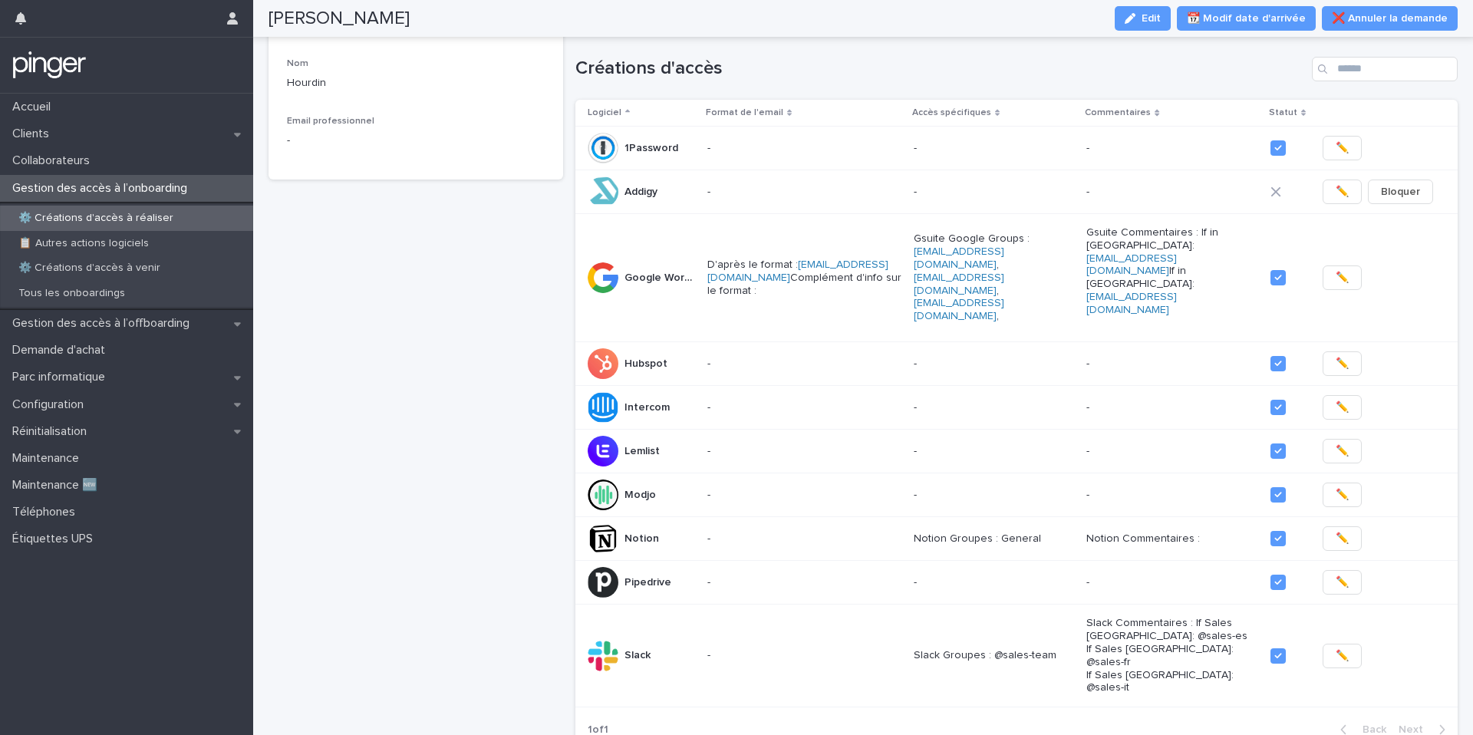
scroll to position [213, 0]
click at [1345, 190] on span "✏️" at bounding box center [1342, 189] width 13 height 15
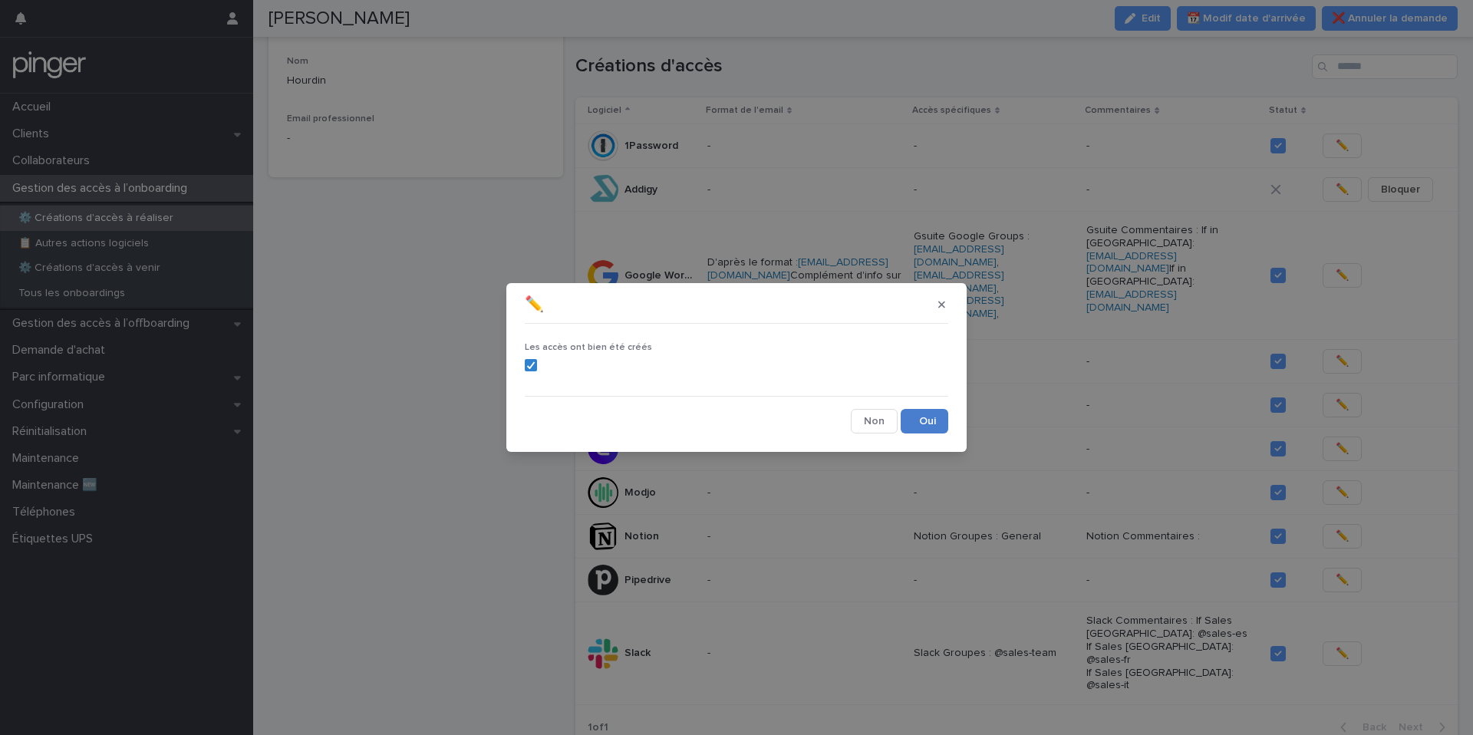
click at [917, 415] on button "Save" at bounding box center [925, 421] width 48 height 25
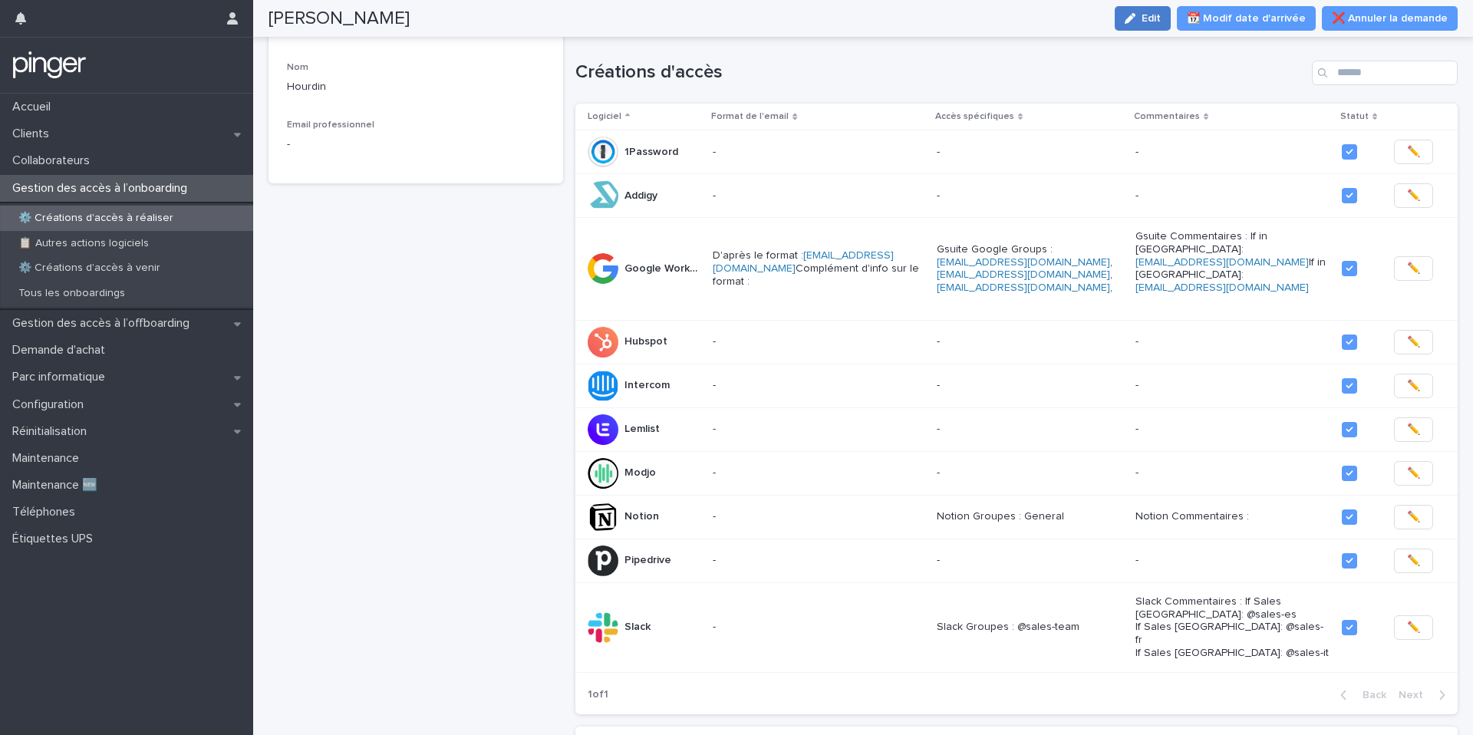
click at [1161, 23] on span "Edit" at bounding box center [1151, 18] width 19 height 11
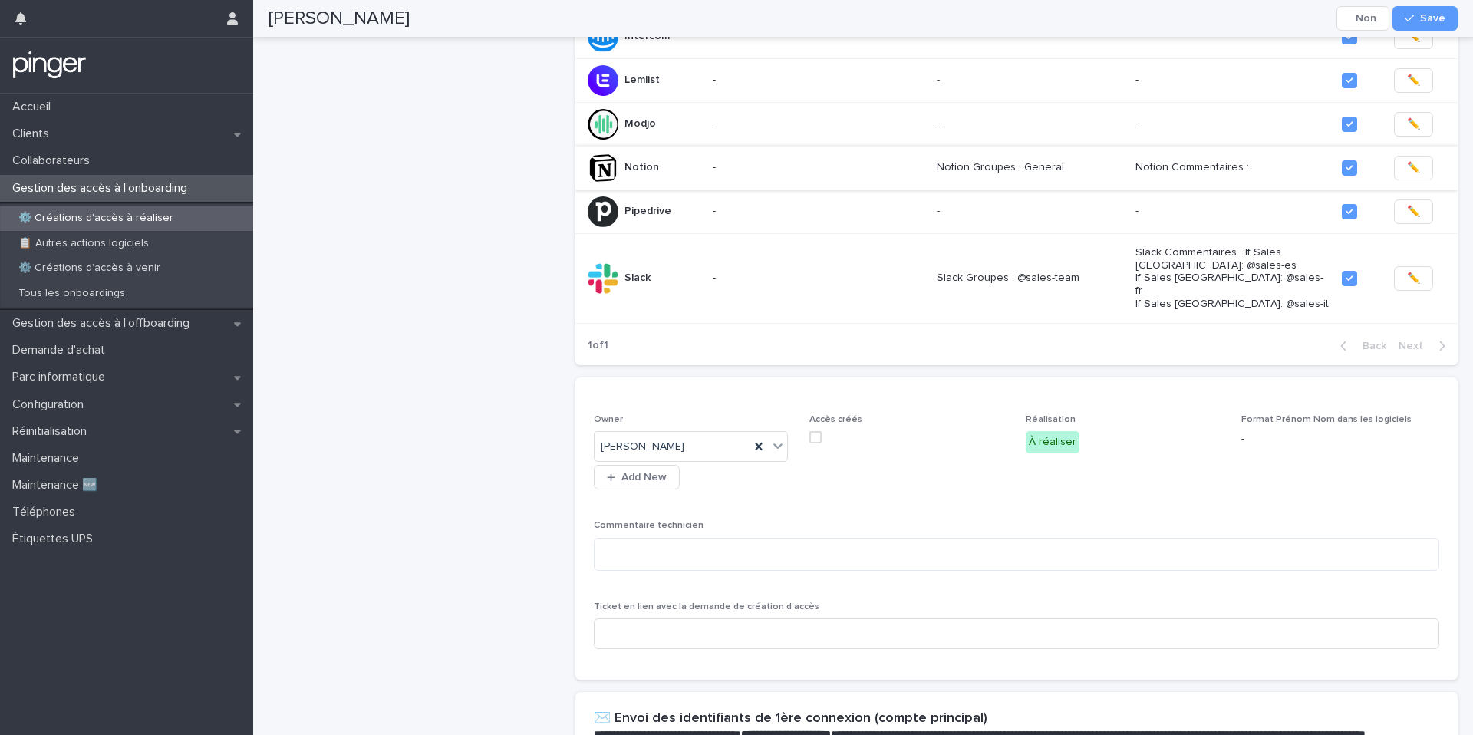
scroll to position [688, 0]
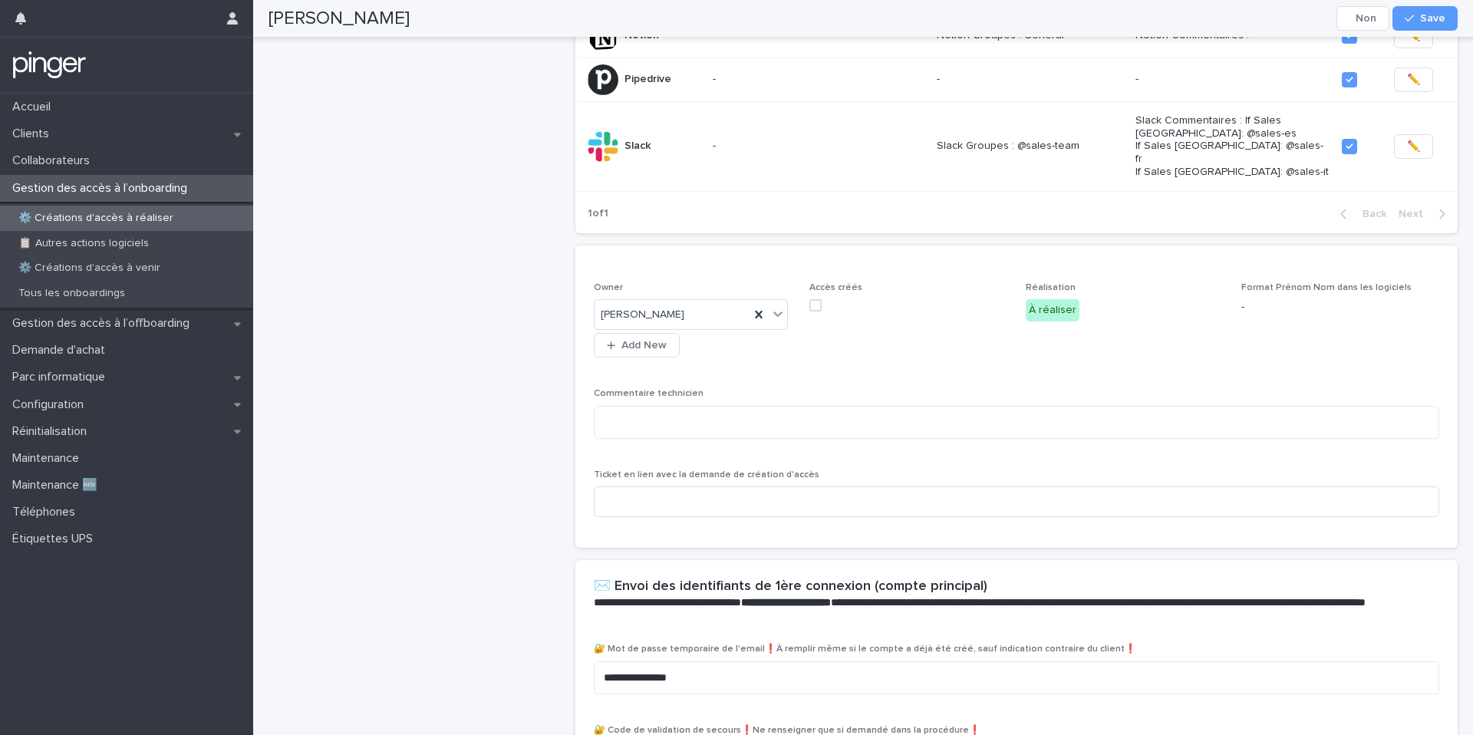
click at [824, 299] on label at bounding box center [909, 305] width 198 height 12
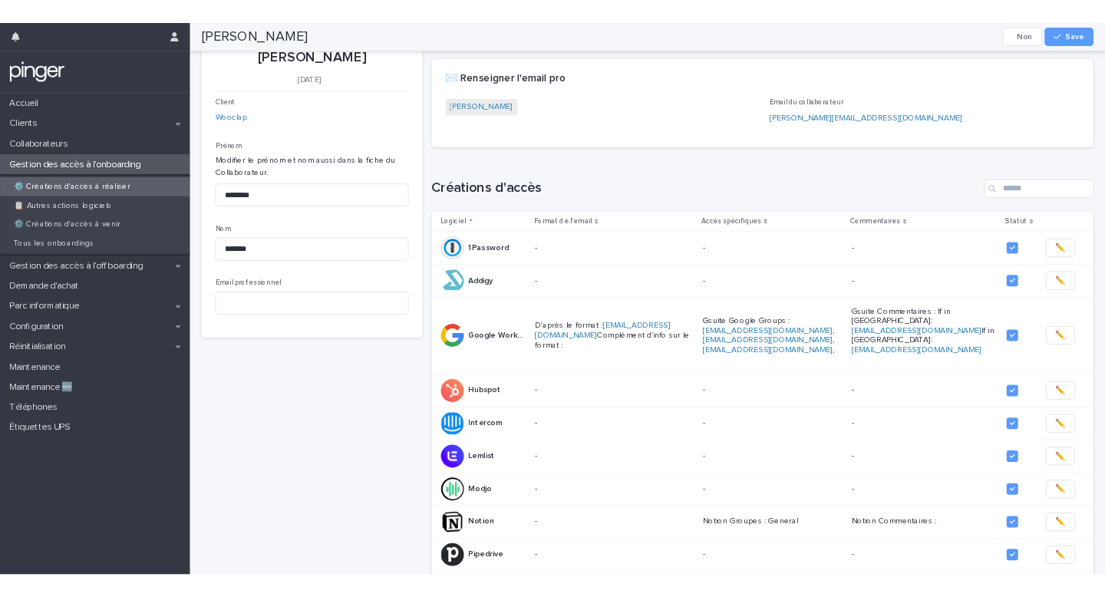
scroll to position [0, 0]
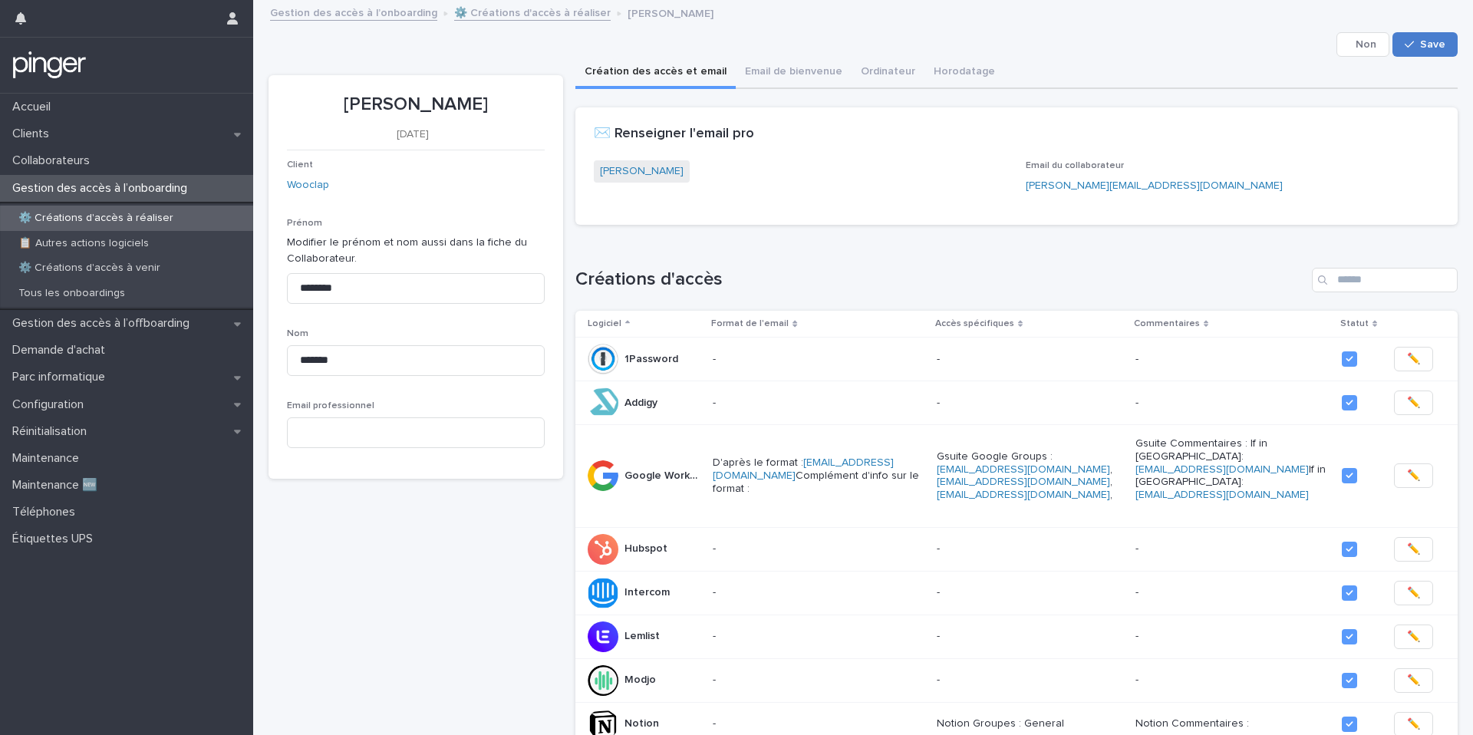
click at [1411, 35] on button "Save" at bounding box center [1425, 44] width 65 height 25
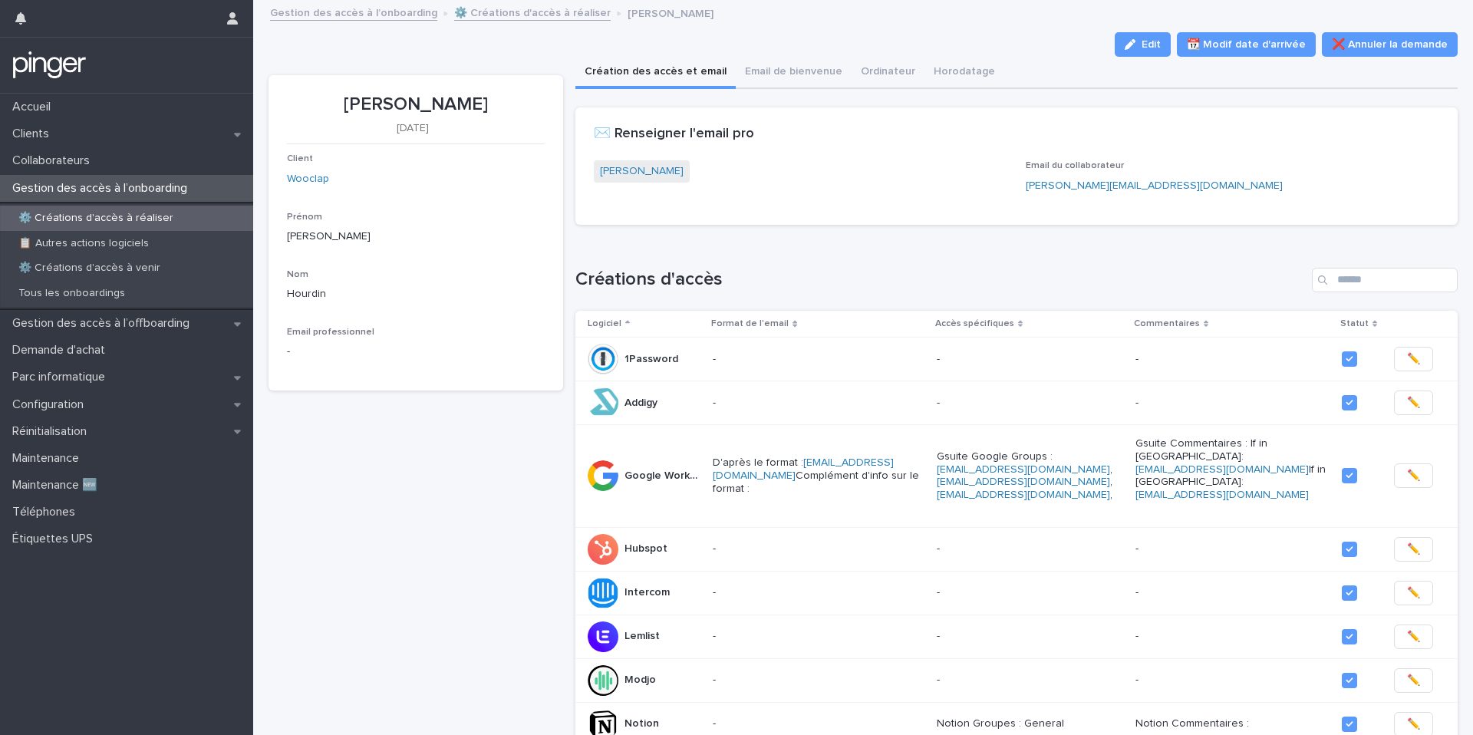
click at [478, 16] on link "⚙️ Créations d'accès à réaliser" at bounding box center [532, 12] width 157 height 18
